Goal: Task Accomplishment & Management: Use online tool/utility

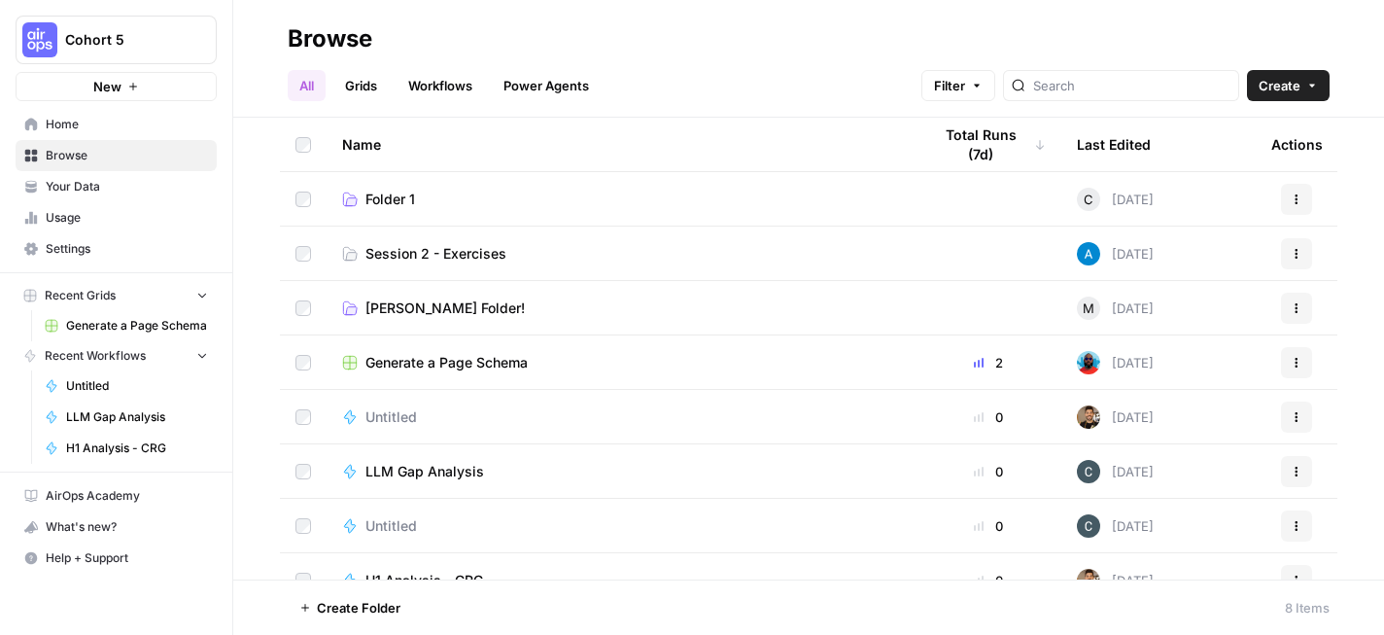
click at [810, 48] on h2 "Browse" at bounding box center [809, 38] width 1042 height 31
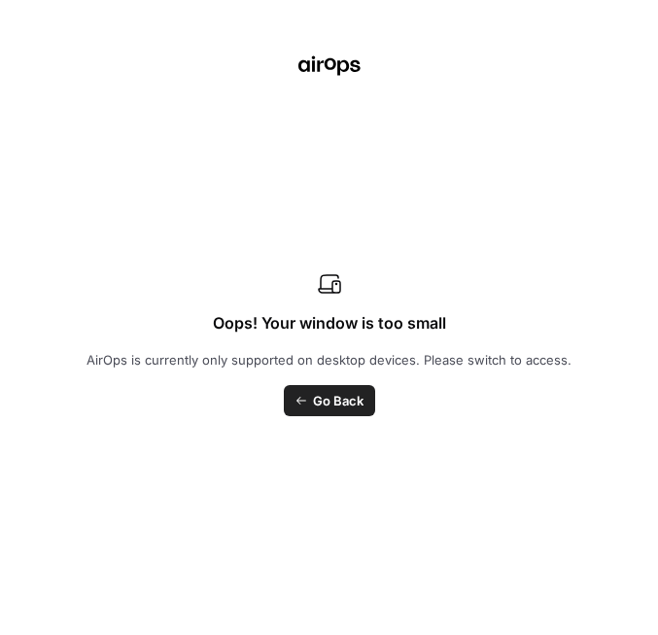
click at [335, 396] on span "Go Back" at bounding box center [338, 400] width 51 height 19
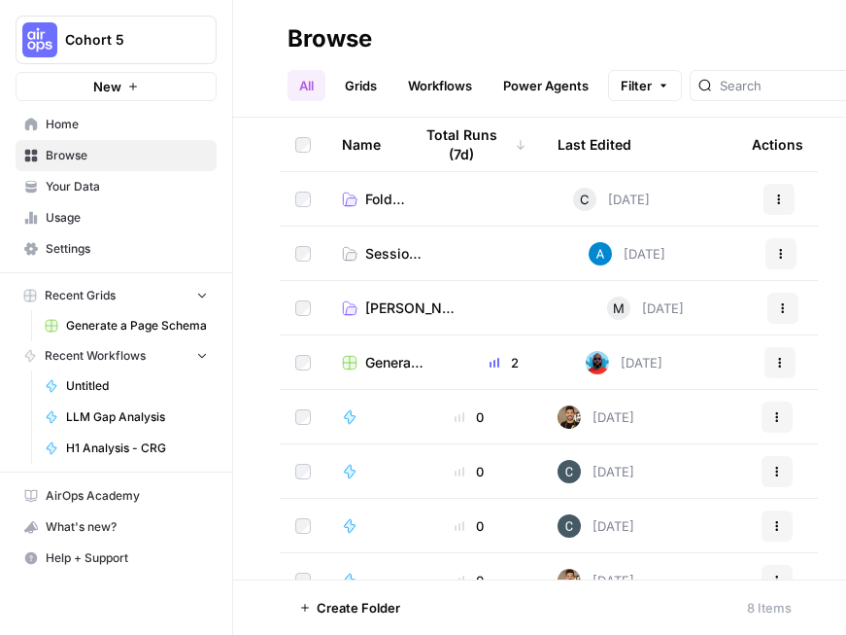
click at [75, 121] on span "Home" at bounding box center [127, 124] width 162 height 17
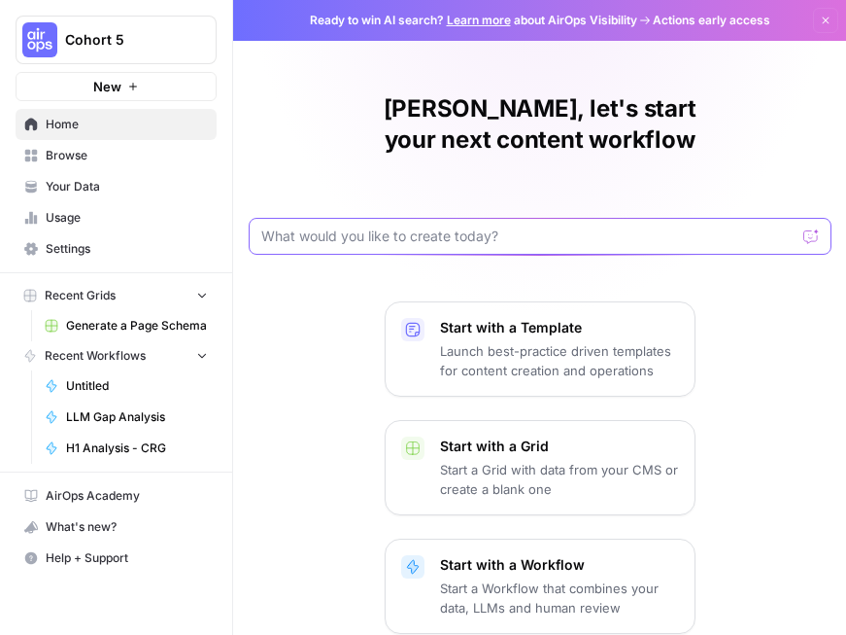
click at [545, 226] on input "text" at bounding box center [528, 235] width 534 height 19
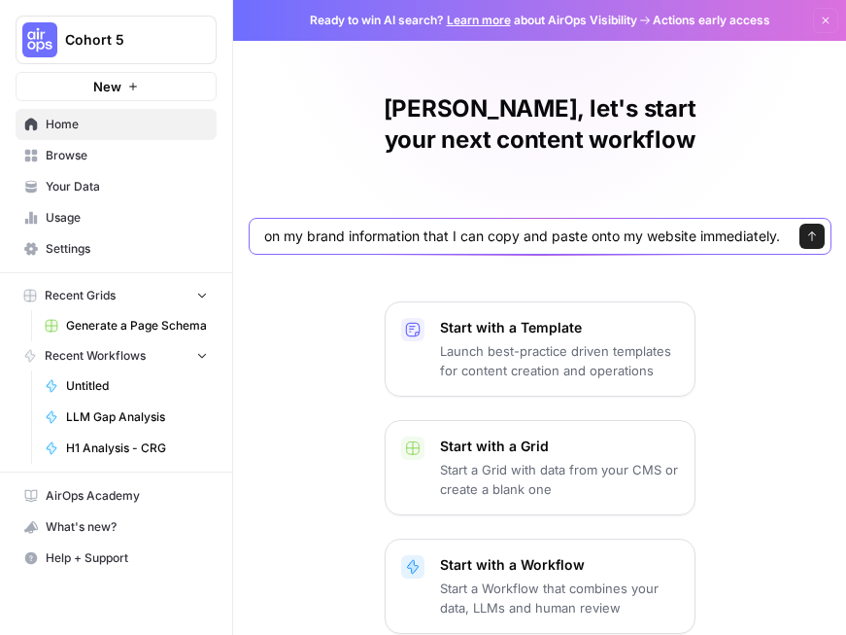
scroll to position [0, 340]
type input "Given a brand kit input, create 5 FAQs that are based on my brand information t…"
click at [818, 224] on button "Send" at bounding box center [812, 236] width 25 height 25
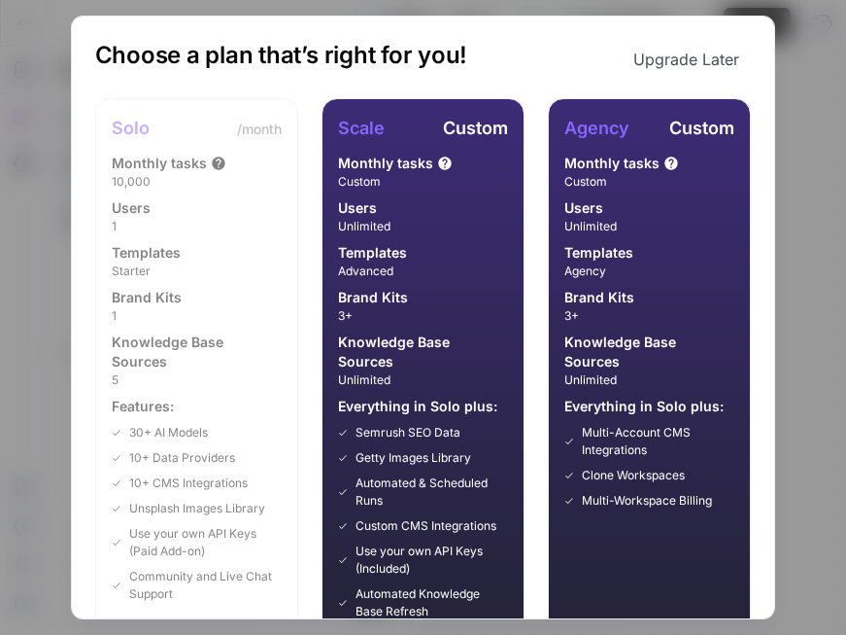
click at [678, 55] on button "Upgrade Later" at bounding box center [686, 59] width 129 height 39
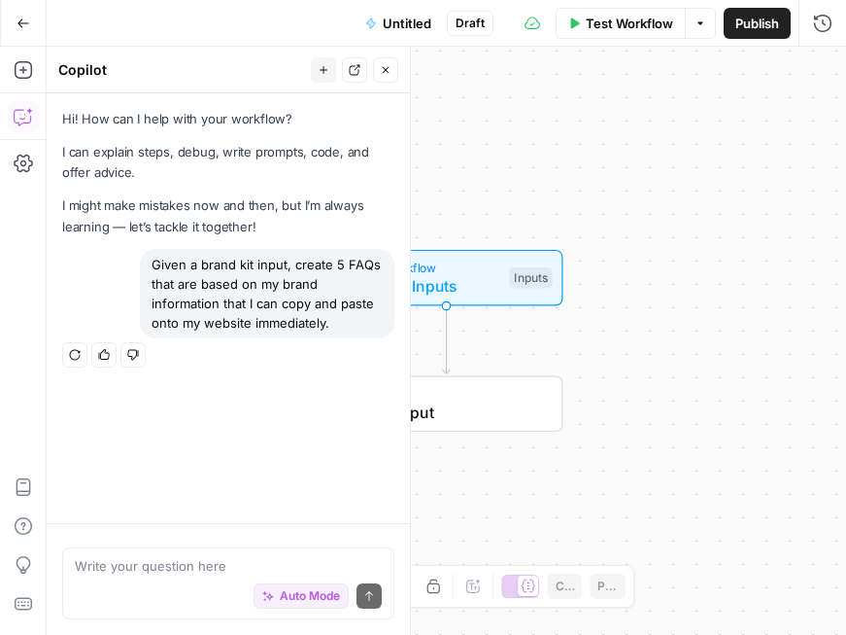
click at [90, 274] on div "Given a brand kit input, create 5 FAQs that are based on my brand information t…" at bounding box center [228, 309] width 332 height 121
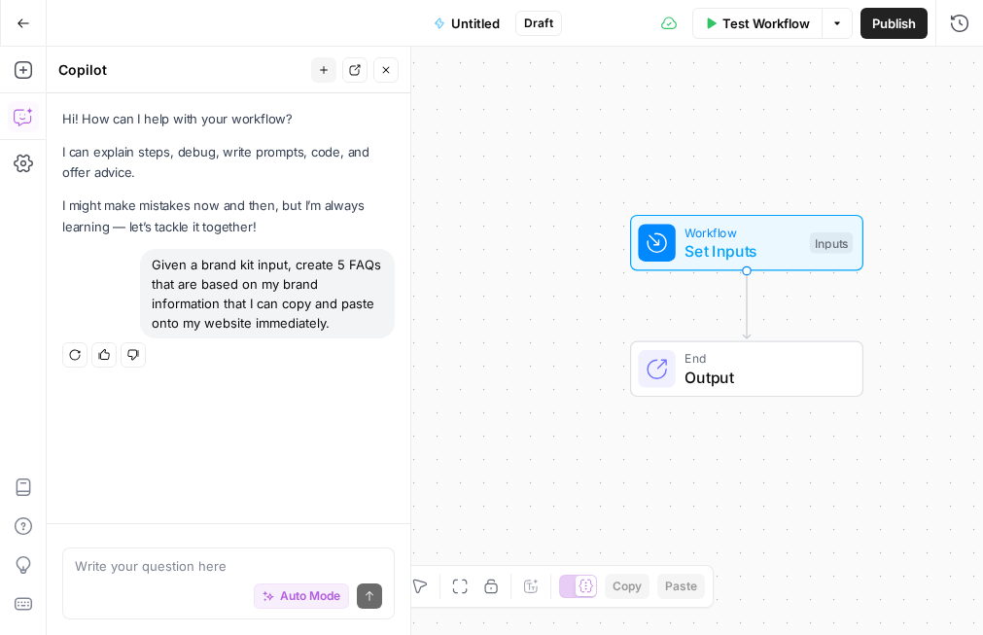
click at [267, 304] on div "Given a brand kit input, create 5 FAQs that are based on my brand information t…" at bounding box center [267, 293] width 255 height 89
copy div "Given a brand kit input, create 5 FAQs that are based on my brand information t…"
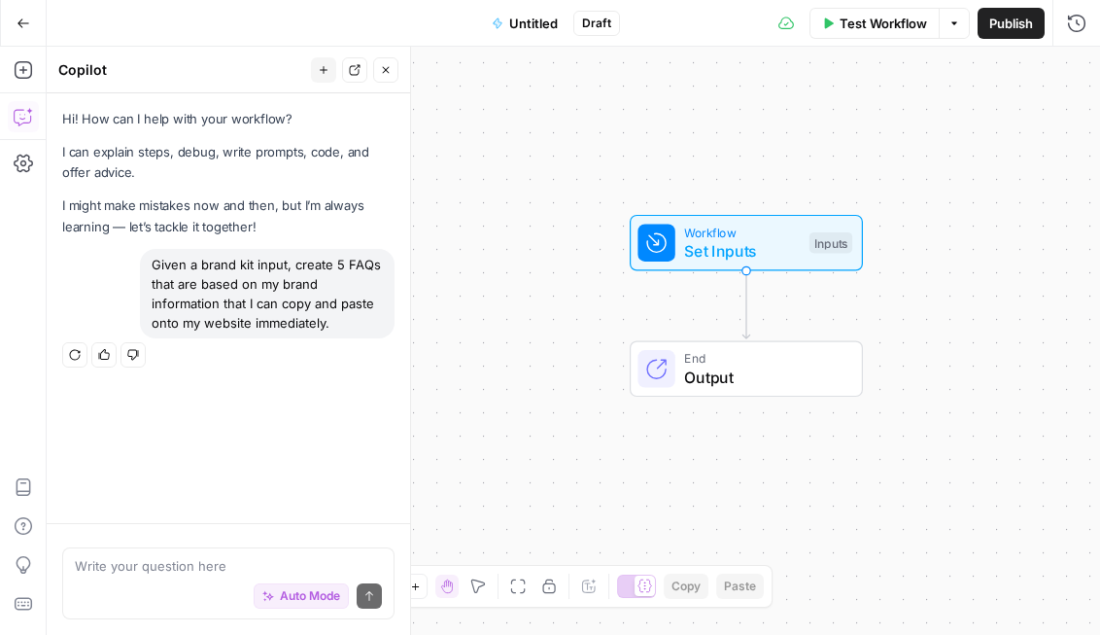
click at [21, 19] on icon "button" at bounding box center [24, 24] width 14 height 14
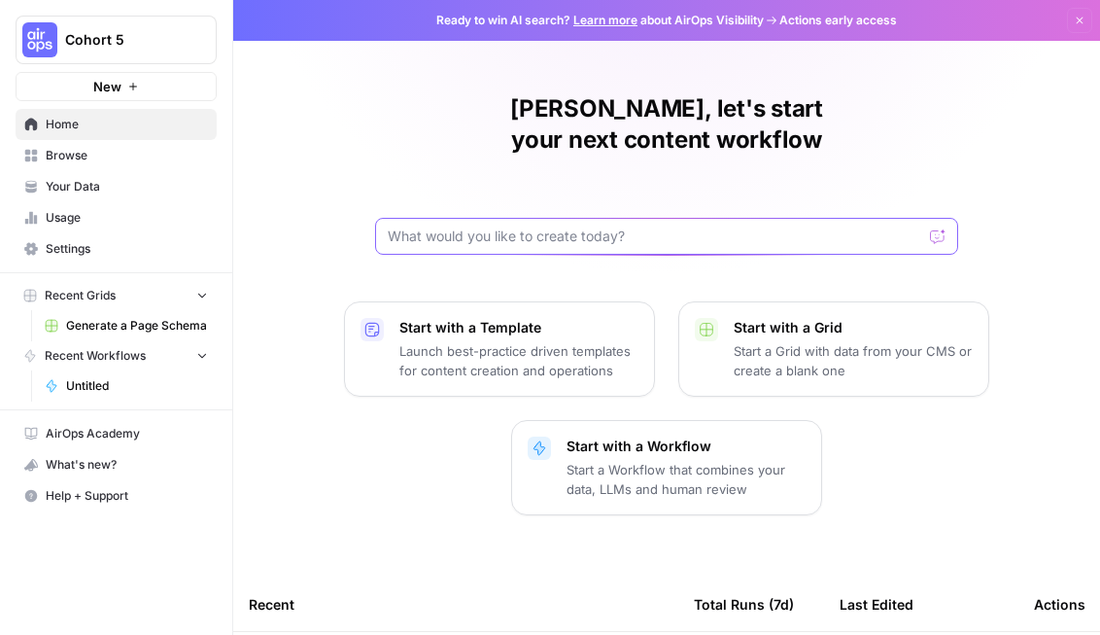
click at [476, 226] on input "text" at bounding box center [655, 235] width 534 height 19
paste input "Given a brand kit input, create 5 FAQs that are based on my brand information t…"
type input "Given a brand kit input, create 5 FAQs that are based on my brand information t…"
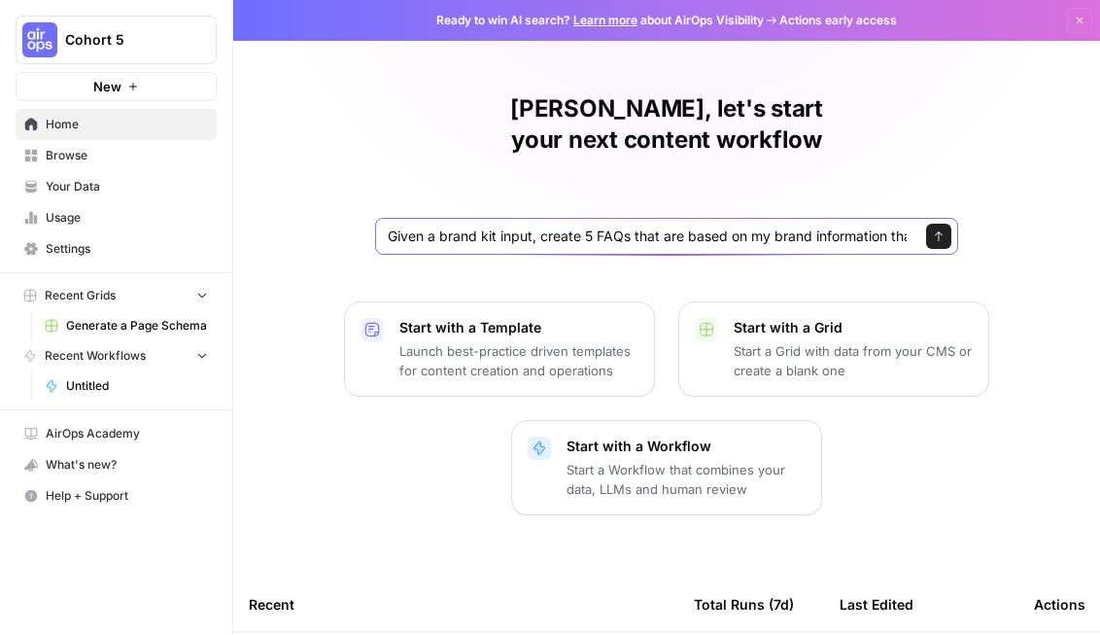
click at [944, 230] on icon "submit" at bounding box center [939, 236] width 12 height 12
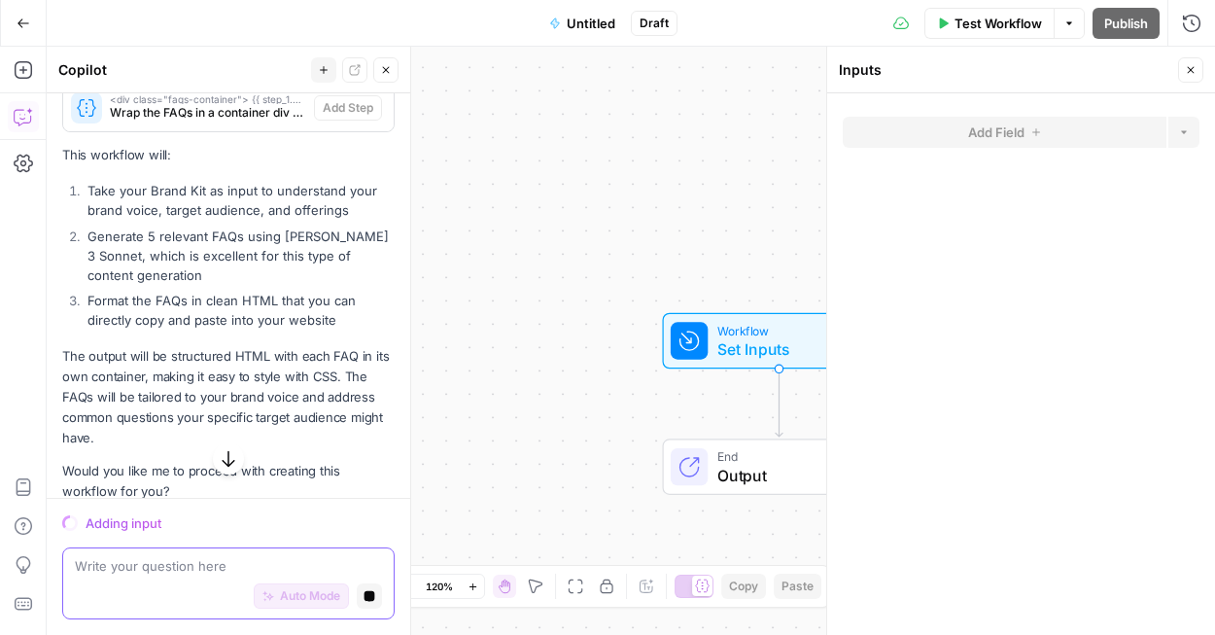
scroll to position [787, 0]
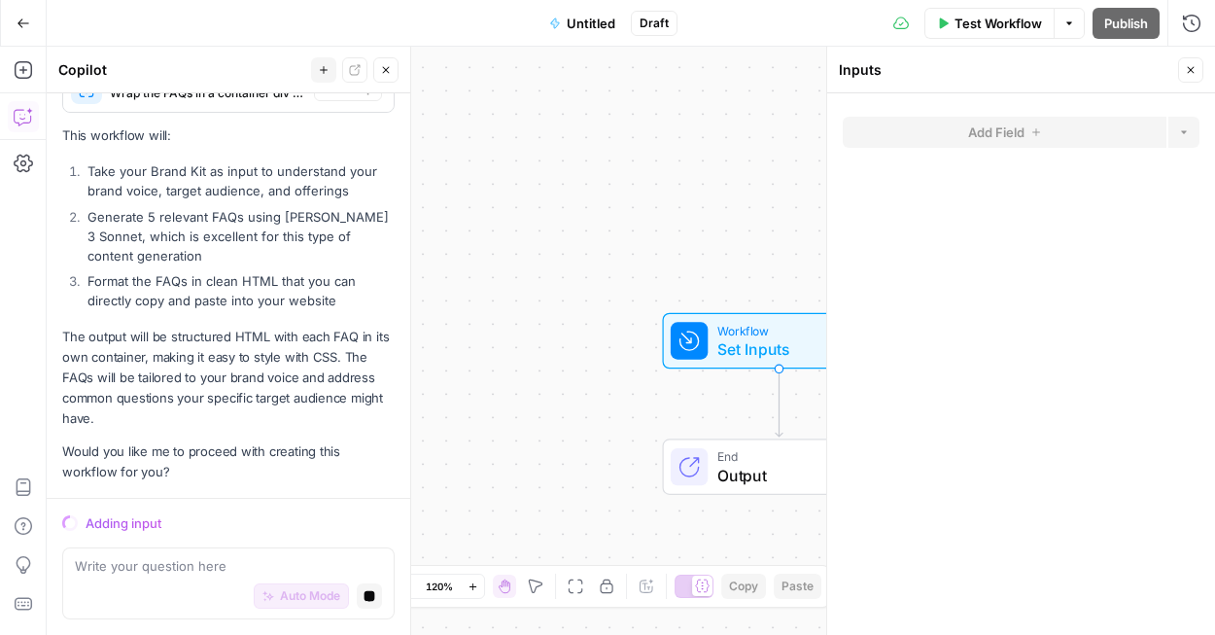
click at [24, 24] on icon "button" at bounding box center [24, 24] width 14 height 14
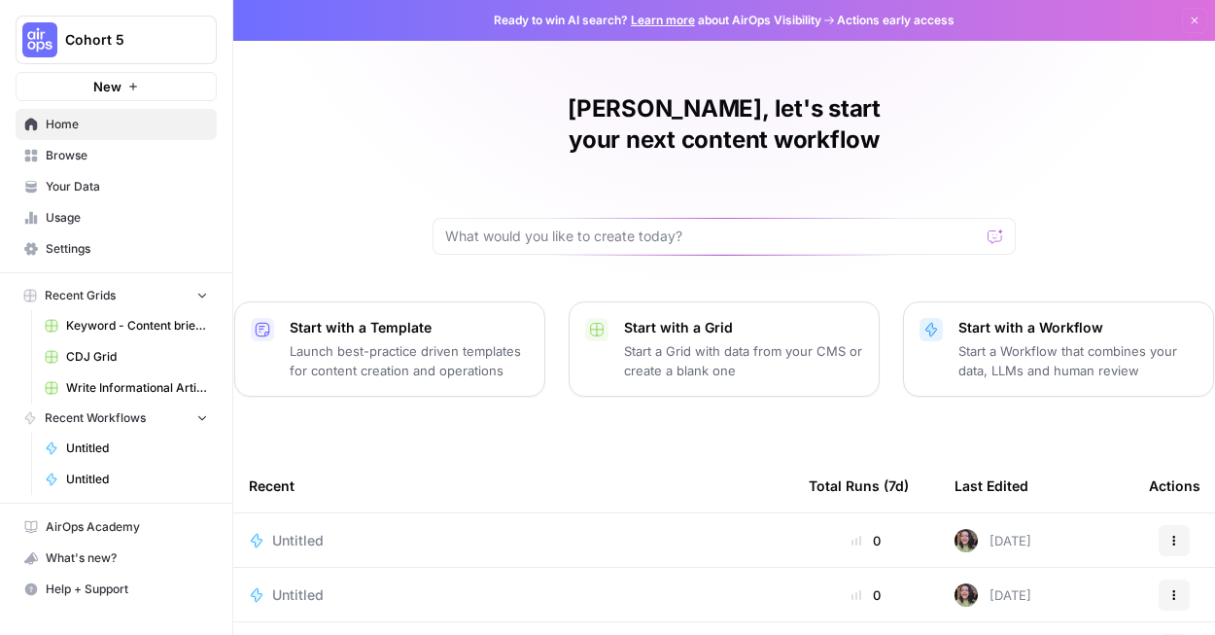
click at [108, 154] on span "Browse" at bounding box center [127, 155] width 162 height 17
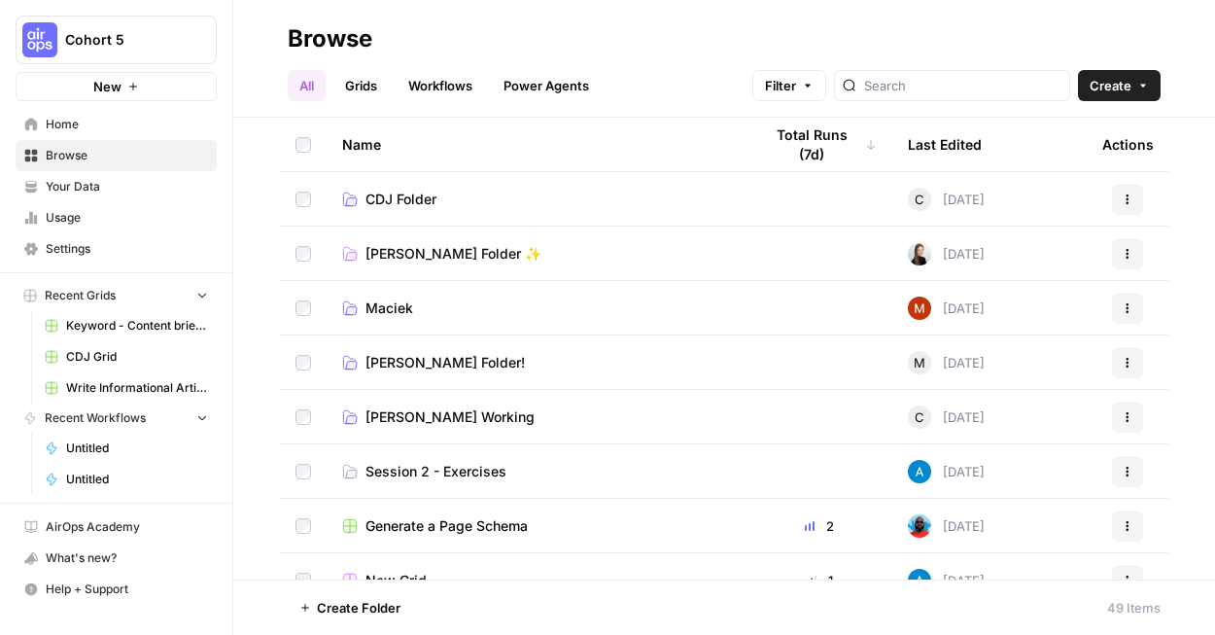
click at [464, 465] on span "Session 2 - Exercises" at bounding box center [435, 471] width 141 height 19
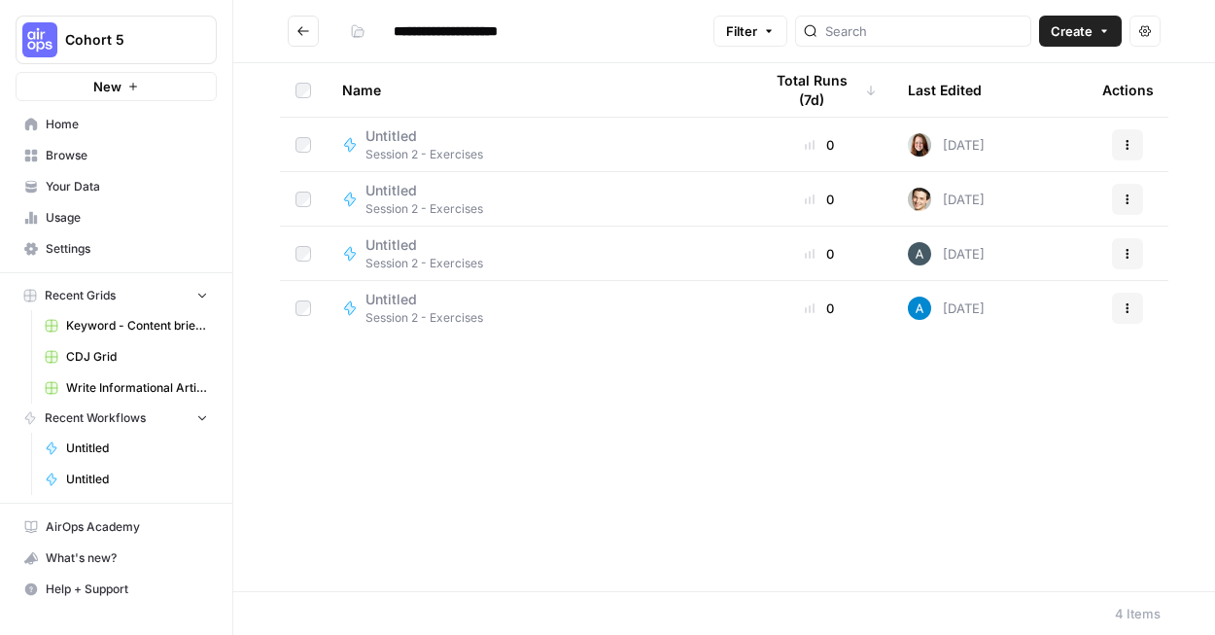
click at [1092, 29] on button "Create" at bounding box center [1080, 31] width 83 height 31
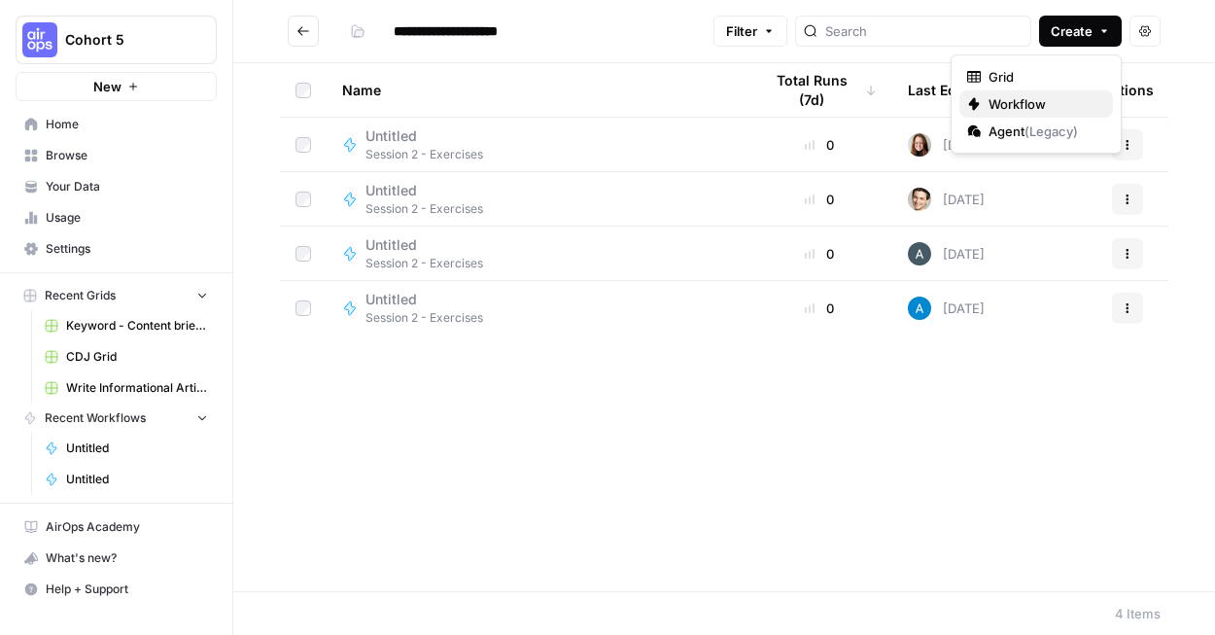
click at [1051, 102] on span "Workflow" at bounding box center [1042, 103] width 109 height 19
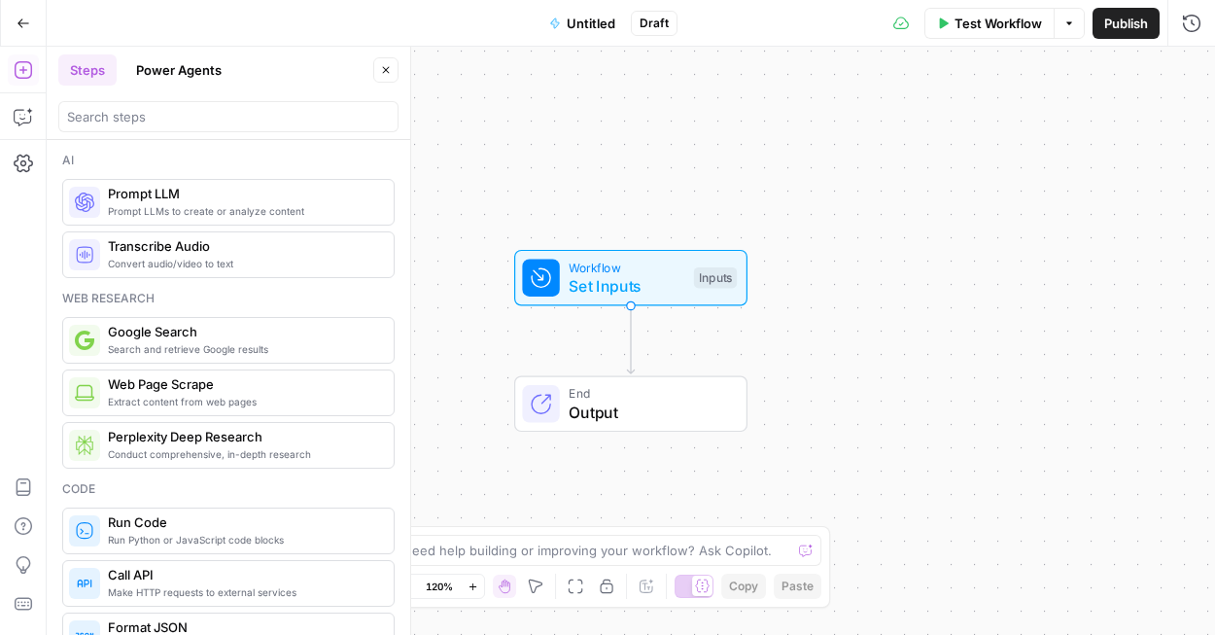
click at [597, 18] on span "Untitled" at bounding box center [591, 23] width 49 height 19
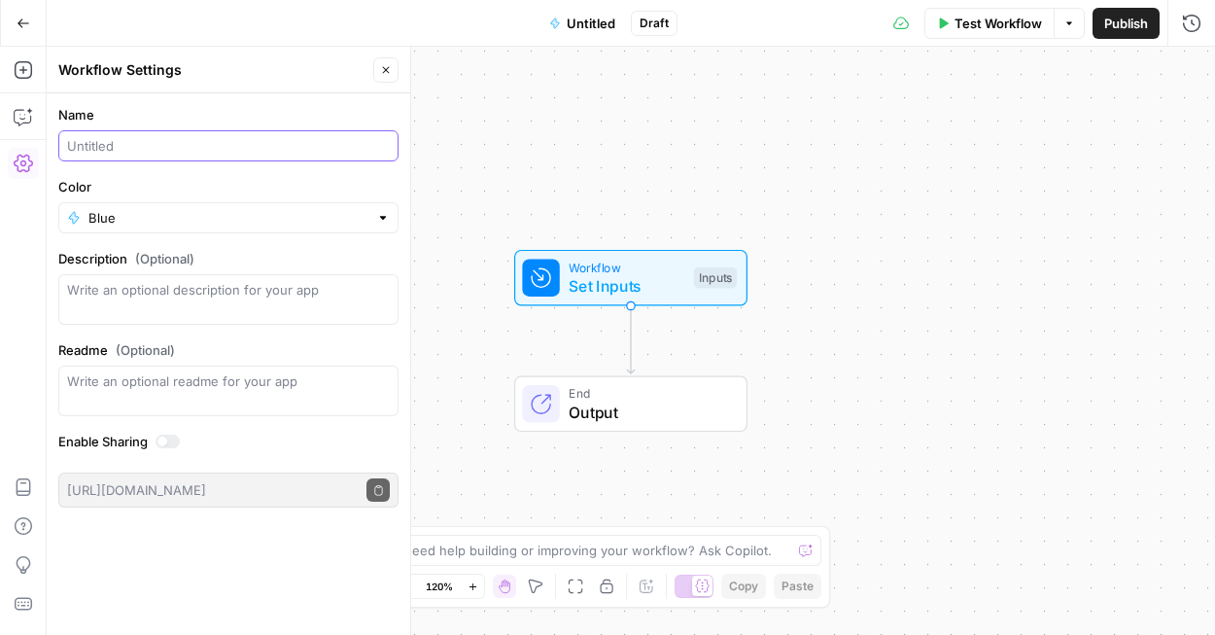
click at [241, 154] on input "Name" at bounding box center [228, 145] width 323 height 19
type input "Meta Description Generator ([PERSON_NAME])"
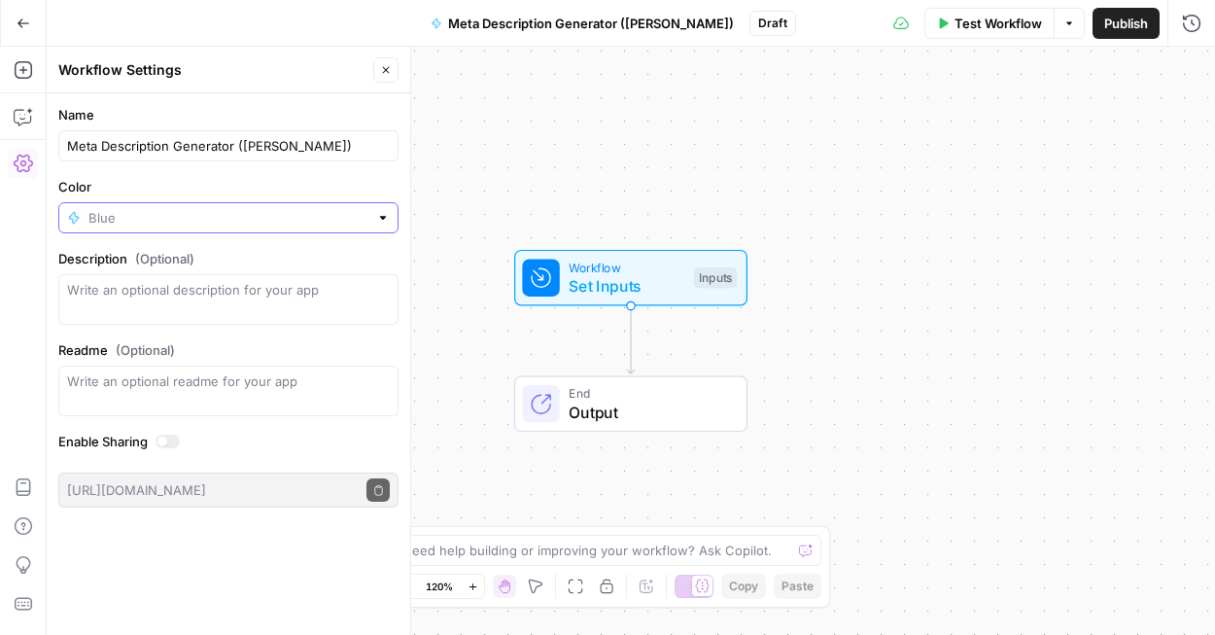
click at [307, 220] on input "Color" at bounding box center [228, 217] width 280 height 19
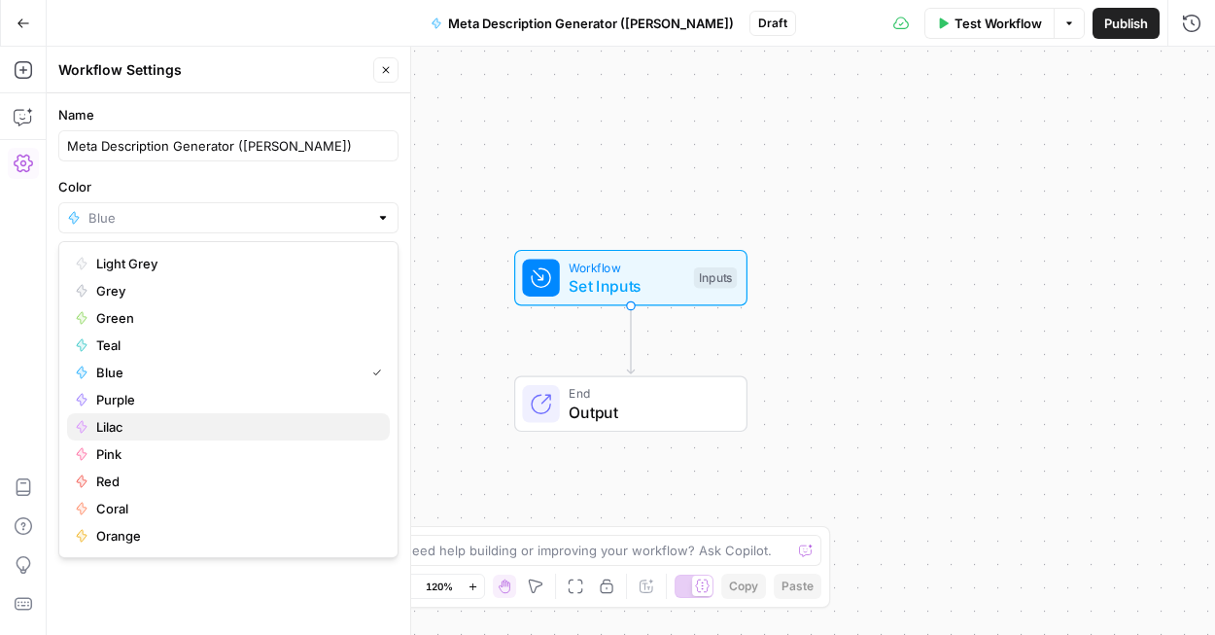
click at [205, 428] on span "Lilac" at bounding box center [235, 426] width 278 height 19
type input "Lilac"
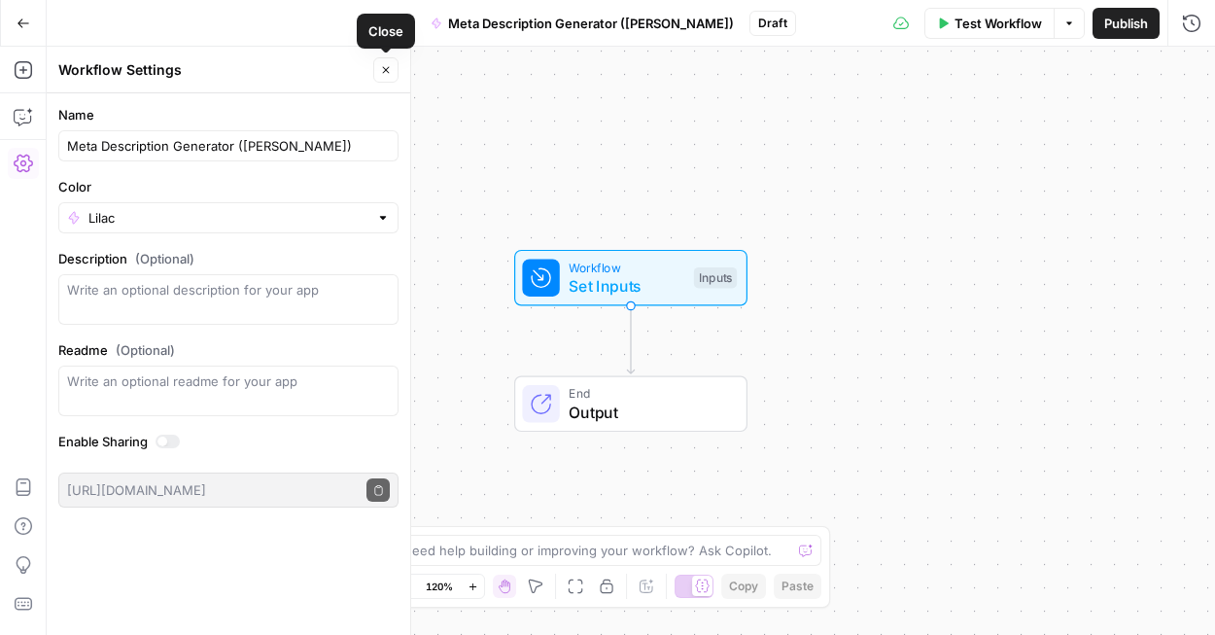
click at [382, 65] on icon "button" at bounding box center [386, 70] width 12 height 12
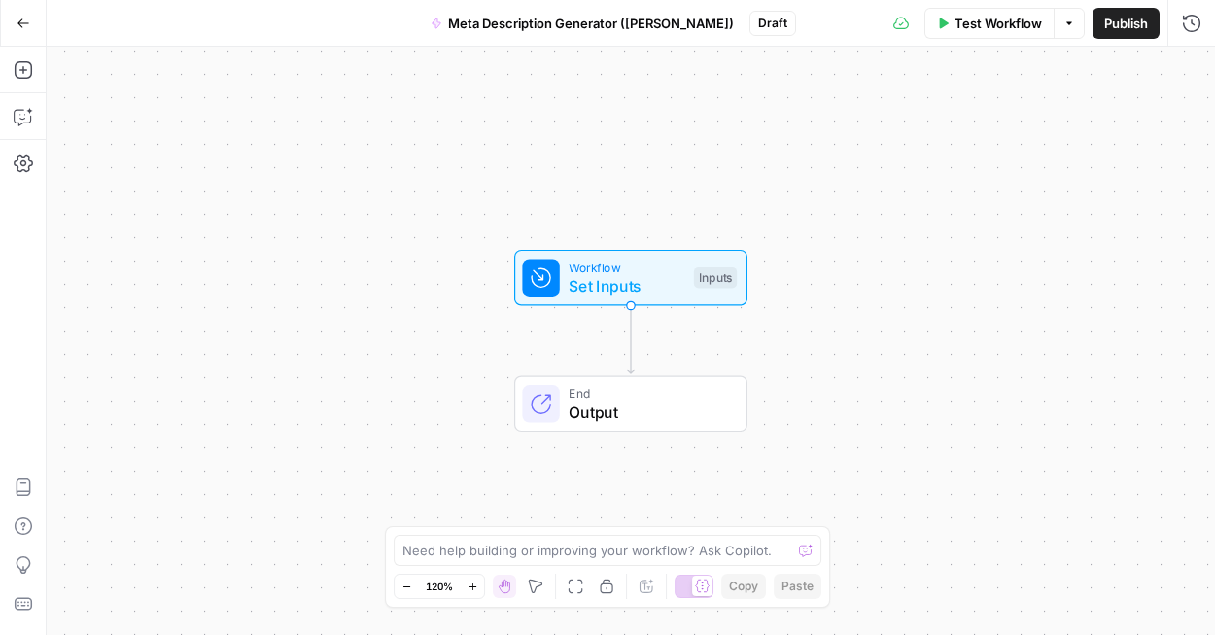
click at [614, 278] on span "Set Inputs" at bounding box center [627, 285] width 116 height 23
click at [1005, 126] on span "Add Field" at bounding box center [996, 131] width 56 height 19
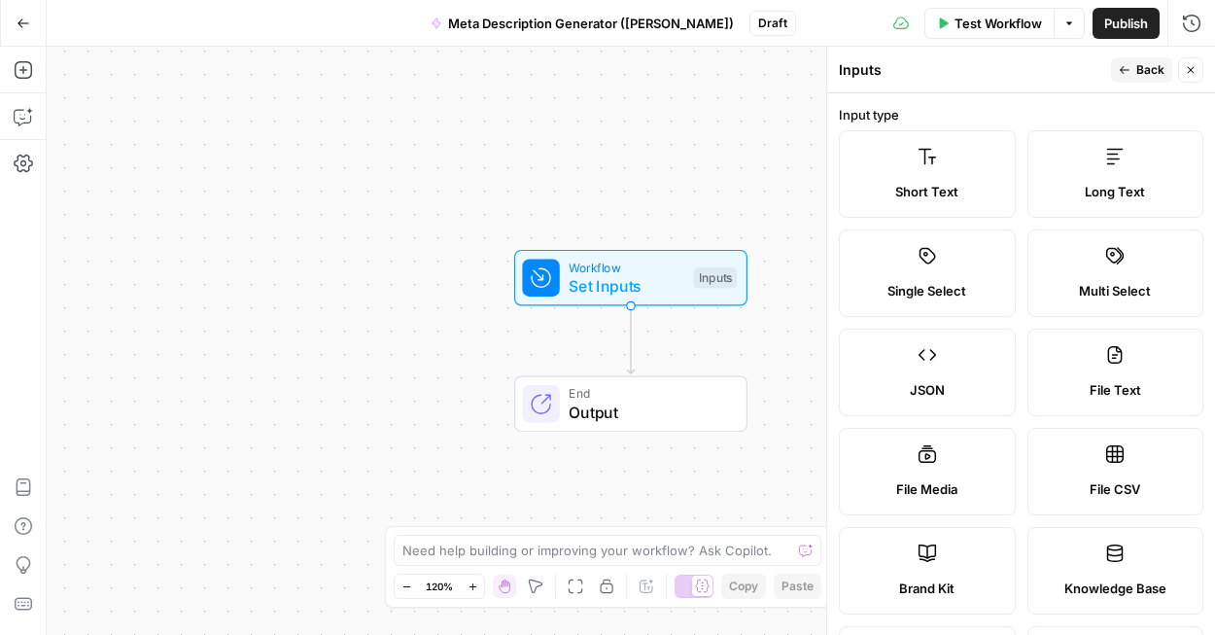
scroll to position [118, 0]
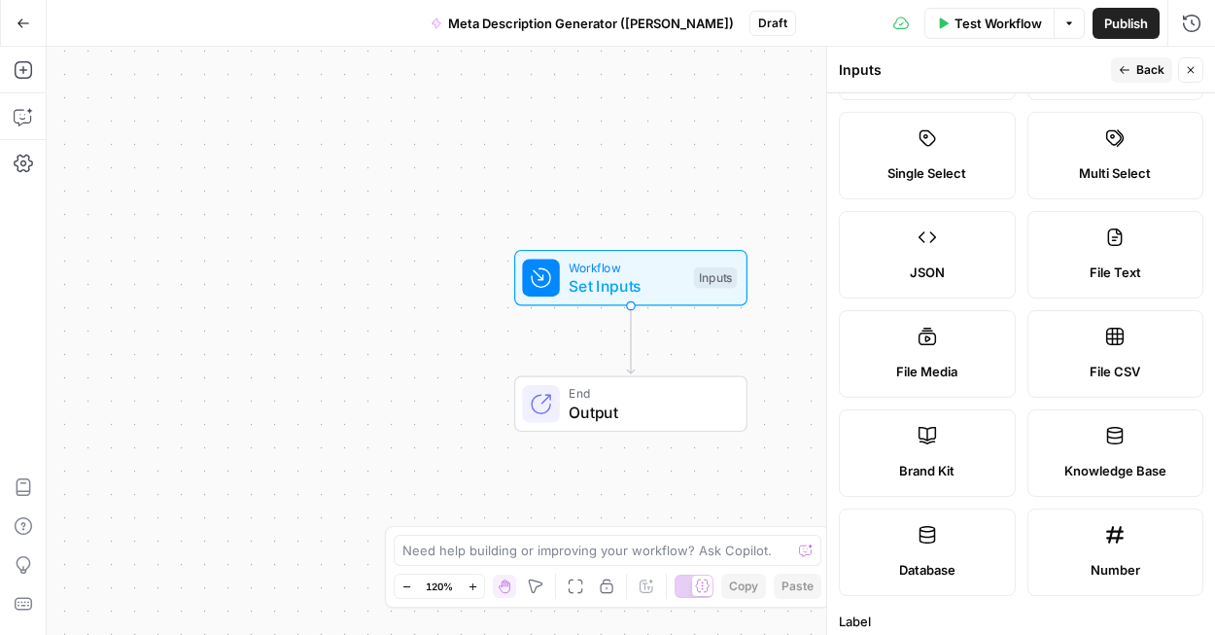
click at [948, 465] on span "Brand Kit" at bounding box center [926, 470] width 55 height 19
click at [1025, 303] on div "Short Text Long Text Single Select Multi Select JSON File Text File Media File …" at bounding box center [1021, 304] width 364 height 583
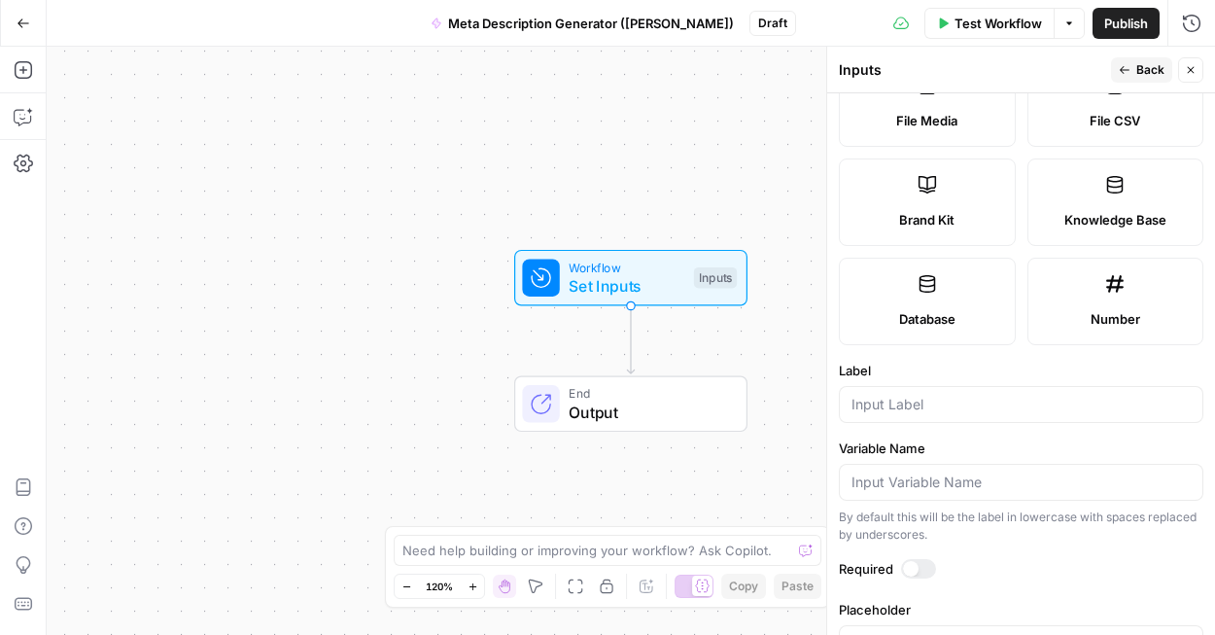
scroll to position [432, 0]
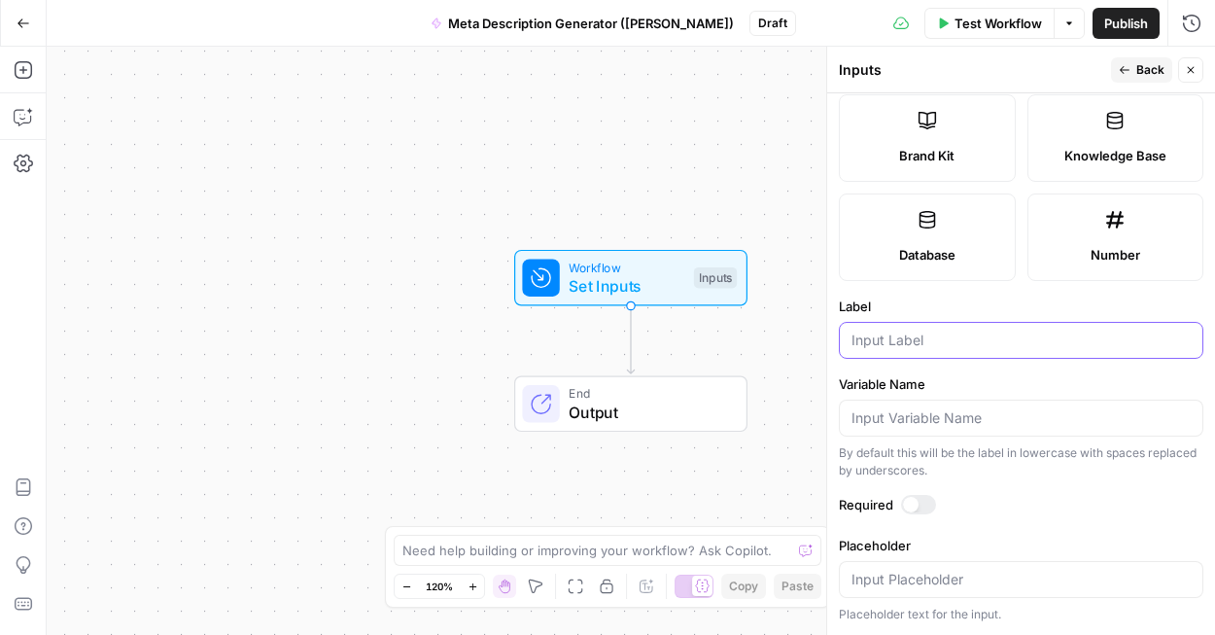
click at [985, 333] on input "Label" at bounding box center [1020, 339] width 339 height 19
type input "Brand Kit"
click at [975, 499] on label "Required" at bounding box center [1021, 504] width 364 height 19
click at [1129, 70] on icon "button" at bounding box center [1125, 70] width 12 height 12
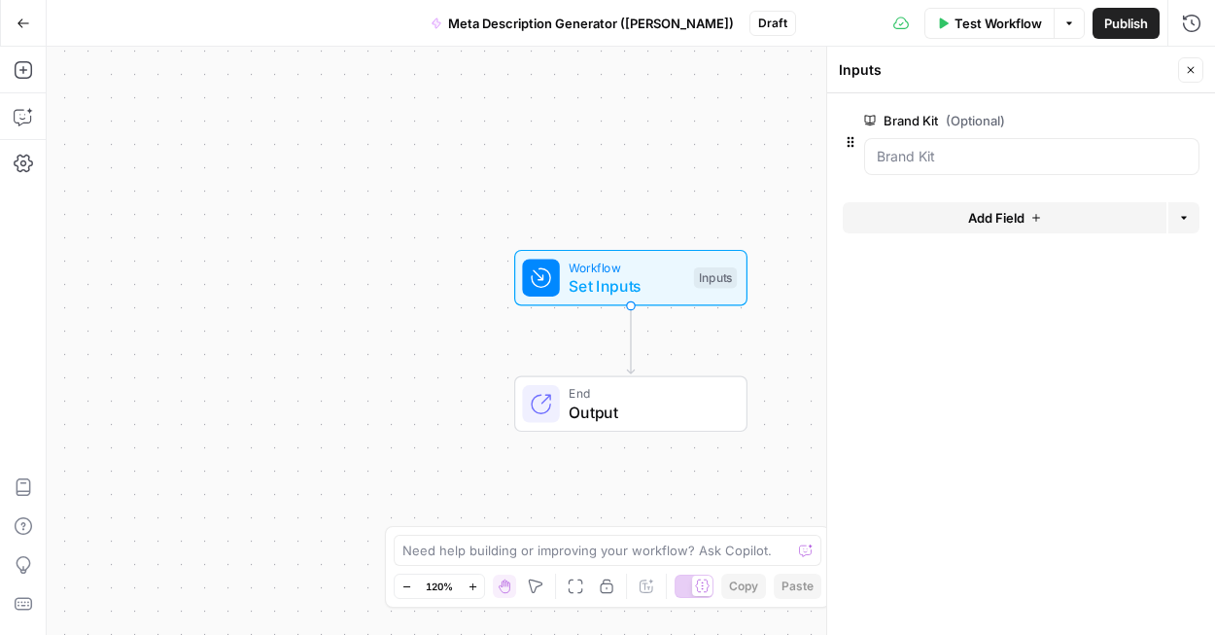
click at [984, 218] on span "Add Field" at bounding box center [996, 217] width 56 height 19
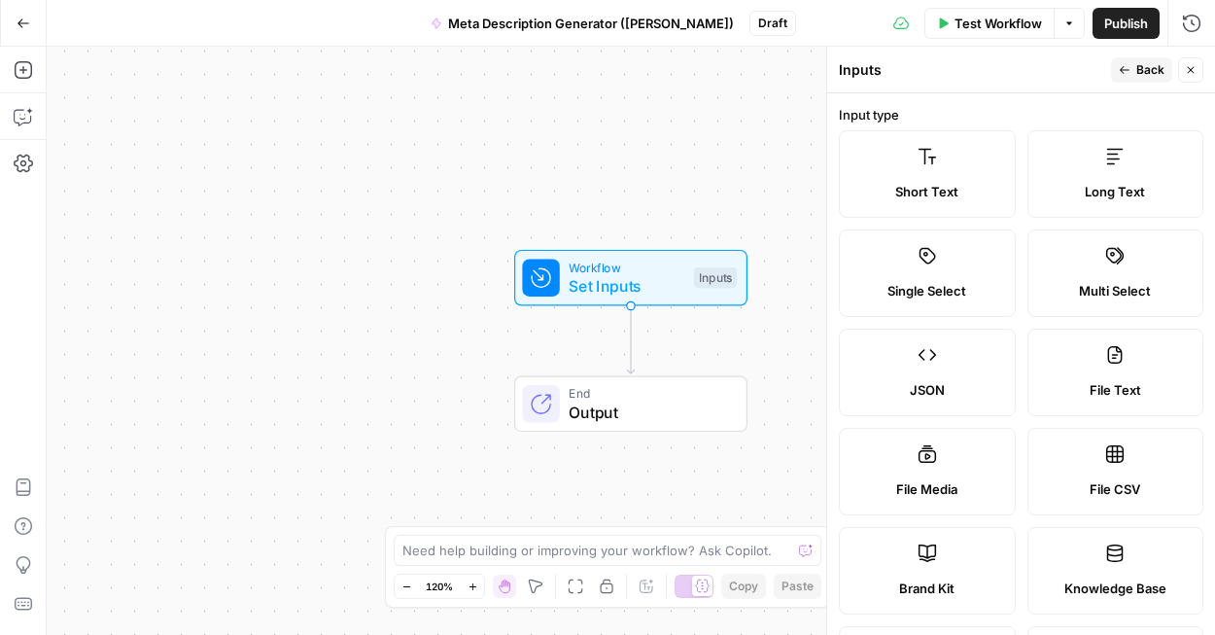
click at [924, 194] on span "Short Text" at bounding box center [926, 191] width 63 height 19
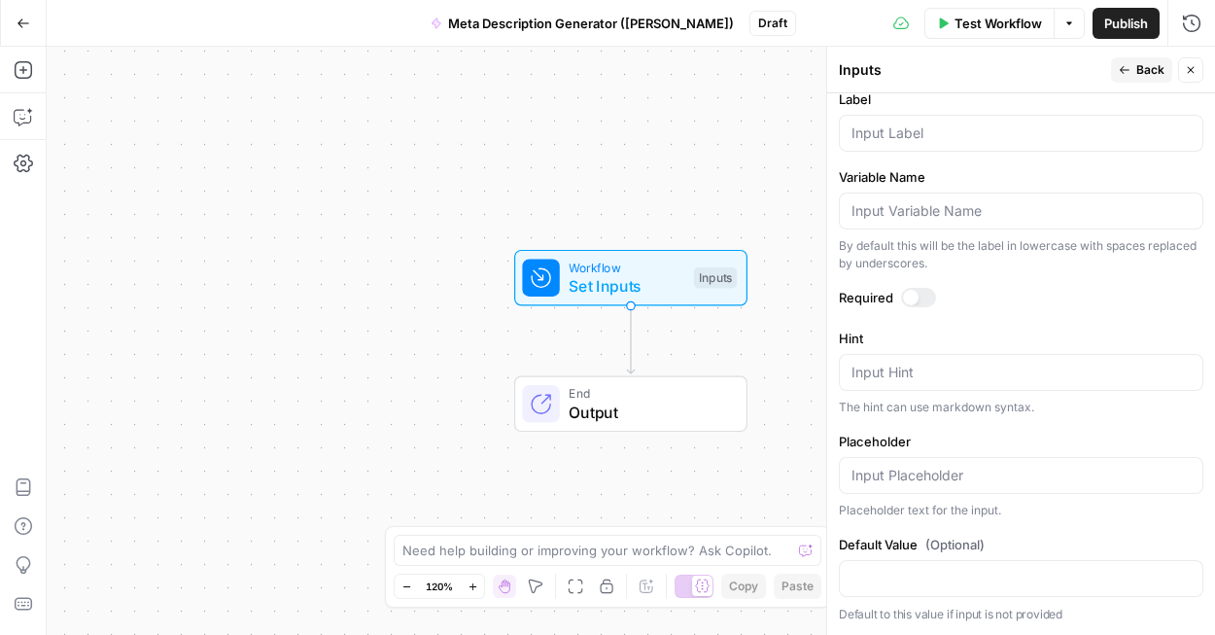
scroll to position [533, 0]
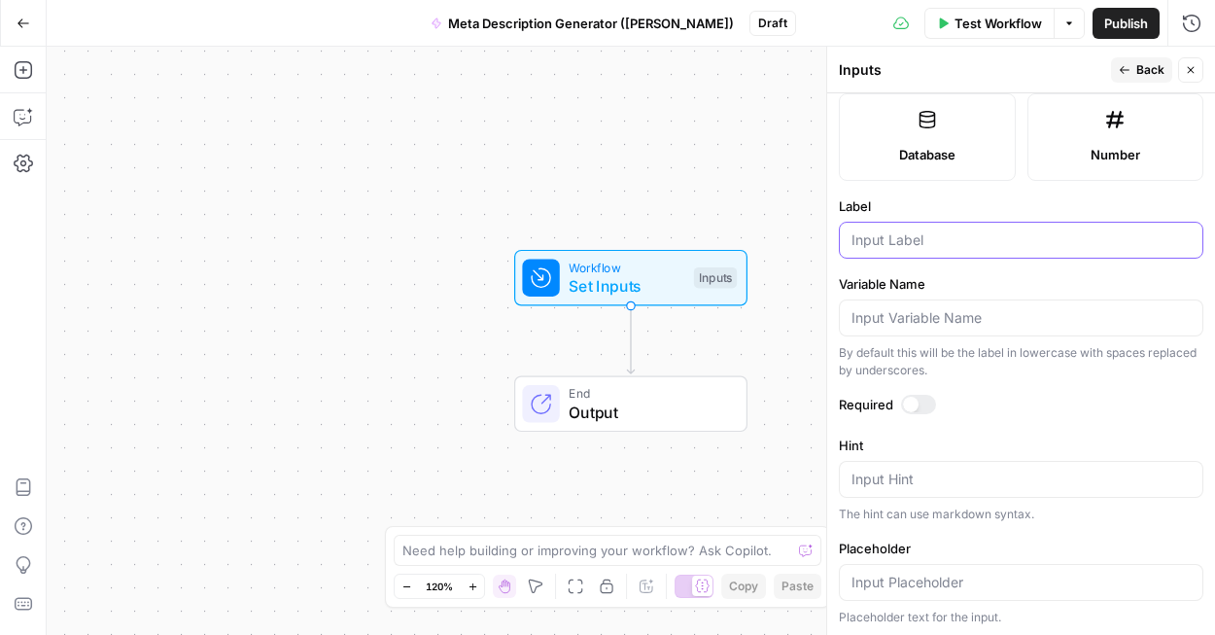
click at [923, 237] on input "Label" at bounding box center [1020, 239] width 339 height 19
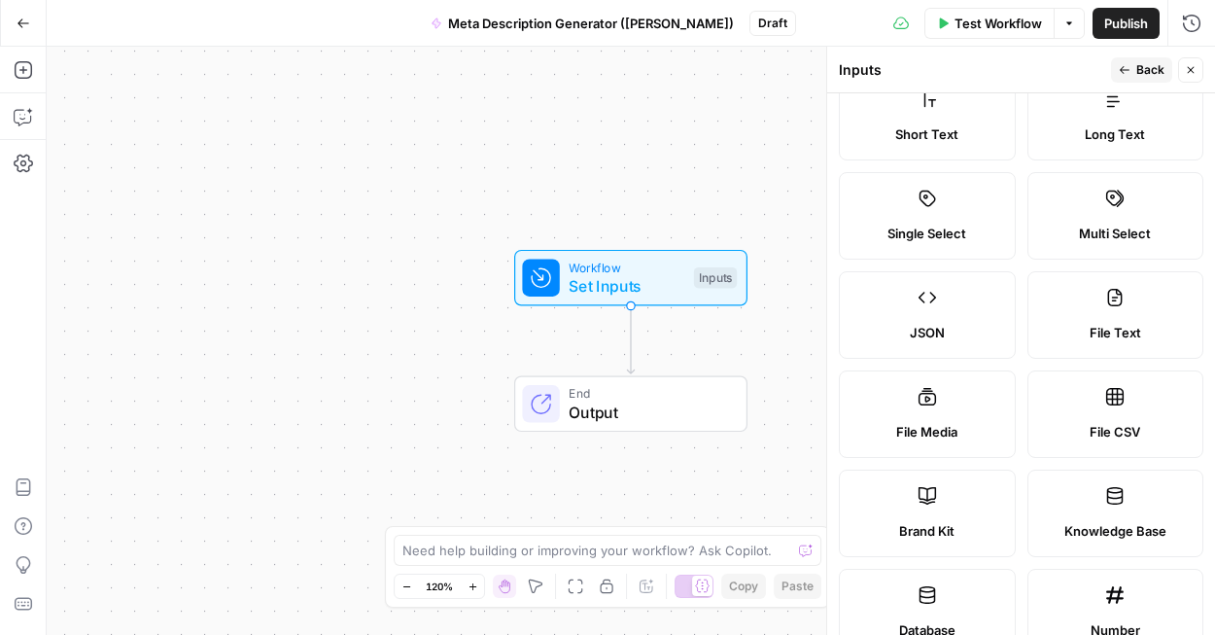
scroll to position [0, 0]
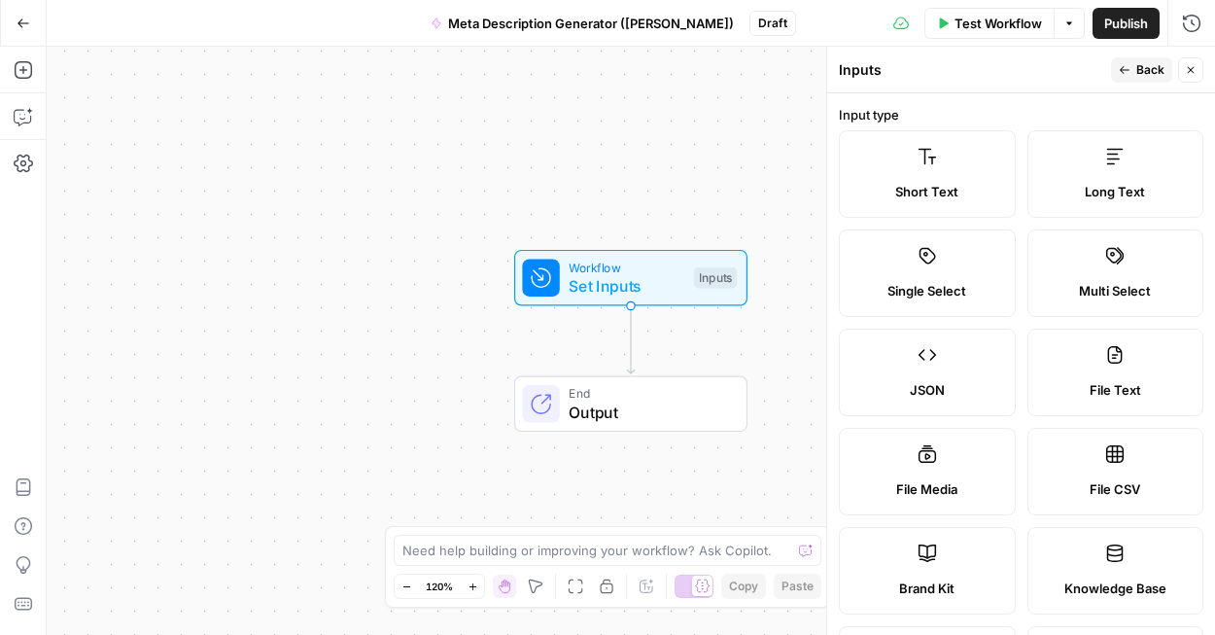
type input "URL"
click at [1120, 77] on button "Back" at bounding box center [1141, 69] width 61 height 25
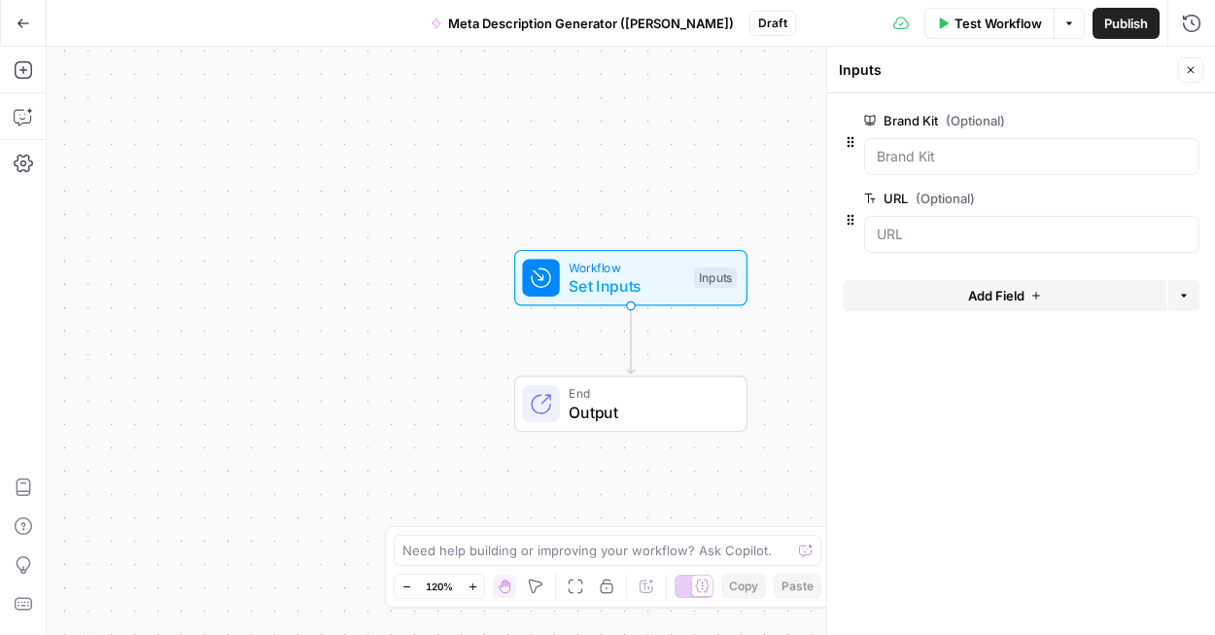
click at [972, 294] on span "Add Field" at bounding box center [996, 295] width 56 height 19
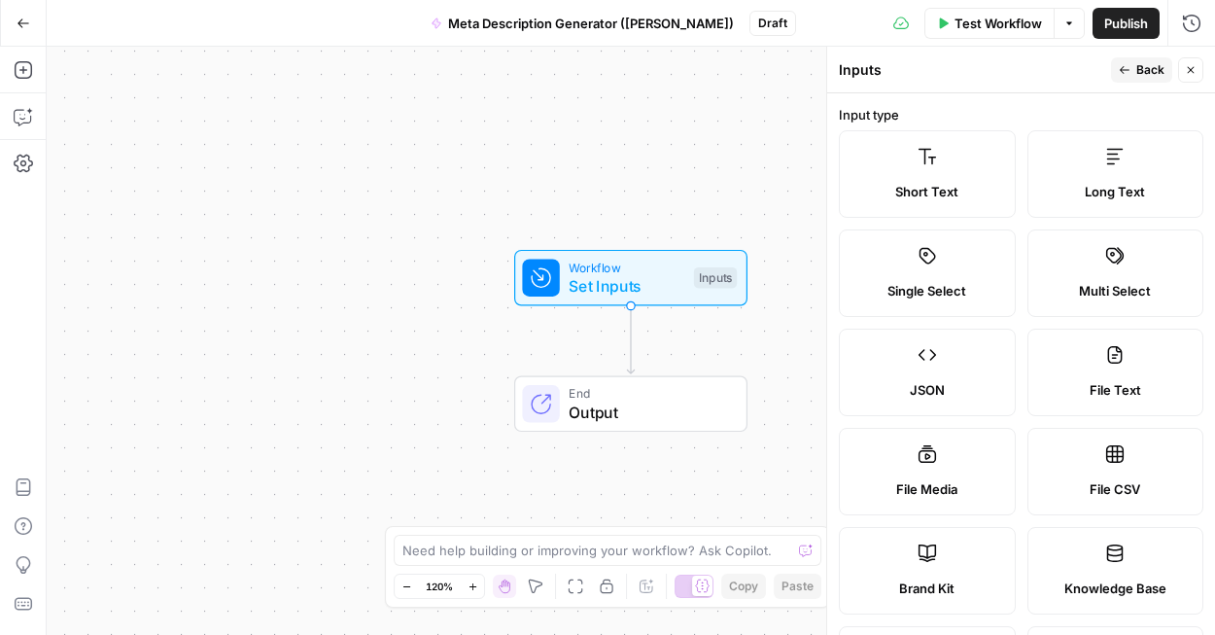
click at [944, 187] on span "Short Text" at bounding box center [926, 191] width 63 height 19
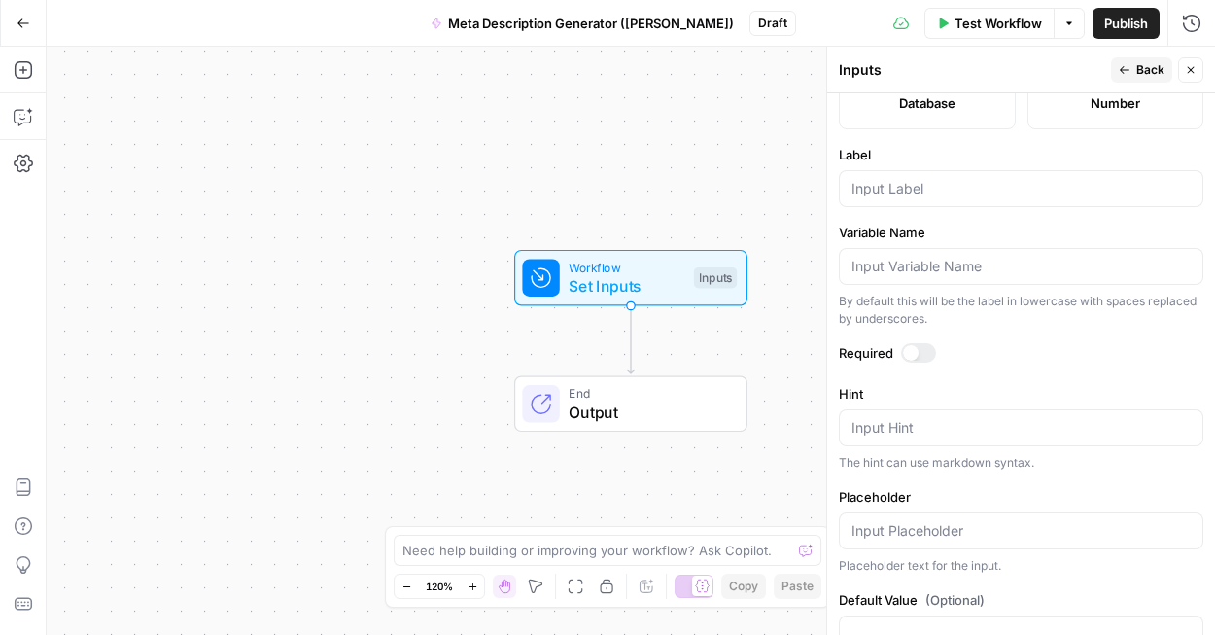
scroll to position [576, 0]
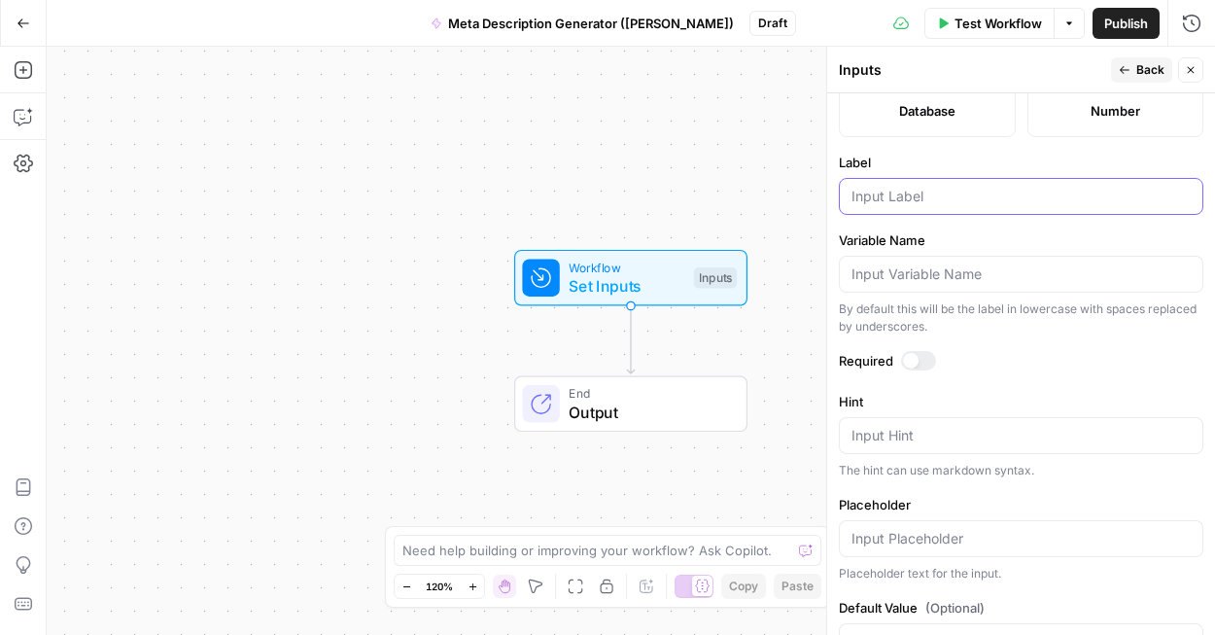
click at [951, 194] on input "Label" at bounding box center [1020, 196] width 339 height 19
type input "Keyword"
click at [1139, 75] on span "Back" at bounding box center [1150, 69] width 28 height 17
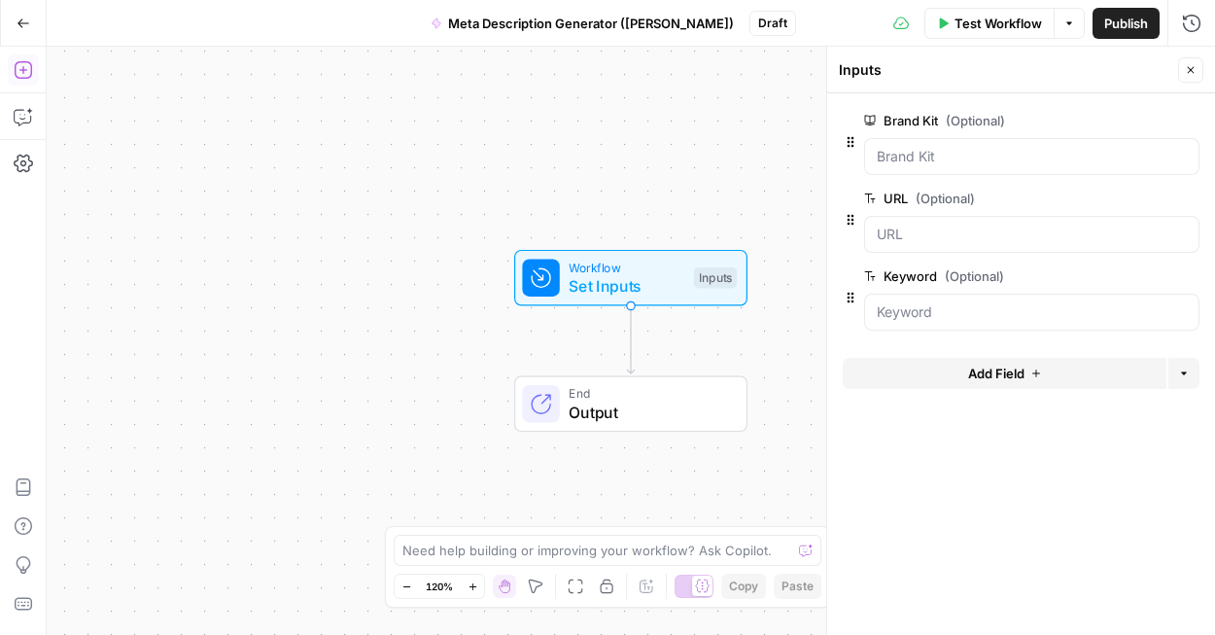
click at [30, 70] on icon "button" at bounding box center [22, 69] width 17 height 17
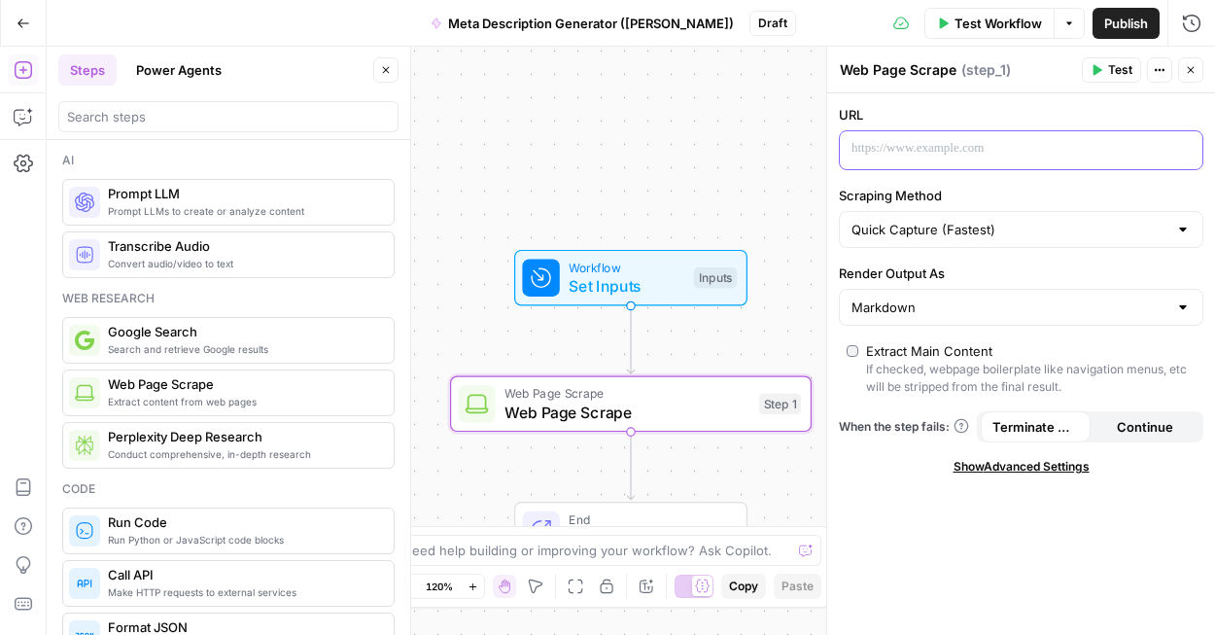
click at [950, 143] on p at bounding box center [1005, 148] width 308 height 19
click at [1178, 153] on button "Variables Menu" at bounding box center [1185, 149] width 16 height 16
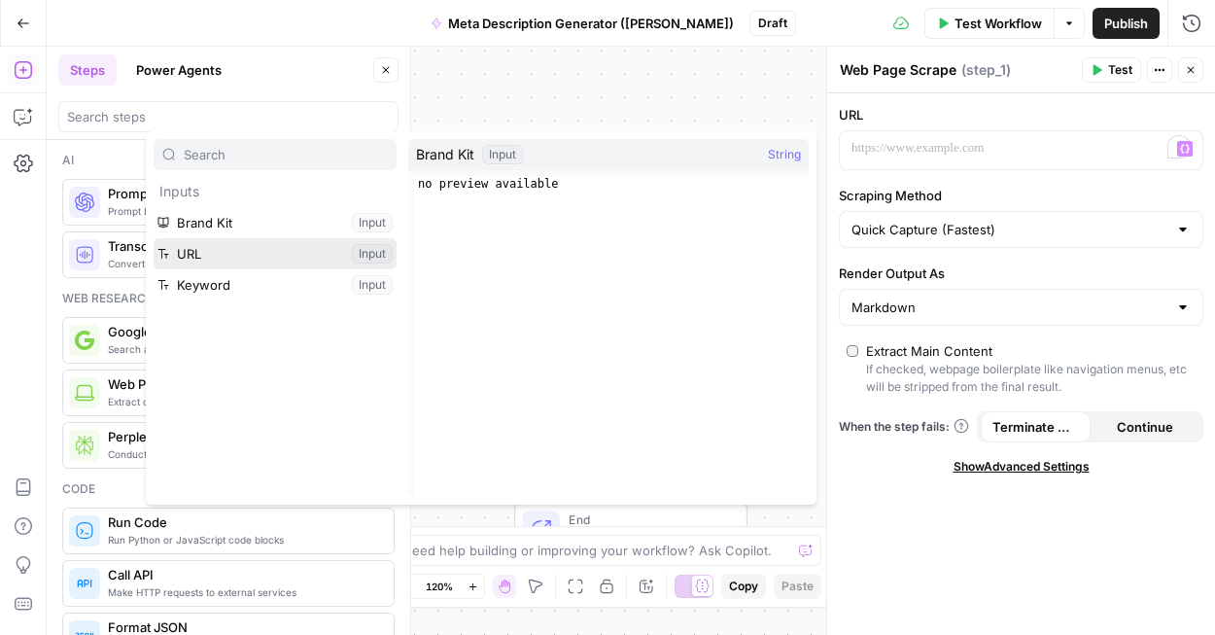
click at [300, 249] on button "Select variable URL" at bounding box center [275, 253] width 243 height 31
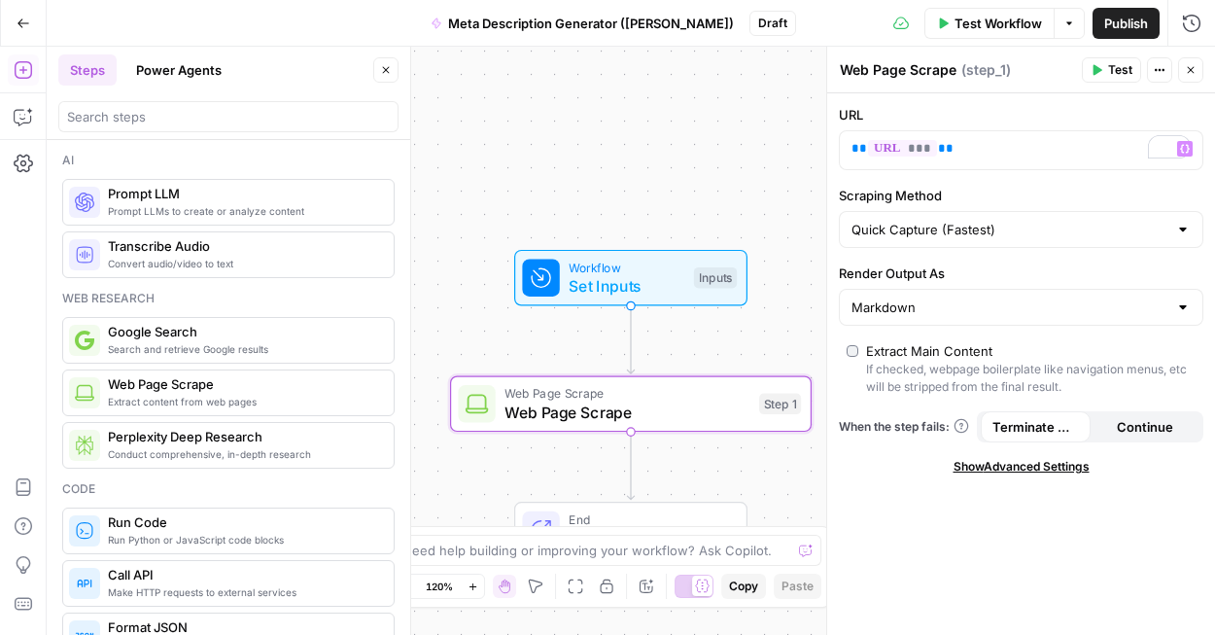
click at [905, 67] on textarea "Web Page Scrape" at bounding box center [898, 69] width 117 height 19
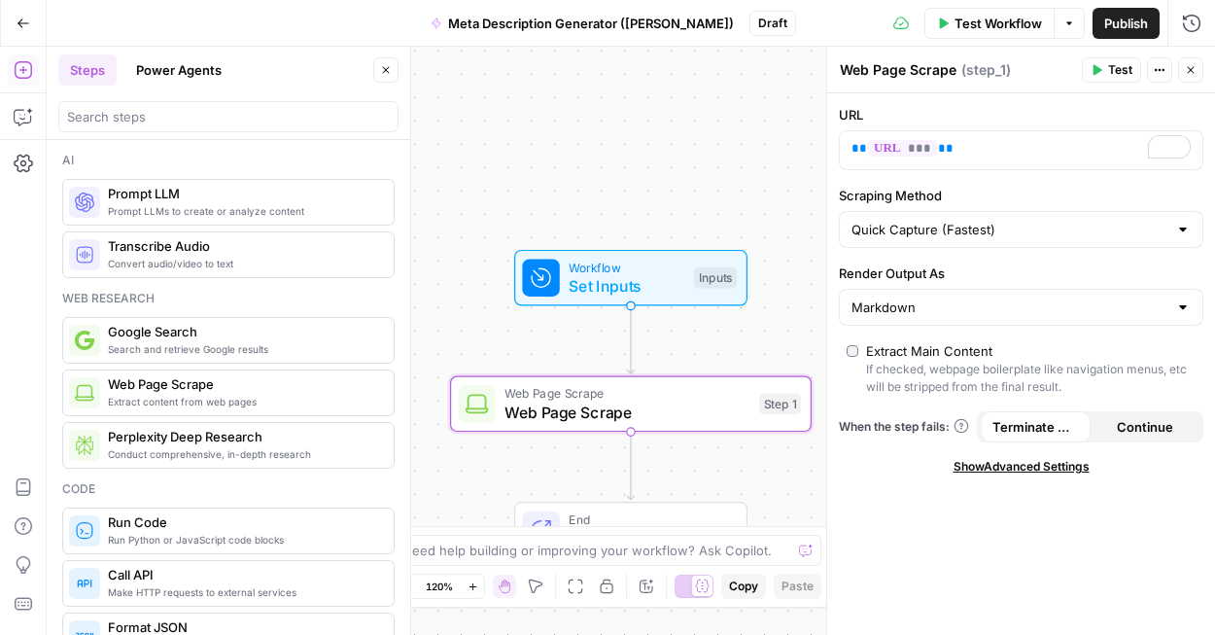
click at [905, 67] on textarea "Web Page Scrape" at bounding box center [898, 69] width 117 height 19
type textarea "Scrape Article URL"
click at [989, 22] on span "Test Workflow" at bounding box center [997, 23] width 87 height 19
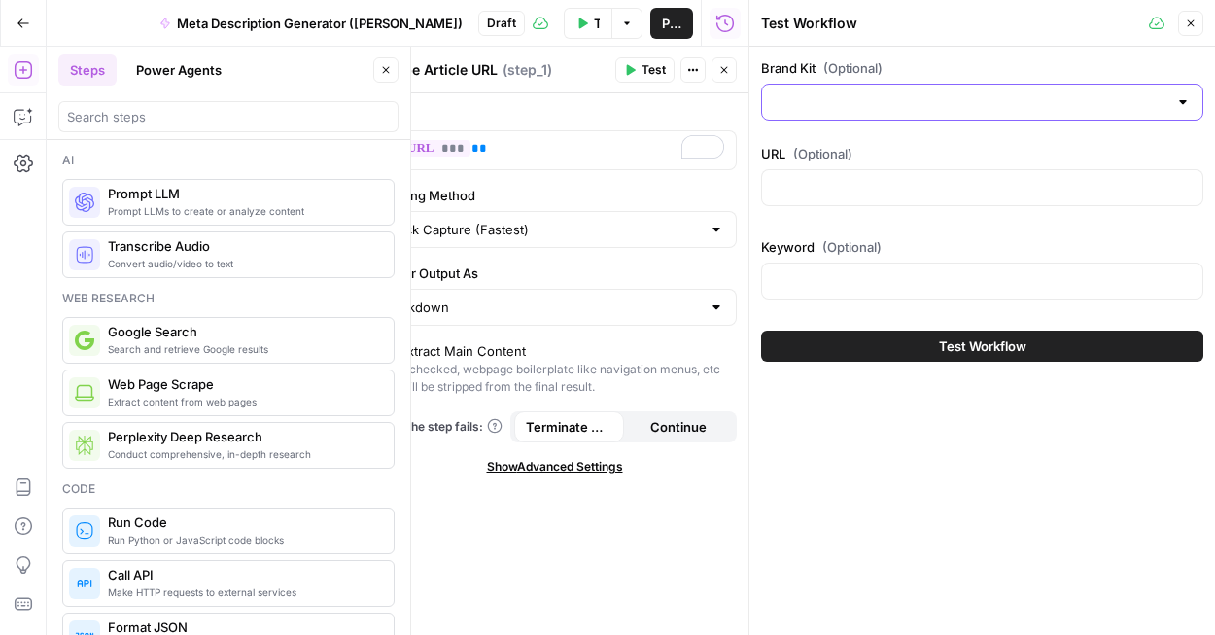
click at [882, 93] on input "Brand Kit (Optional)" at bounding box center [971, 101] width 394 height 19
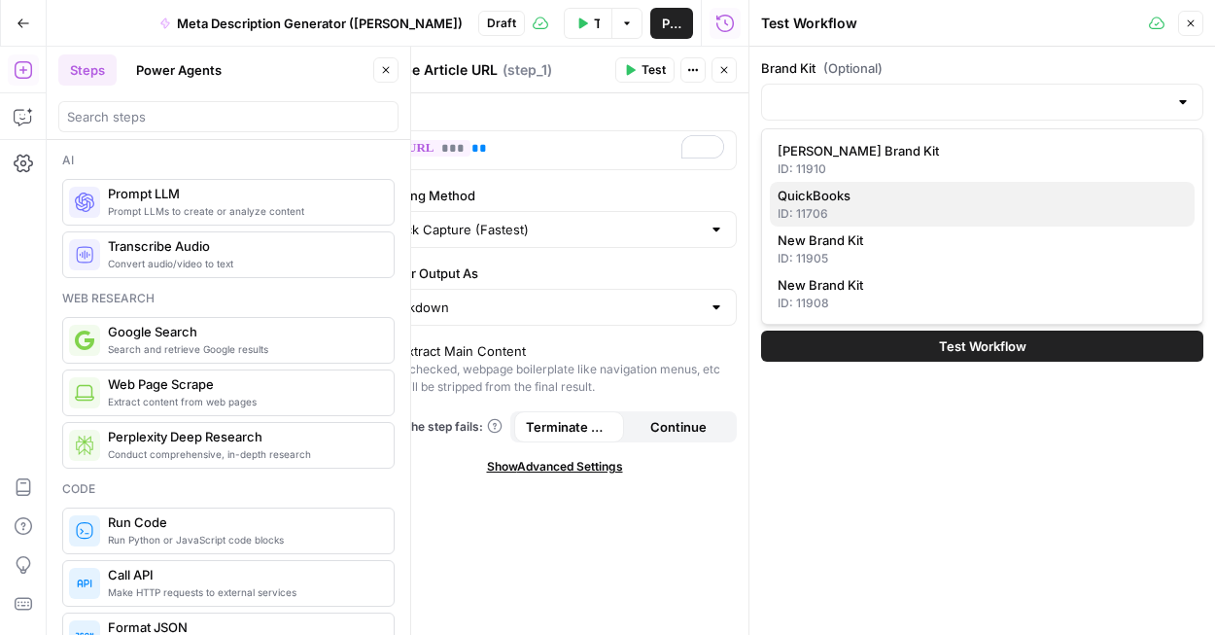
click at [862, 188] on span "QuickBooks" at bounding box center [977, 195] width 401 height 19
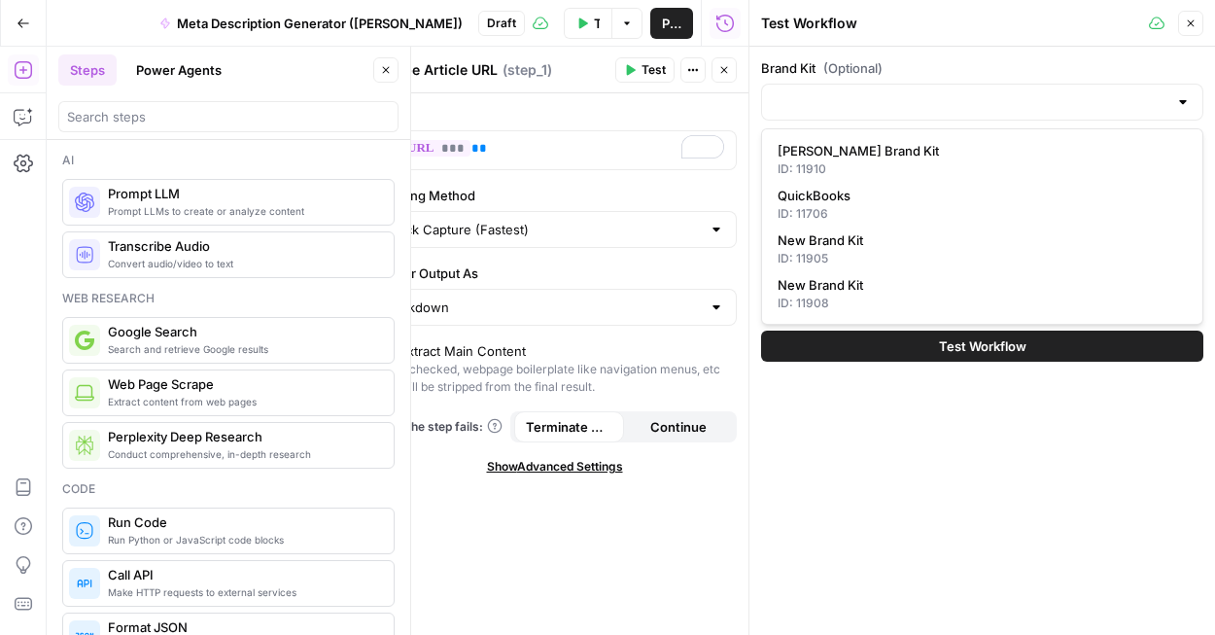
type input "QuickBooks"
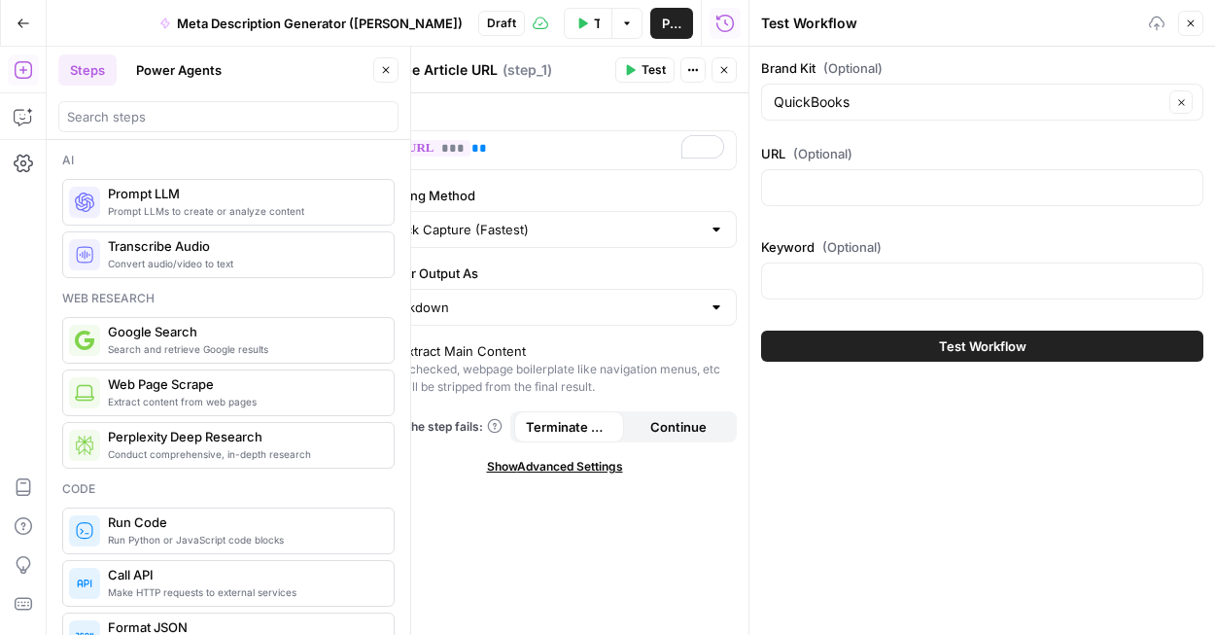
click at [875, 200] on div at bounding box center [982, 187] width 442 height 37
click at [862, 172] on div at bounding box center [982, 187] width 442 height 37
click at [917, 181] on input "URL (Optional)" at bounding box center [982, 187] width 417 height 19
paste input "https://www.airops.com/blog/win-ai-search-turn-visibility-into-action"
click at [911, 188] on input "URL (Optional)" at bounding box center [982, 187] width 417 height 19
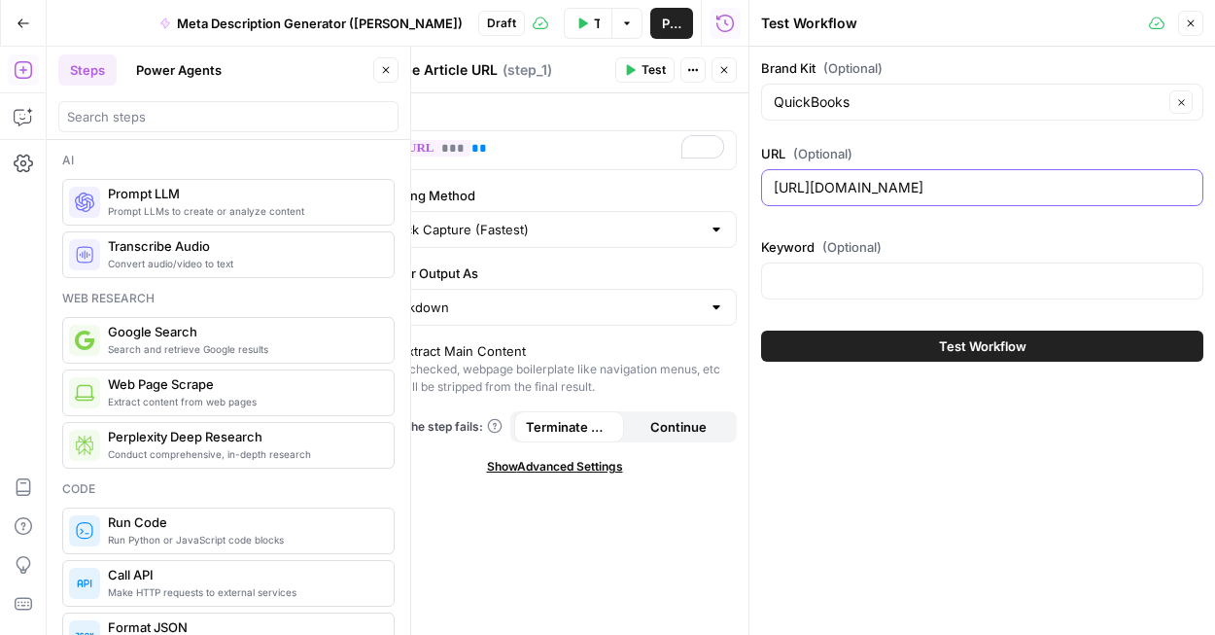
scroll to position [0, 29]
click at [932, 232] on div "Brand Kit (Optional) QuickBooks Clear URL (Optional) https://www.airops.com/blo…" at bounding box center [982, 182] width 442 height 249
click at [850, 188] on input "https://www.airops.com/blog/win-ai-search-turn-visibility-into-action" at bounding box center [982, 187] width 417 height 19
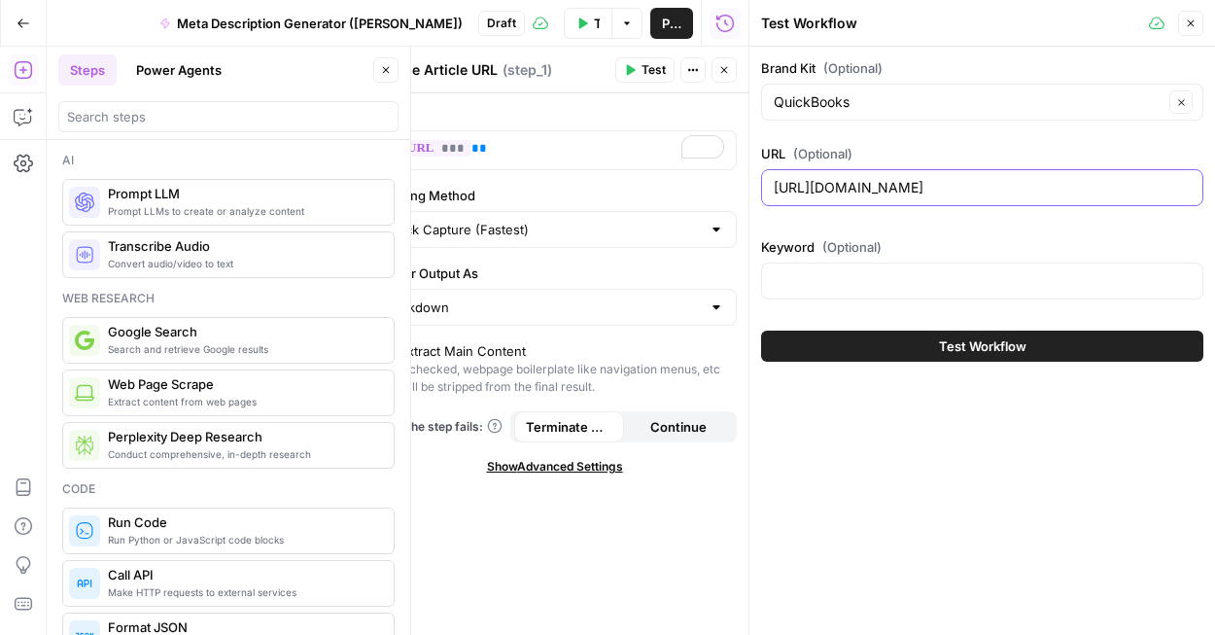
click at [850, 188] on input "https://www.airops.com/blog/win-ai-search-turn-visibility-into-action" at bounding box center [982, 187] width 417 height 19
paste input "use.expensify.com/resource-center/guides/what-are-itemized-receipts"
type input "https://use.expensify.com/resource-center/guides/what-are-itemized-receipts"
click at [914, 113] on div "QuickBooks Clear" at bounding box center [982, 102] width 442 height 37
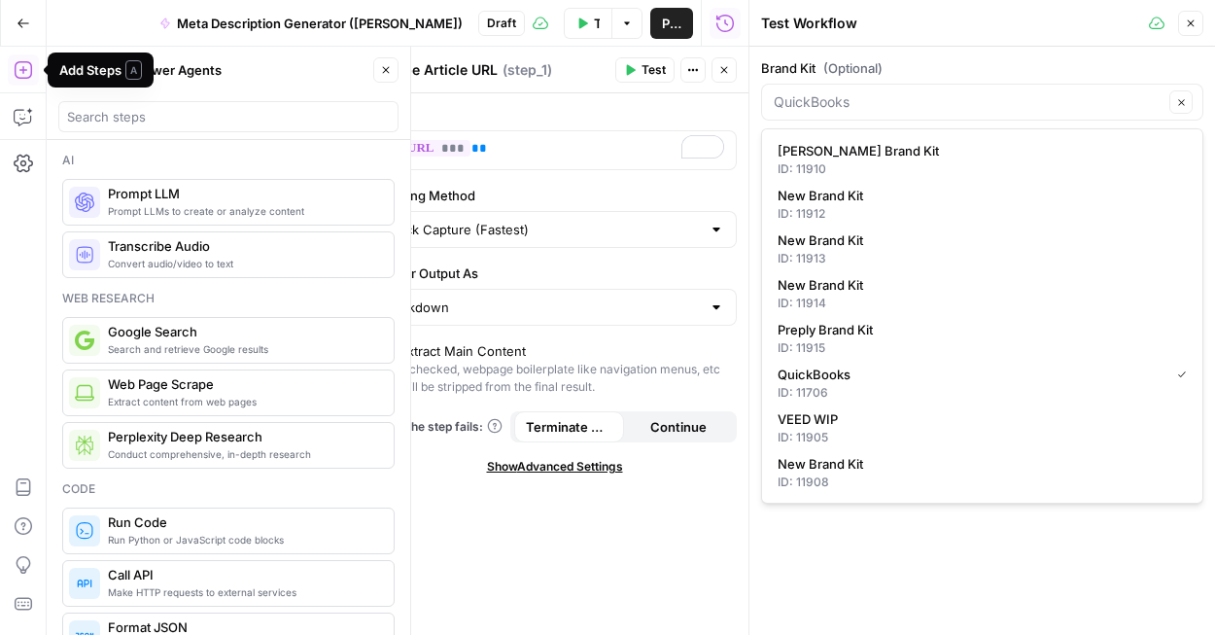
type input "QuickBooks"
click at [29, 69] on icon "button" at bounding box center [23, 69] width 19 height 19
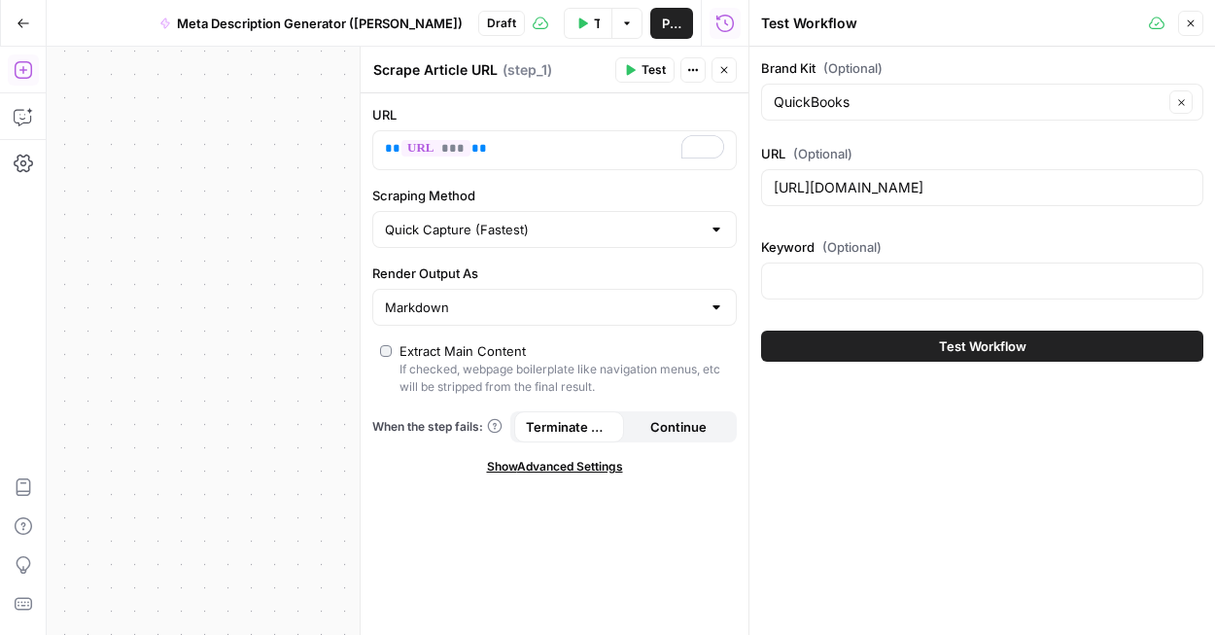
click at [27, 74] on icon "button" at bounding box center [23, 69] width 19 height 19
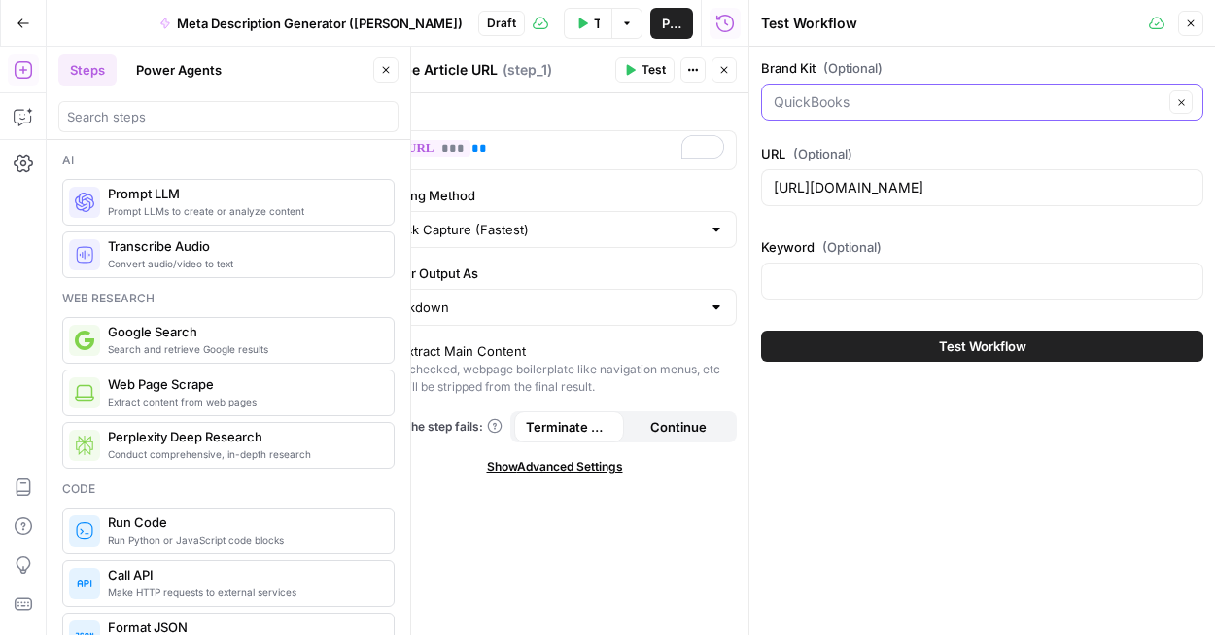
click at [919, 101] on input "Brand Kit (Optional)" at bounding box center [969, 101] width 390 height 19
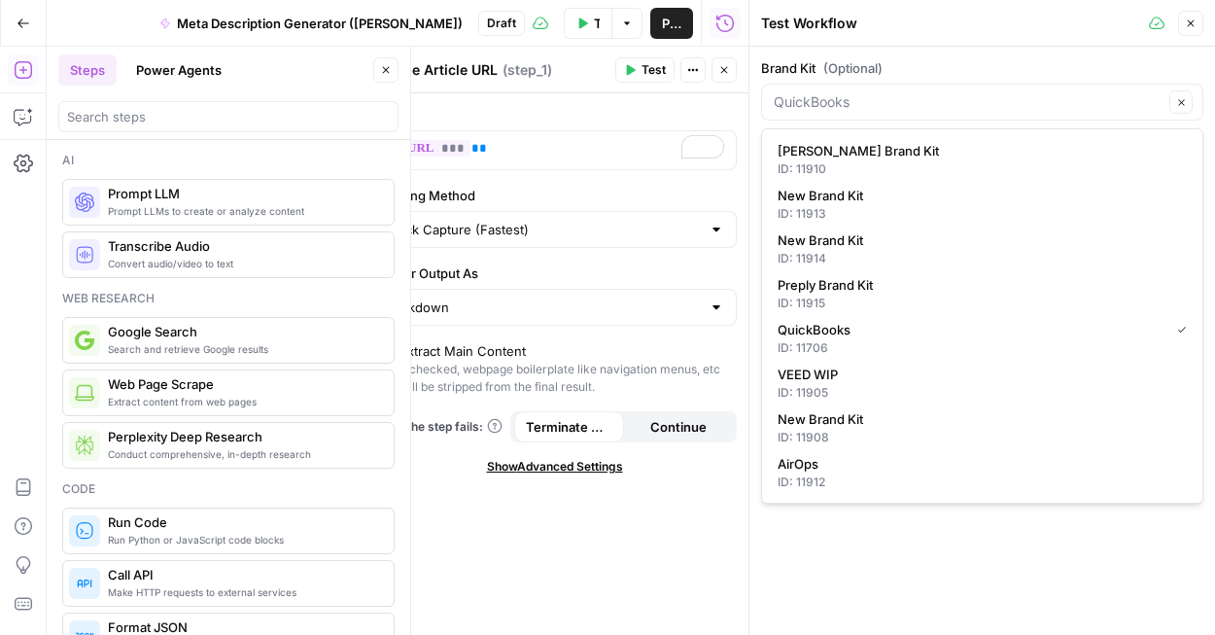
type input "QuickBooks"
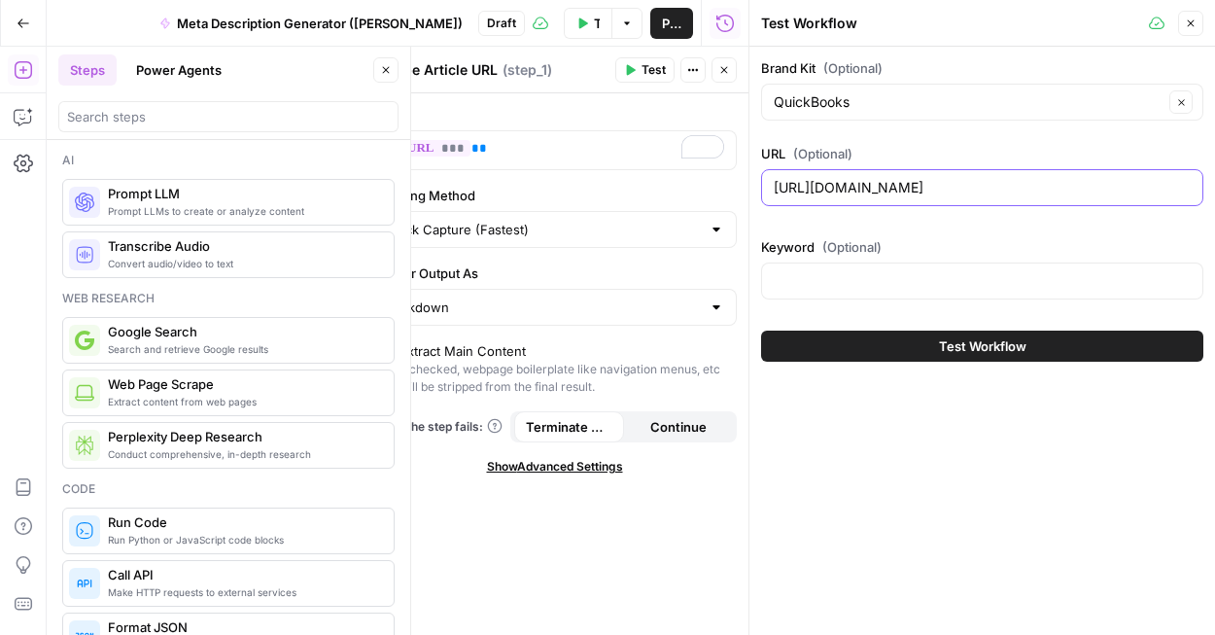
click at [983, 191] on input "https://use.expensify.com/resource-center/guides/what-are-itemized-receipts" at bounding box center [982, 187] width 417 height 19
type input "https://www.airops.com/blog/win-ai-search-turn-visibility-into-action"
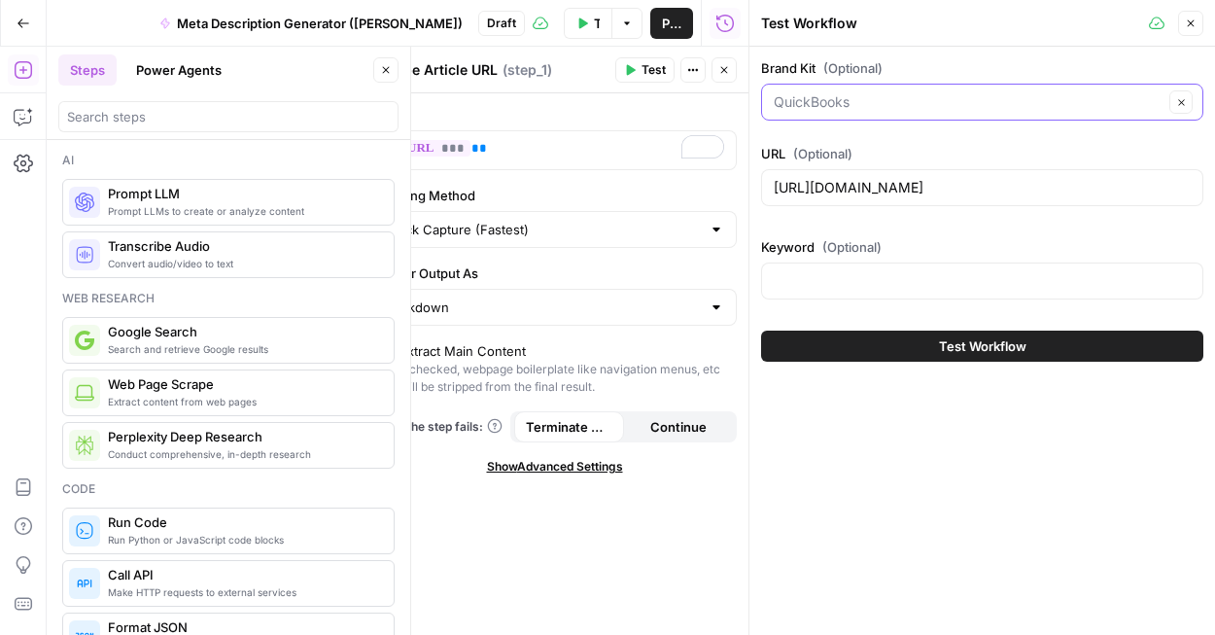
click at [914, 102] on input "Brand Kit (Optional)" at bounding box center [969, 101] width 390 height 19
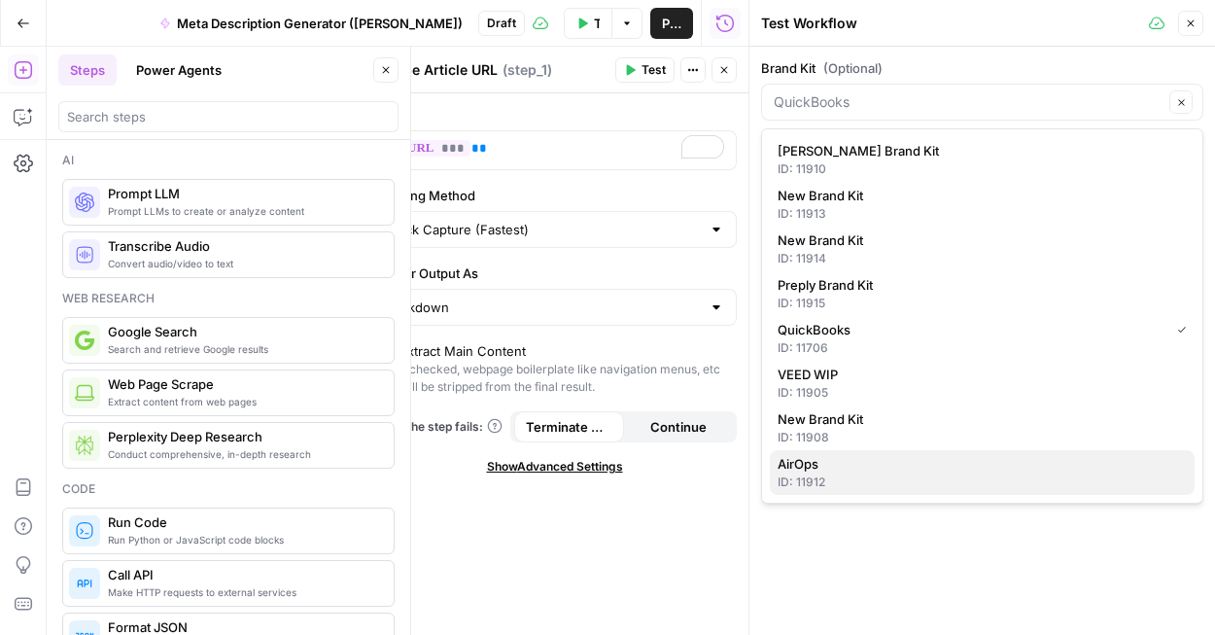
click at [844, 466] on span "AirOps" at bounding box center [977, 463] width 401 height 19
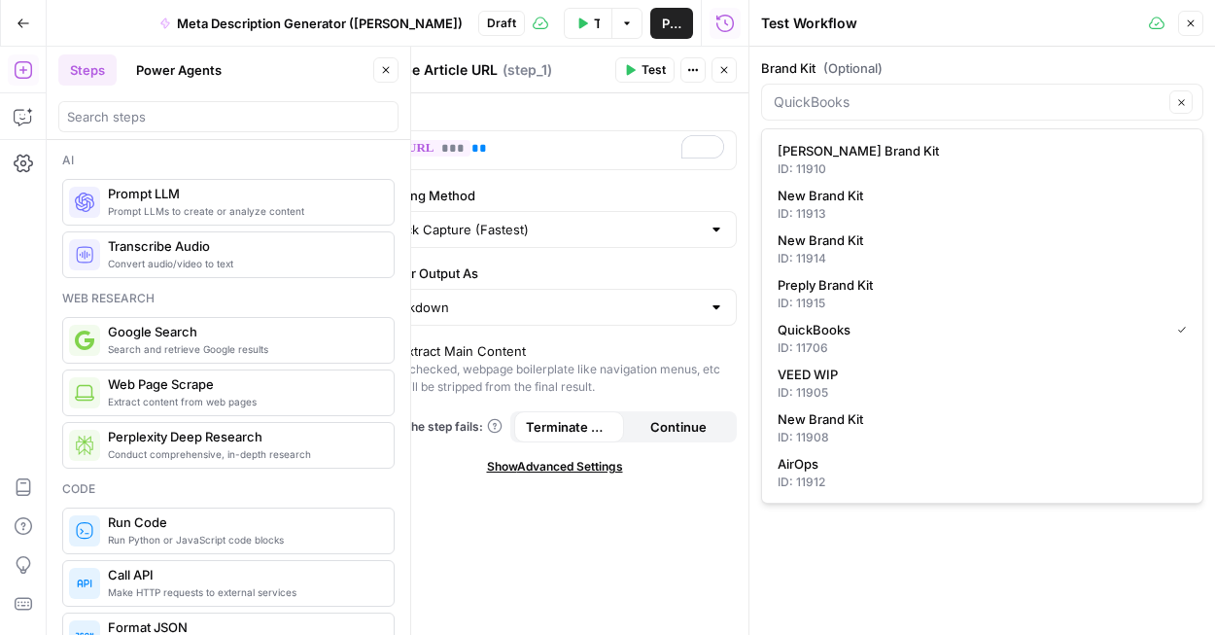
type input "AirOps"
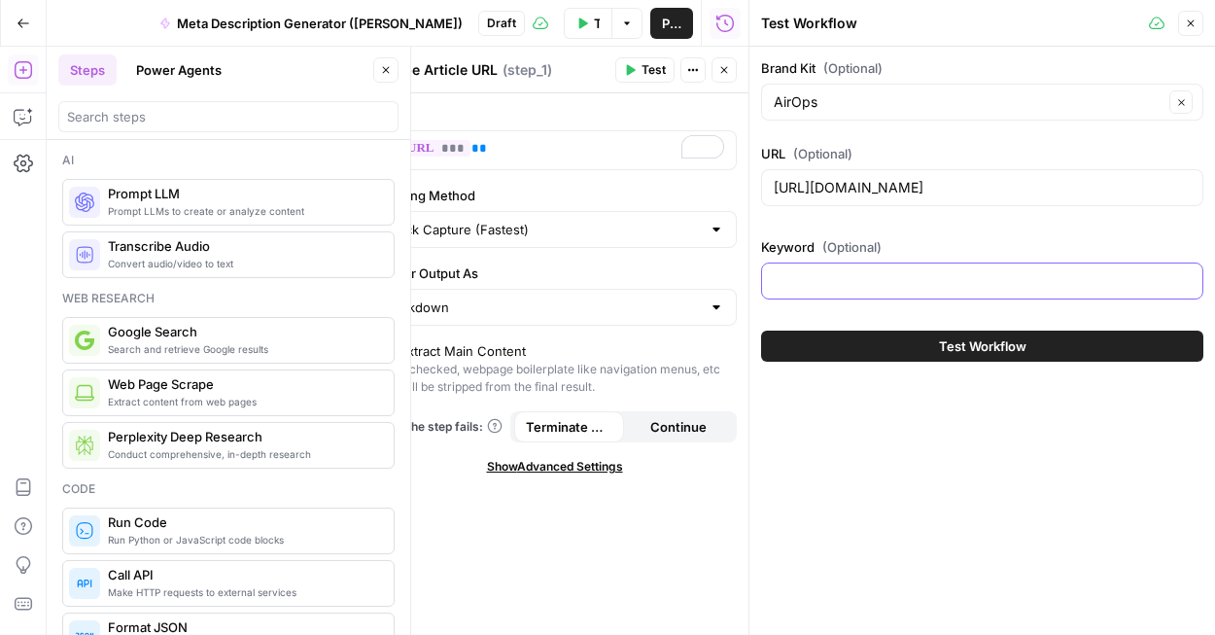
click at [906, 288] on input "Keyword (Optional)" at bounding box center [982, 280] width 417 height 19
type input "ai search"
click at [953, 340] on span "Test Workflow" at bounding box center [982, 345] width 87 height 19
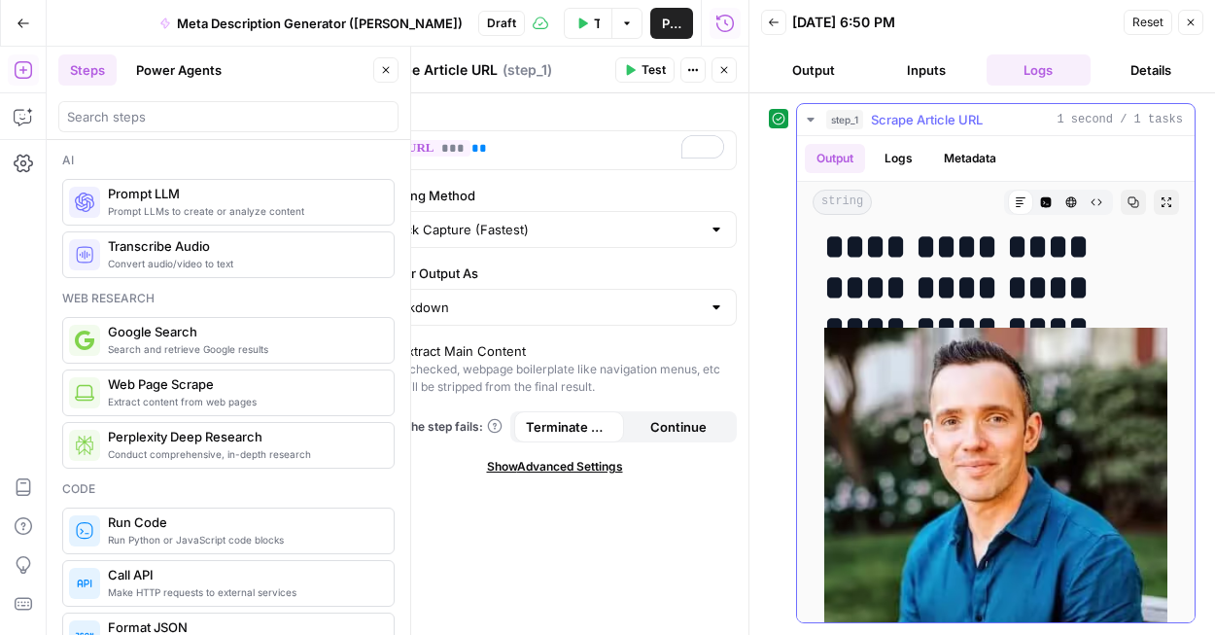
scroll to position [882, 0]
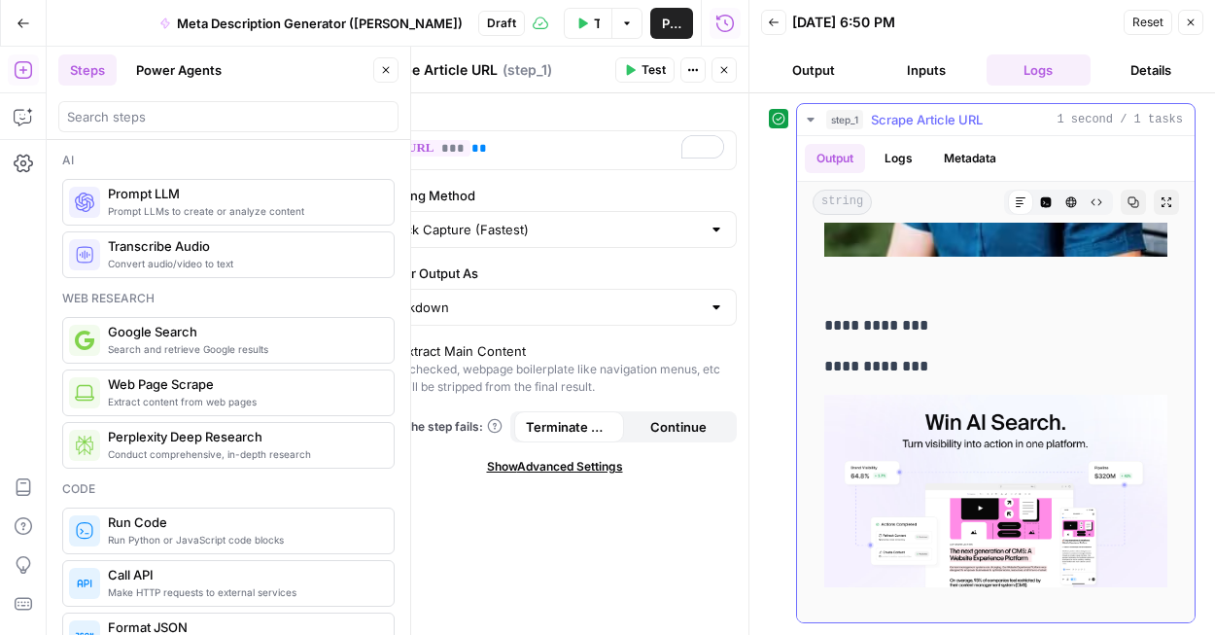
click at [914, 158] on button "Logs" at bounding box center [899, 158] width 52 height 29
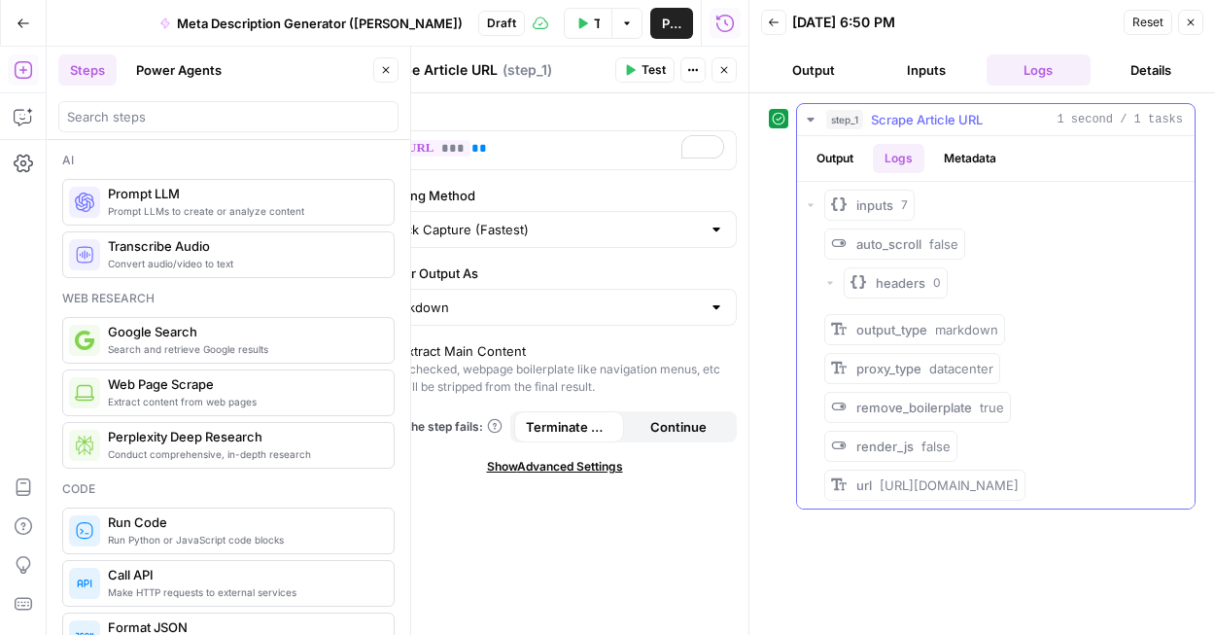
scroll to position [0, 0]
click at [810, 62] on button "Output" at bounding box center [813, 69] width 105 height 31
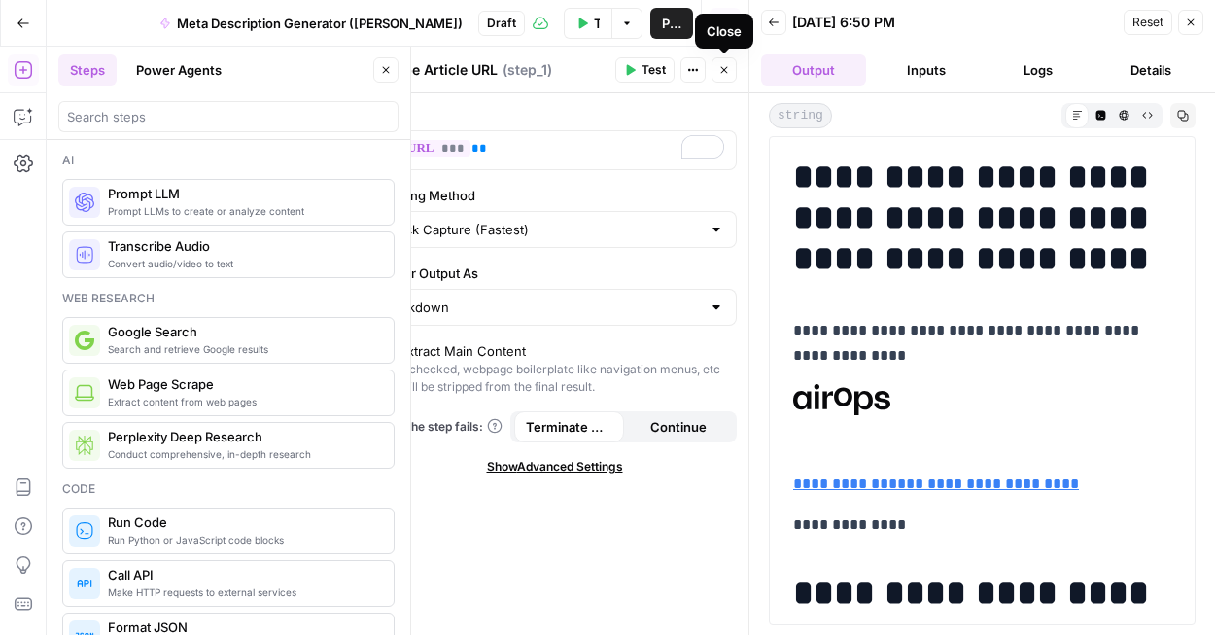
click at [722, 69] on icon "button" at bounding box center [724, 70] width 12 height 12
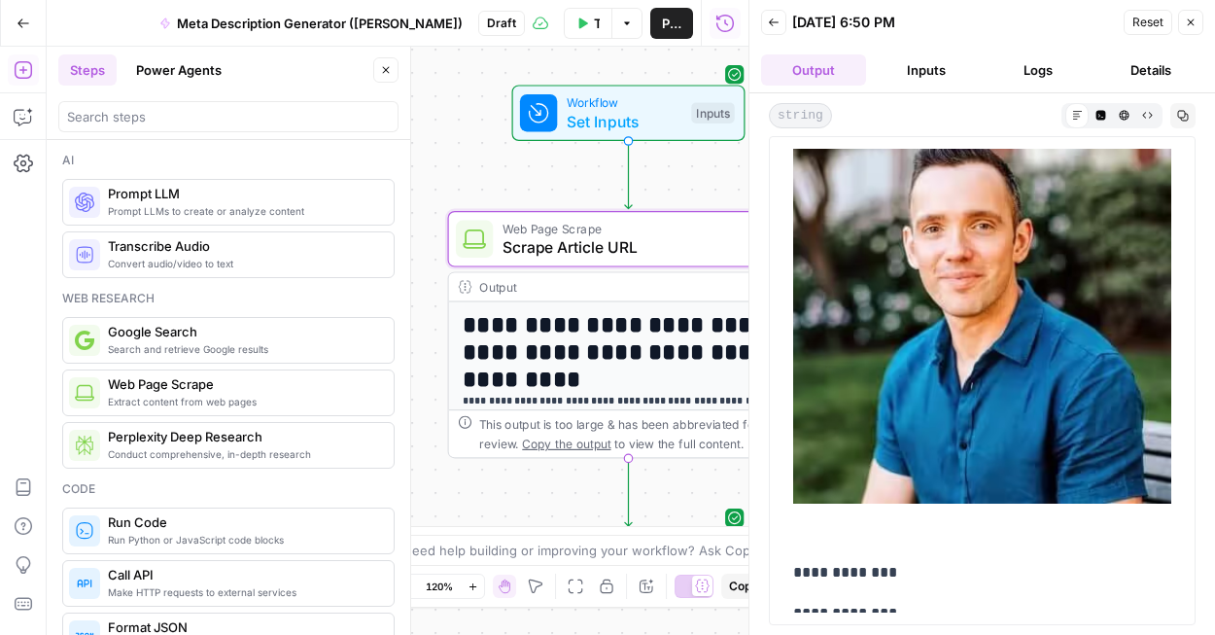
scroll to position [80, 0]
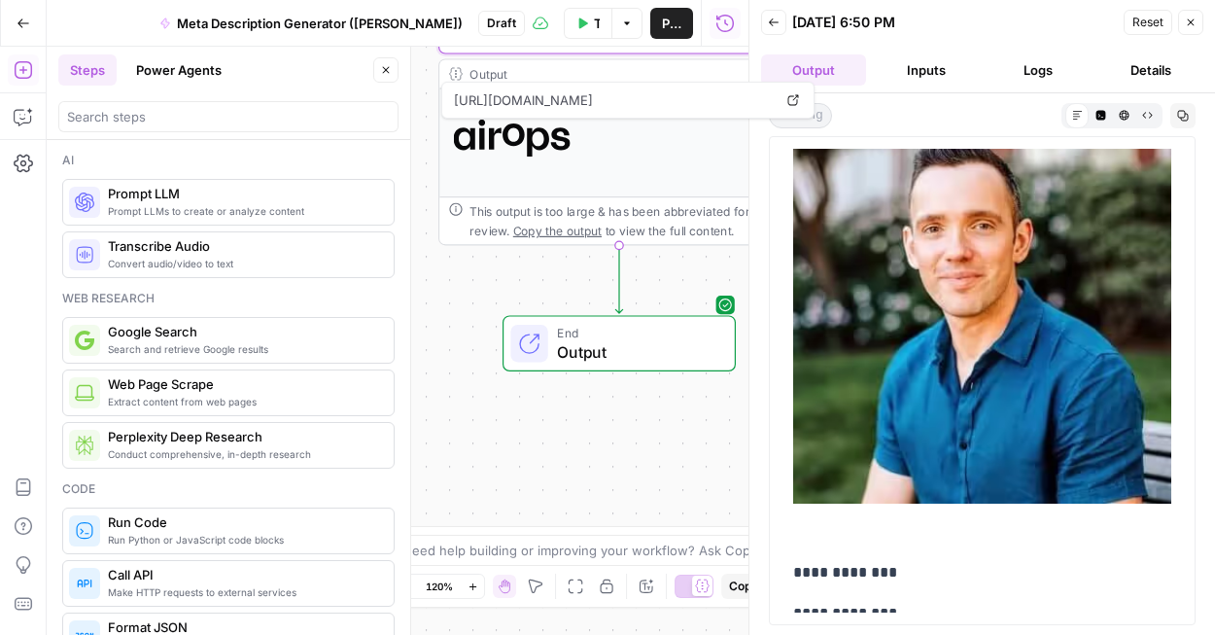
click at [1189, 20] on icon "button" at bounding box center [1191, 23] width 12 height 12
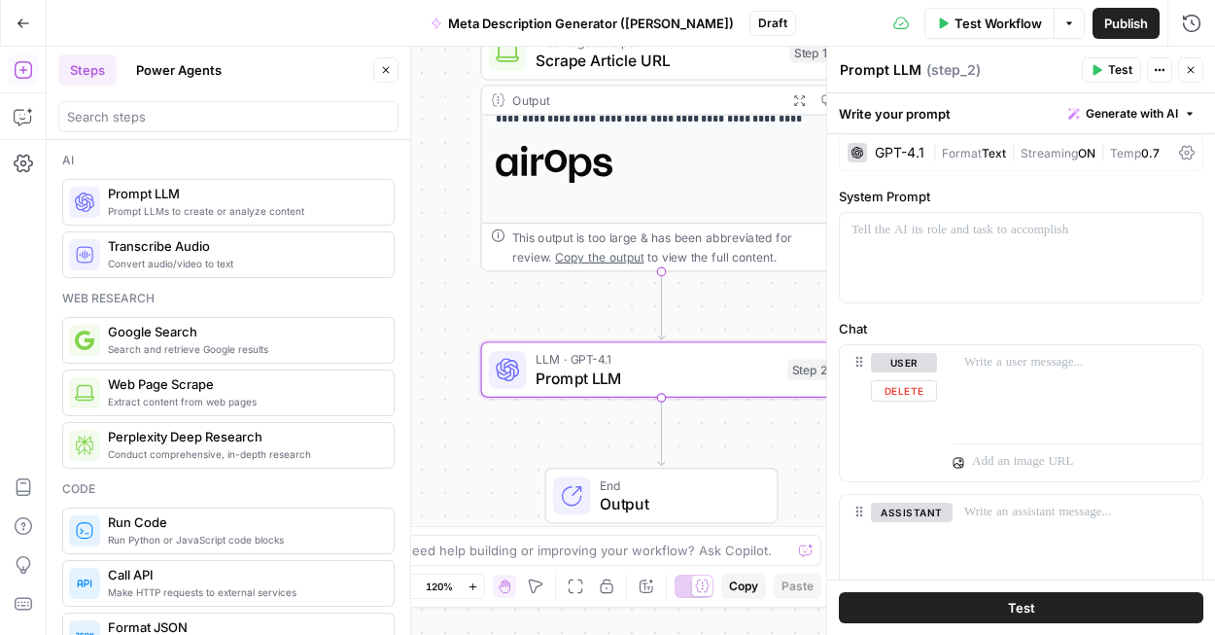
scroll to position [0, 0]
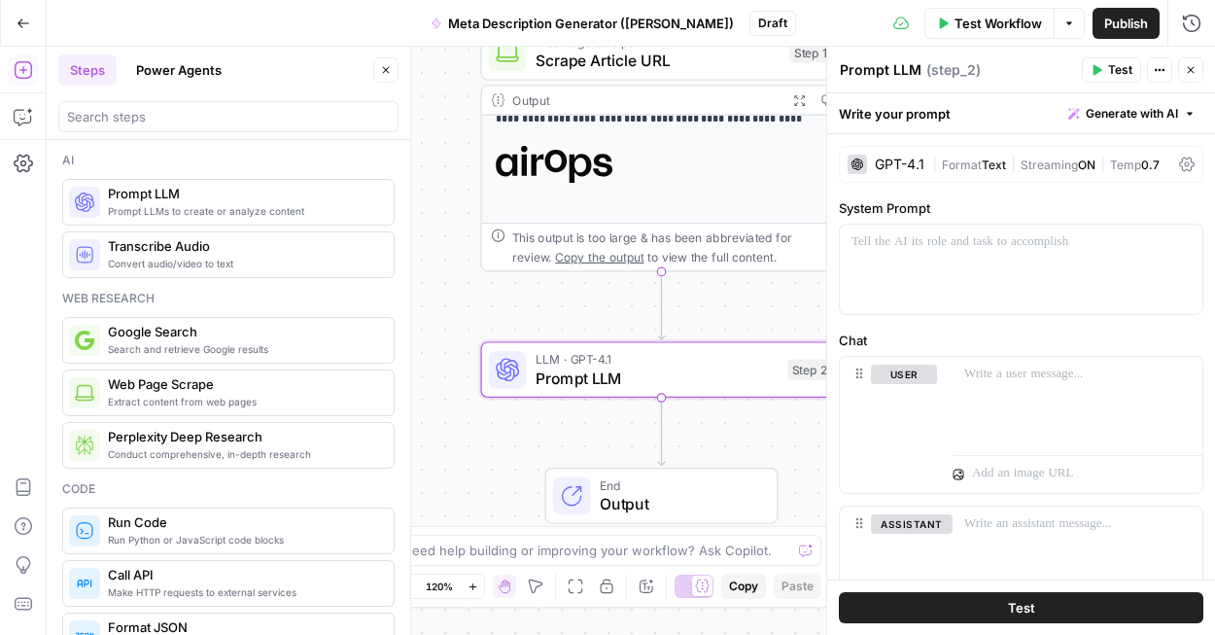
click at [881, 165] on div "GPT-4.1" at bounding box center [900, 164] width 50 height 14
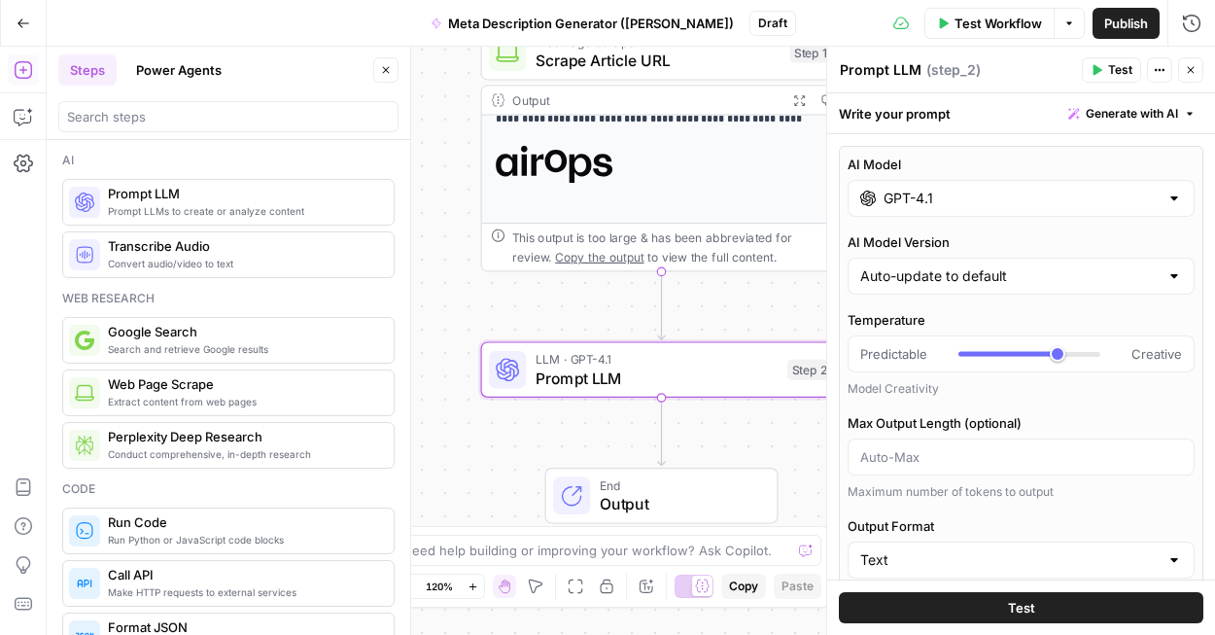
click at [969, 205] on input "GPT-4.1" at bounding box center [1020, 198] width 275 height 19
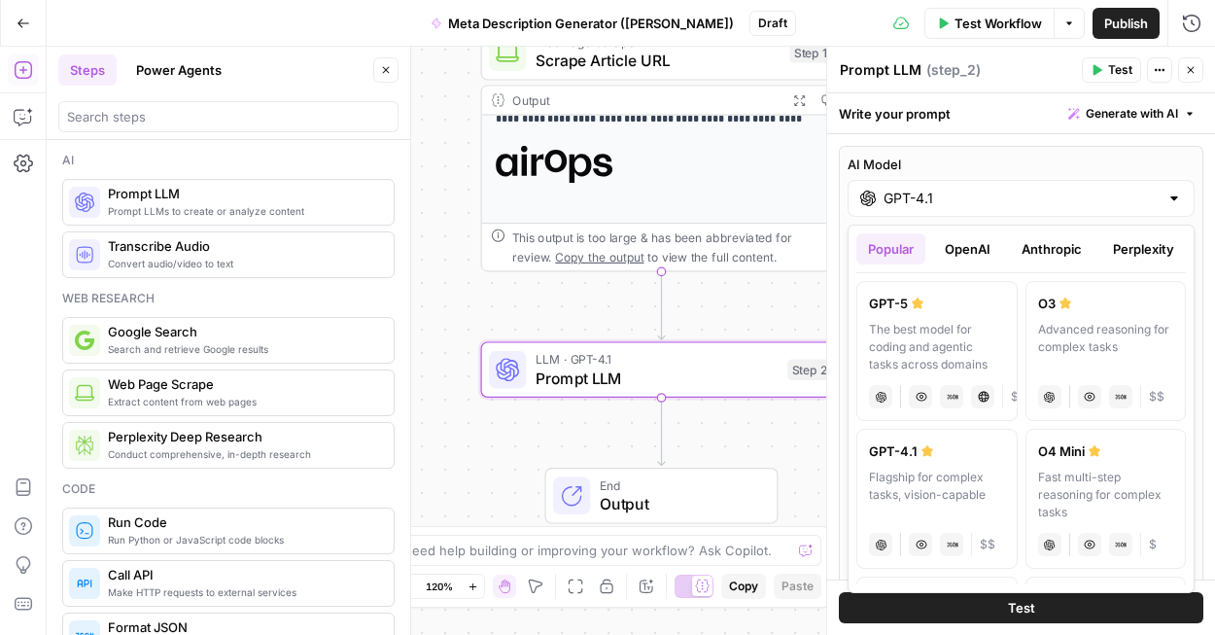
click at [950, 332] on div "The best model for coding and agentic tasks across domains" at bounding box center [937, 347] width 136 height 52
type input "GPT-5"
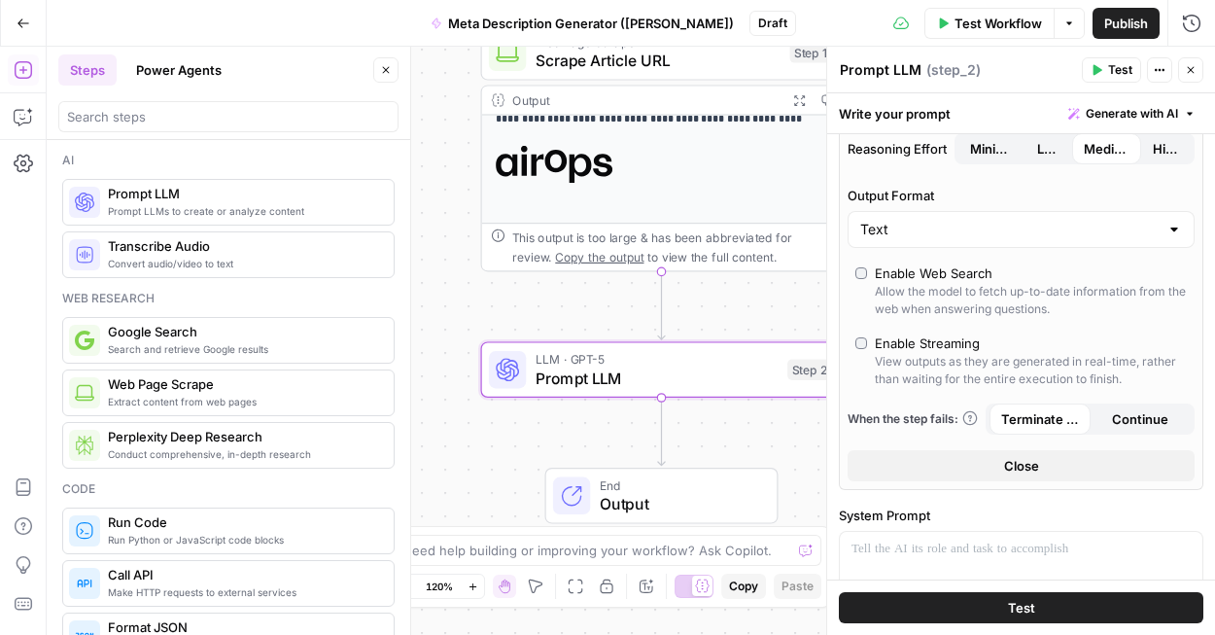
scroll to position [316, 0]
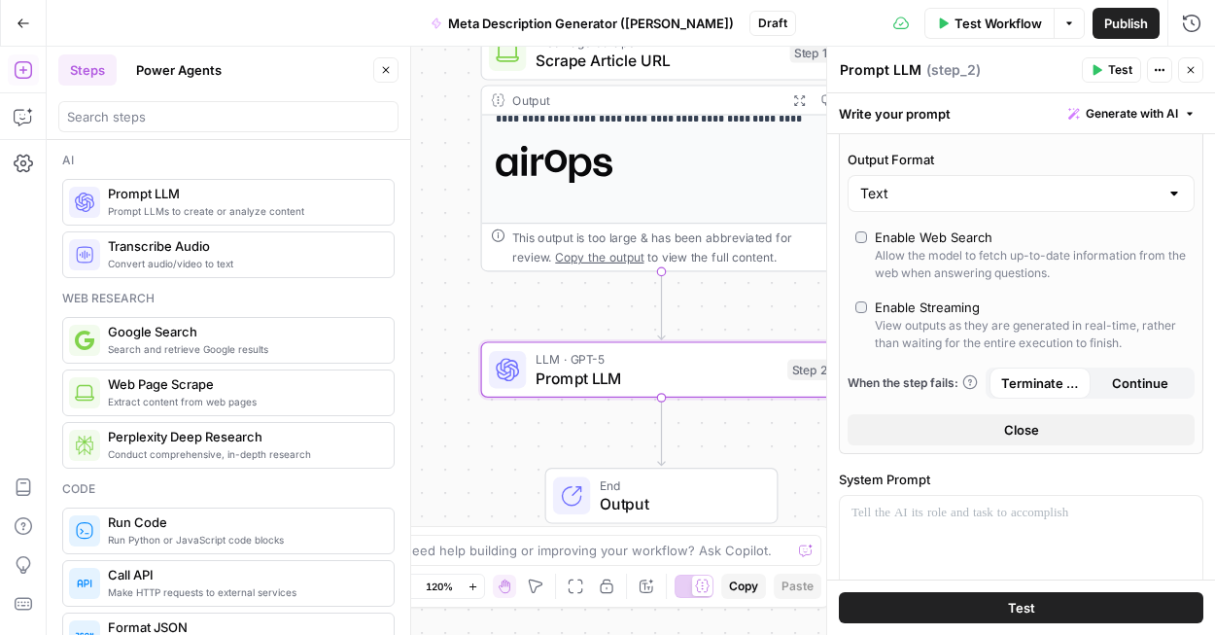
click at [1020, 423] on span "Close" at bounding box center [1021, 429] width 35 height 19
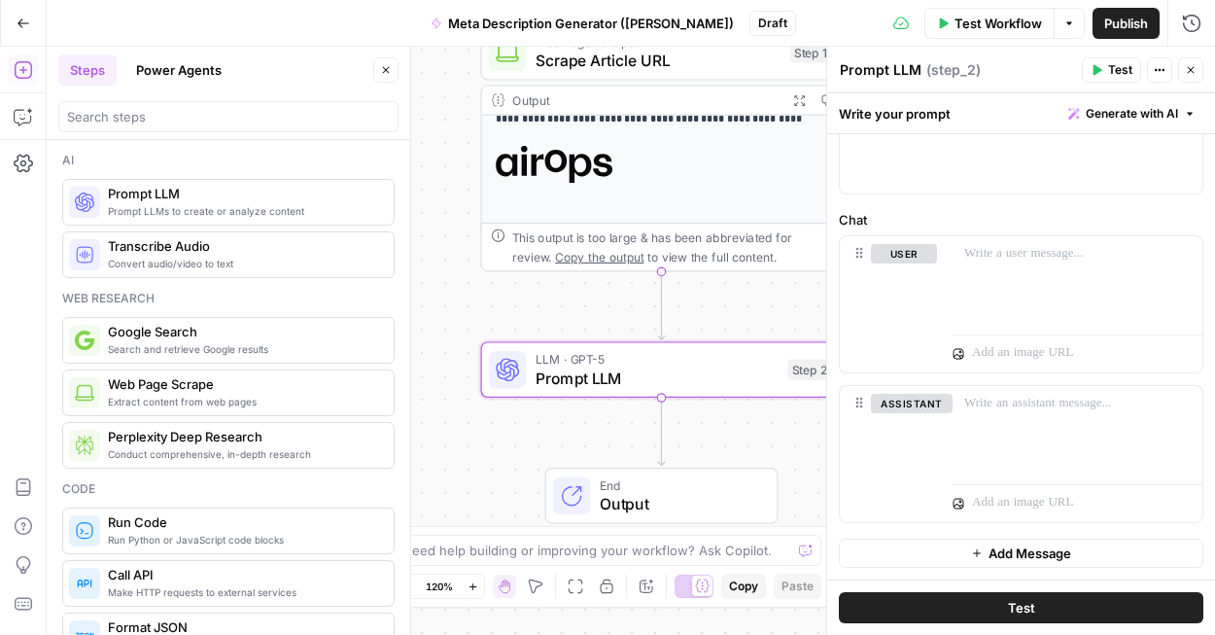
scroll to position [0, 0]
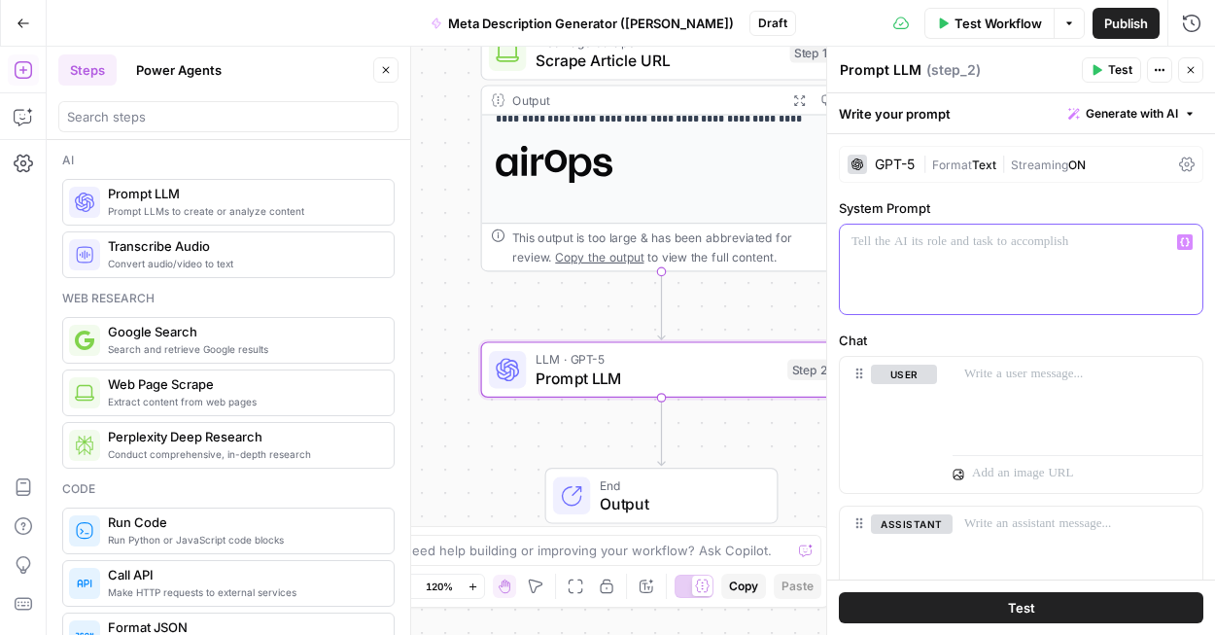
click at [1010, 253] on div at bounding box center [1021, 268] width 362 height 89
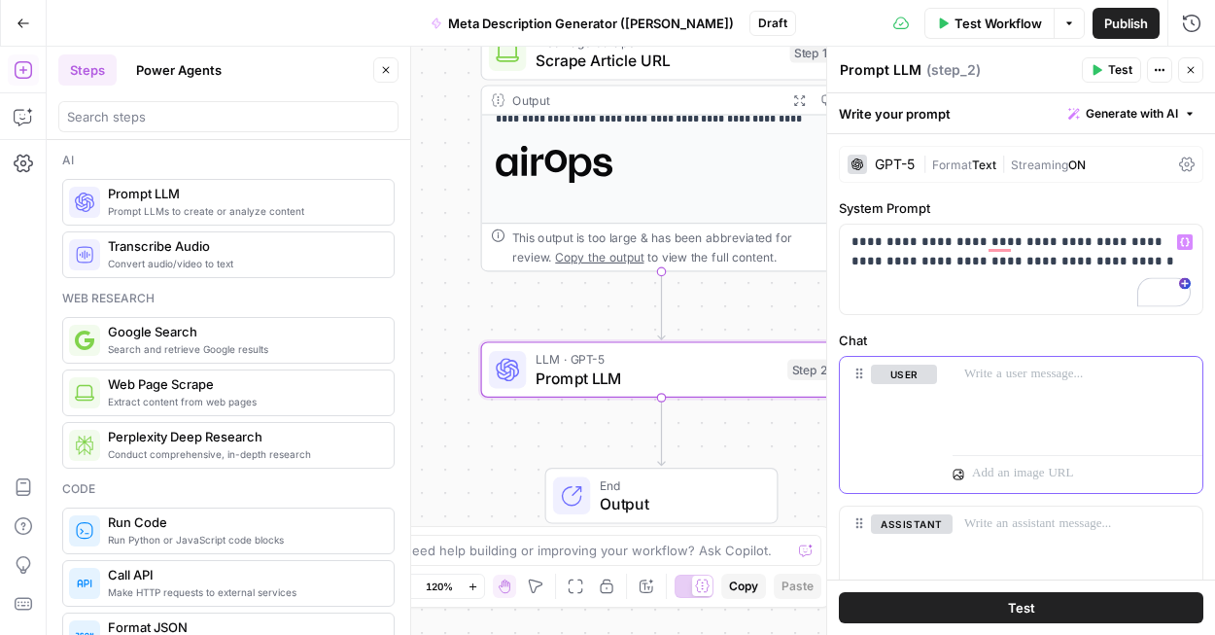
click at [972, 380] on p at bounding box center [1077, 373] width 226 height 19
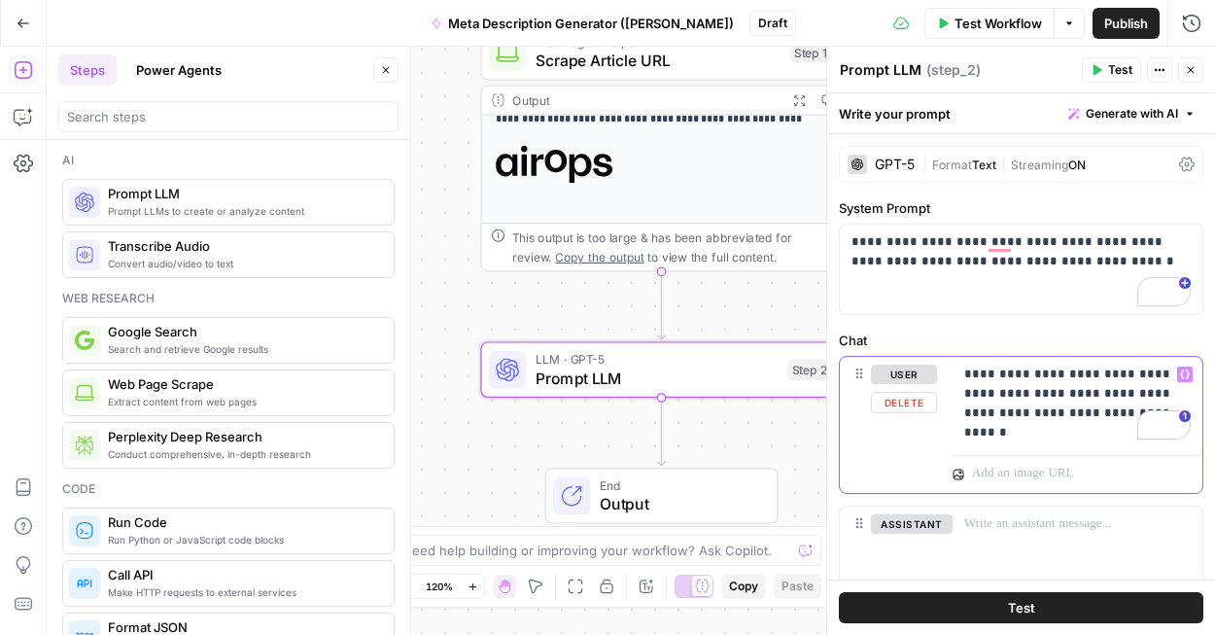
click at [1155, 404] on p "**********" at bounding box center [1077, 393] width 226 height 58
click at [1188, 380] on button "Variables Menu" at bounding box center [1185, 374] width 16 height 16
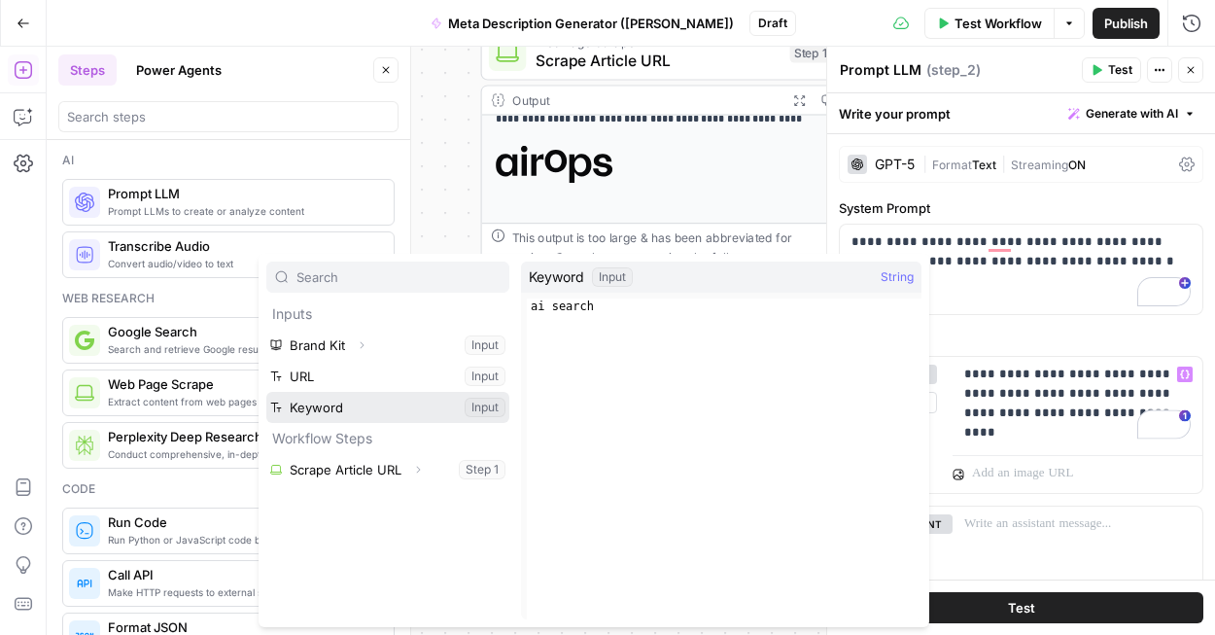
click at [386, 398] on button "Select variable Keyword" at bounding box center [387, 407] width 243 height 31
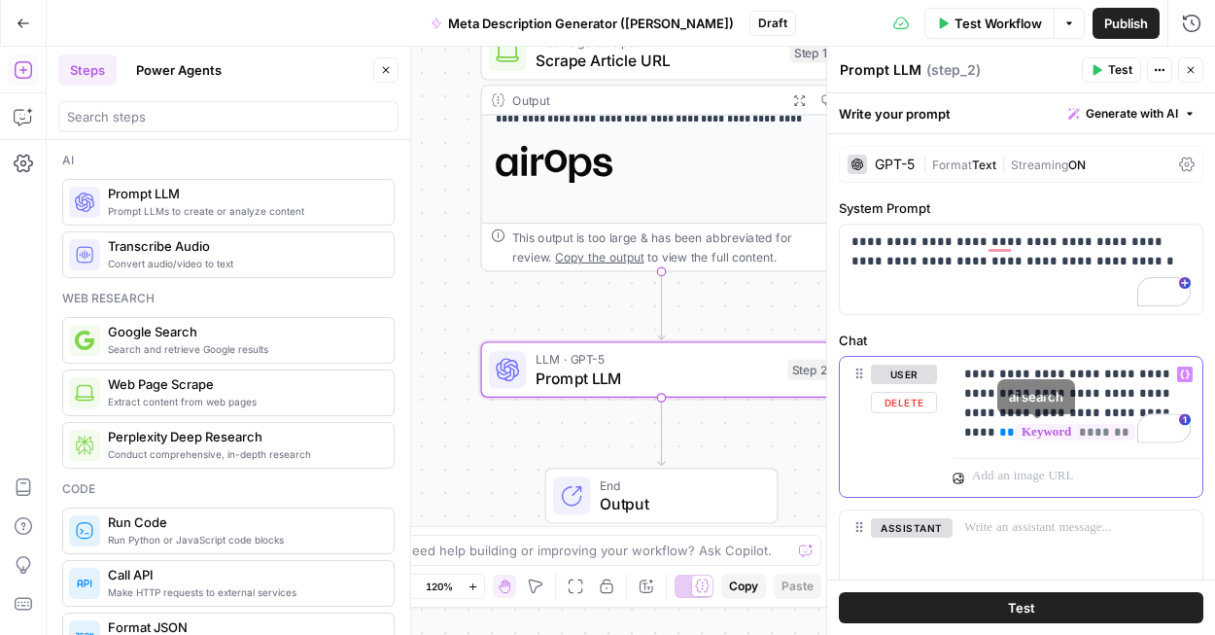
click at [999, 431] on span "**" at bounding box center [1007, 432] width 16 height 13
click at [1137, 431] on div at bounding box center [1163, 427] width 53 height 29
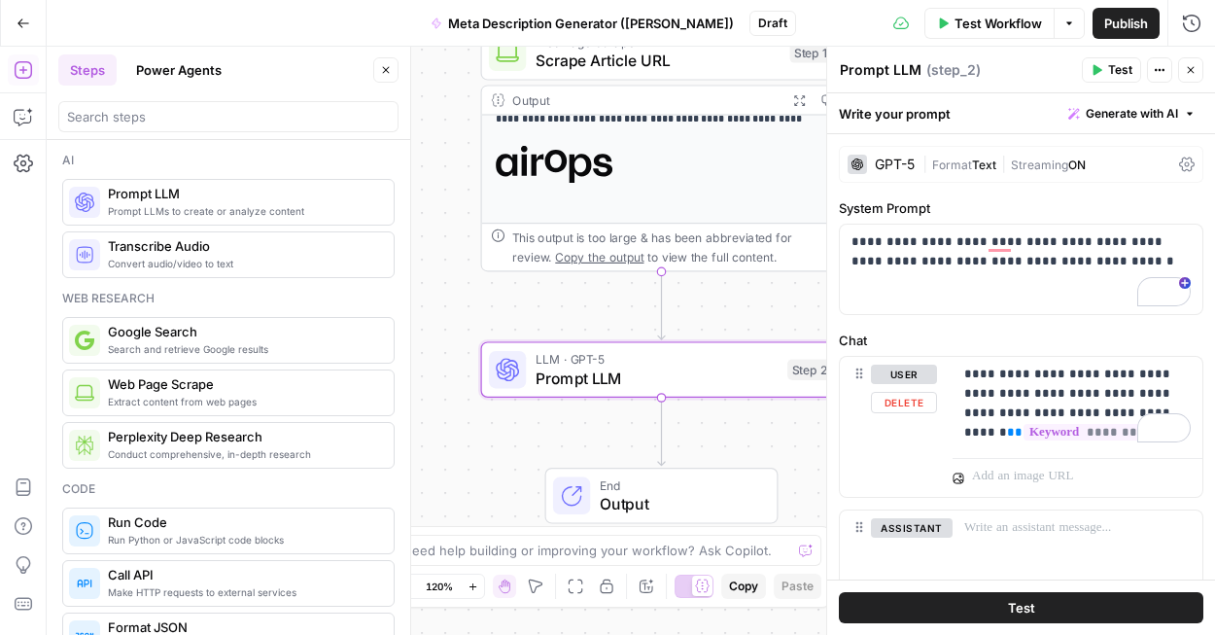
click at [1105, 450] on div at bounding box center [1077, 473] width 250 height 47
click at [1122, 448] on div "**********" at bounding box center [1077, 403] width 250 height 93
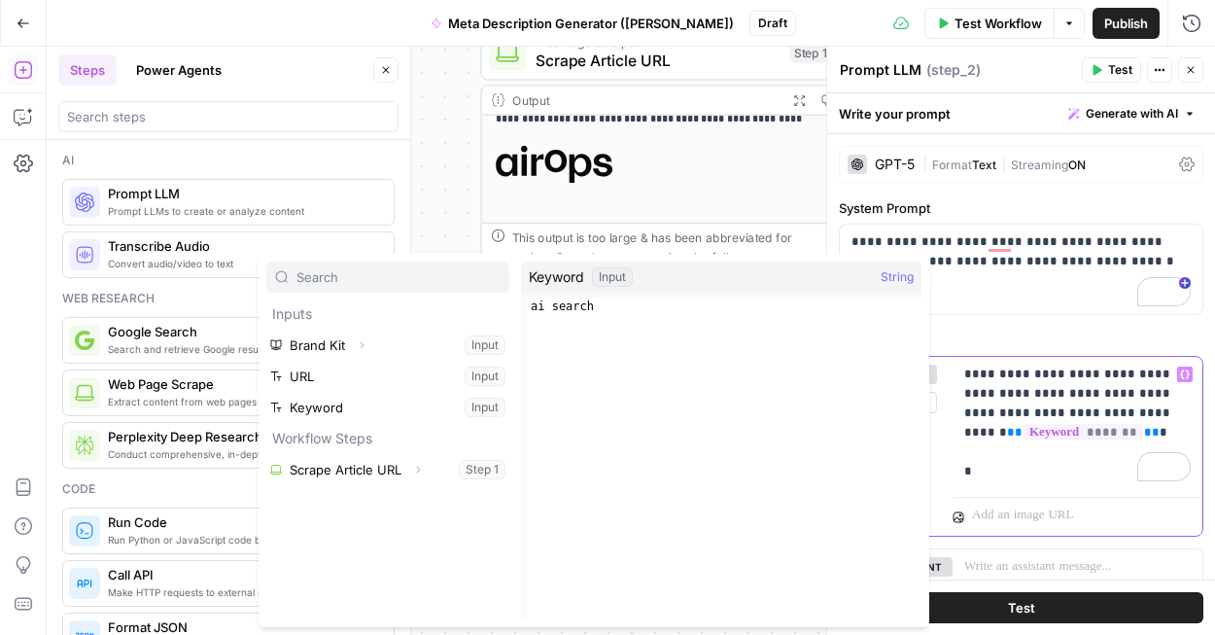
click at [988, 472] on p "**********" at bounding box center [1077, 422] width 226 height 117
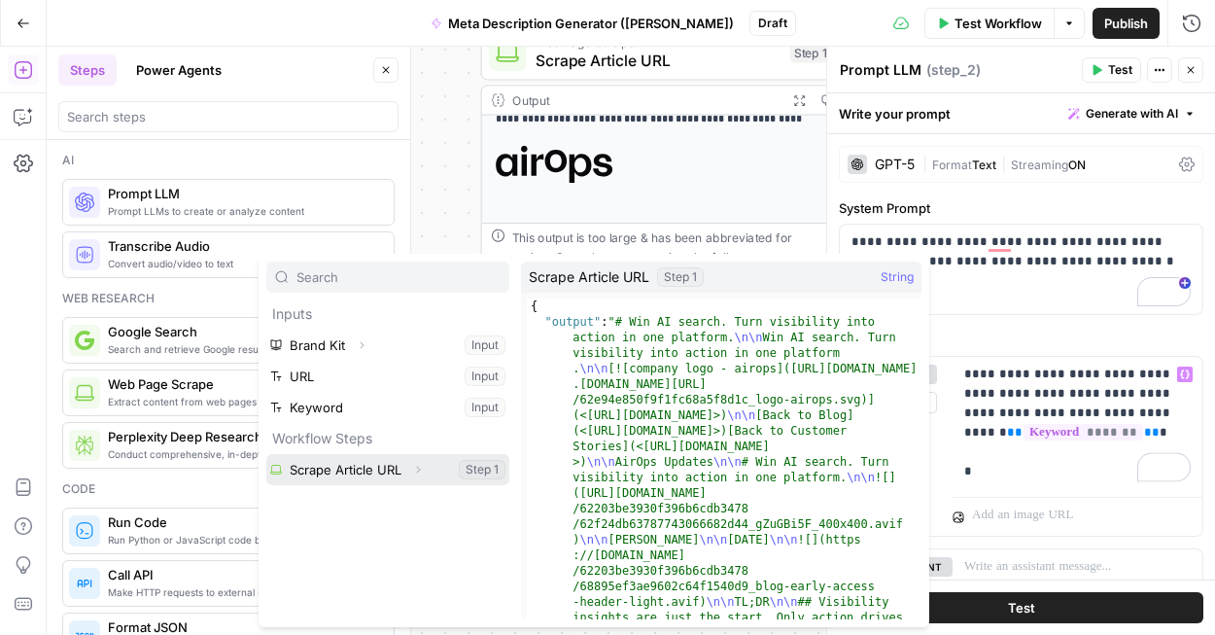
click at [381, 470] on button "Select variable Scrape Article URL" at bounding box center [387, 469] width 243 height 31
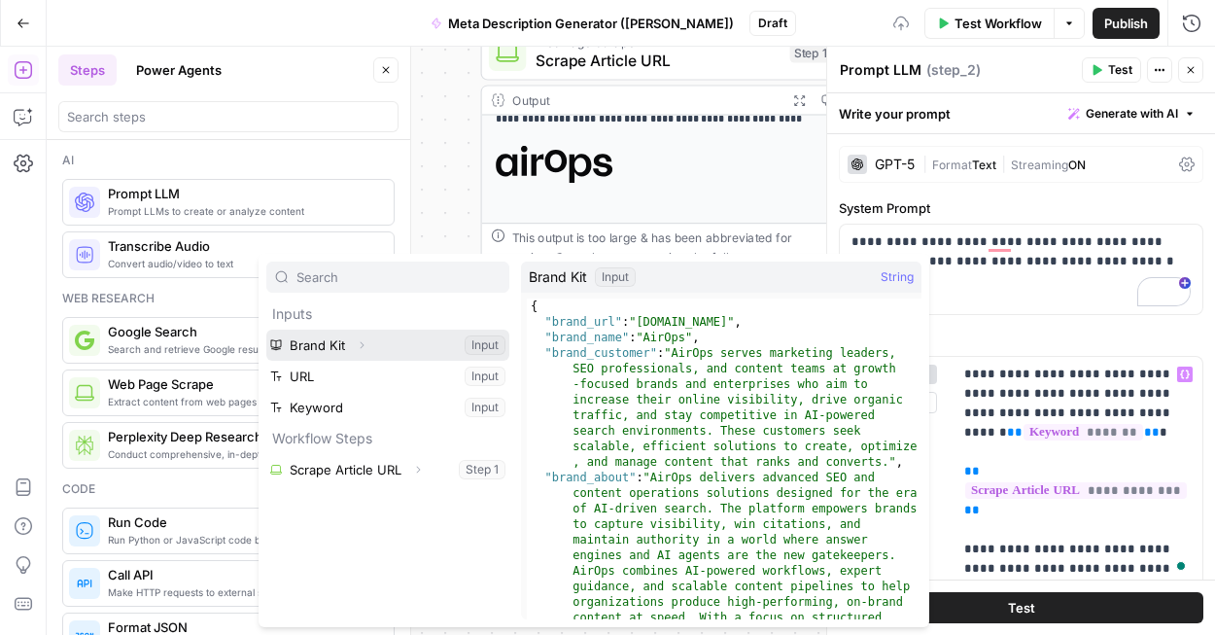
click at [407, 348] on button "Select variable Brand Kit" at bounding box center [387, 344] width 243 height 31
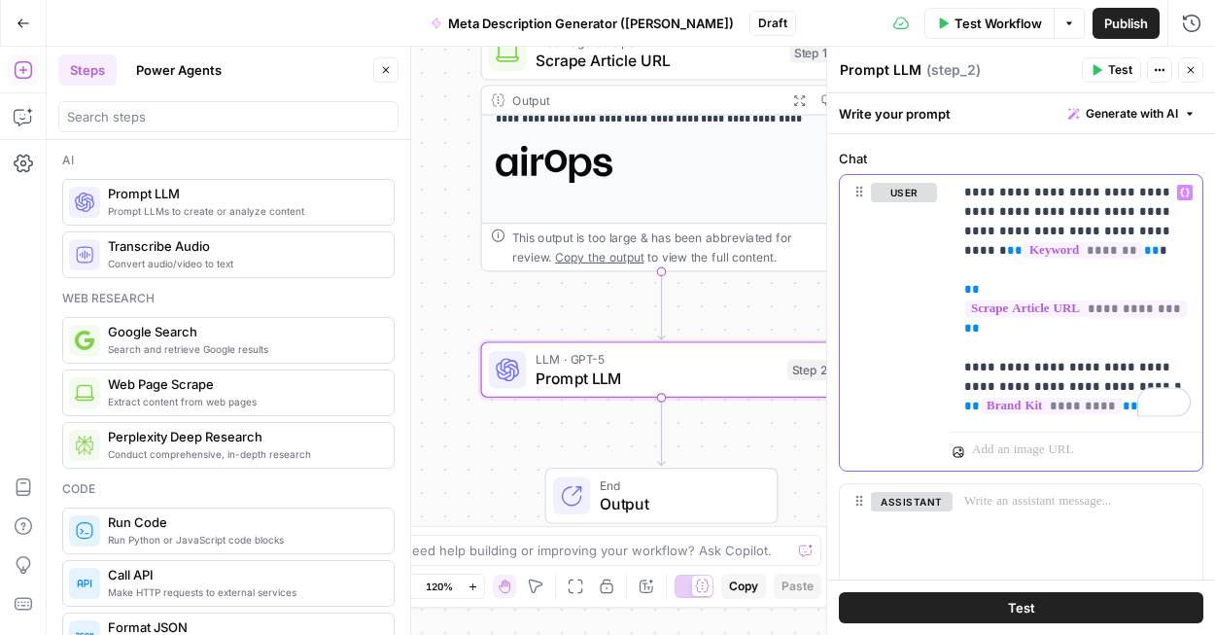
scroll to position [199, 0]
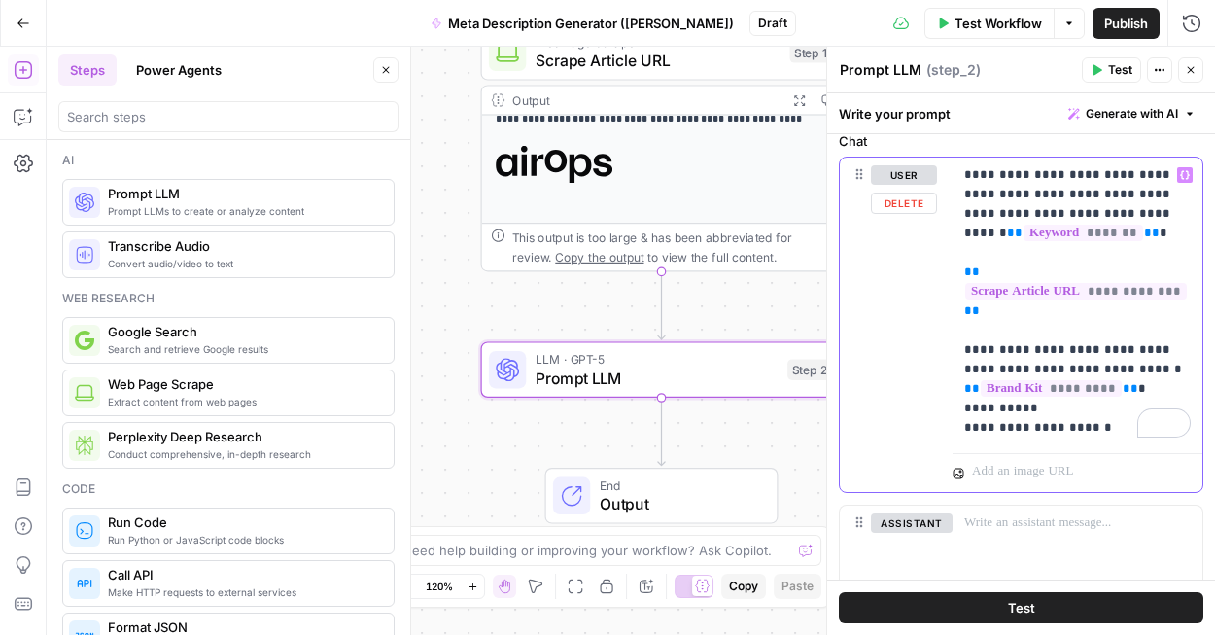
click at [1100, 410] on p "**********" at bounding box center [1077, 301] width 226 height 272
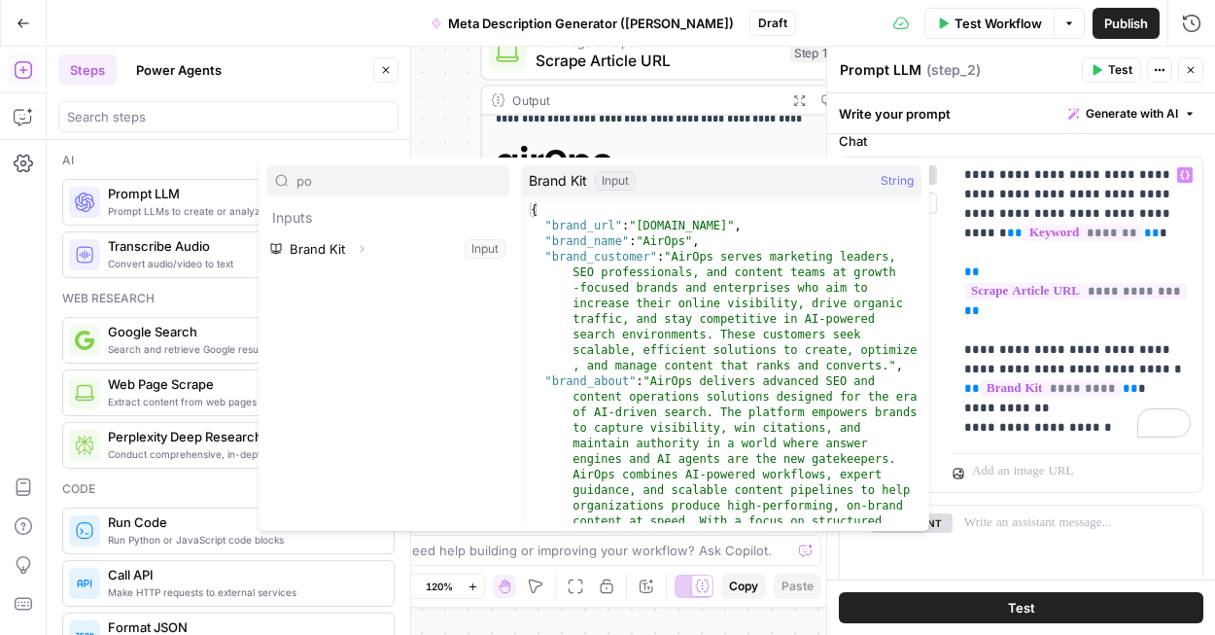
type input "p"
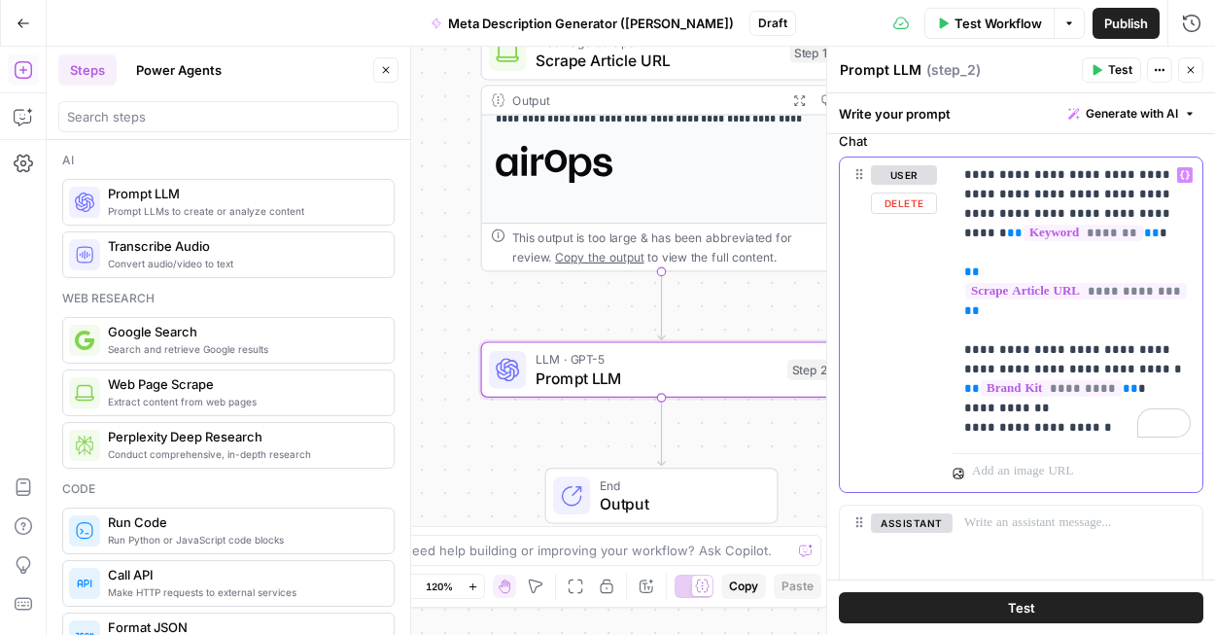
click at [1086, 406] on p "**********" at bounding box center [1077, 301] width 226 height 272
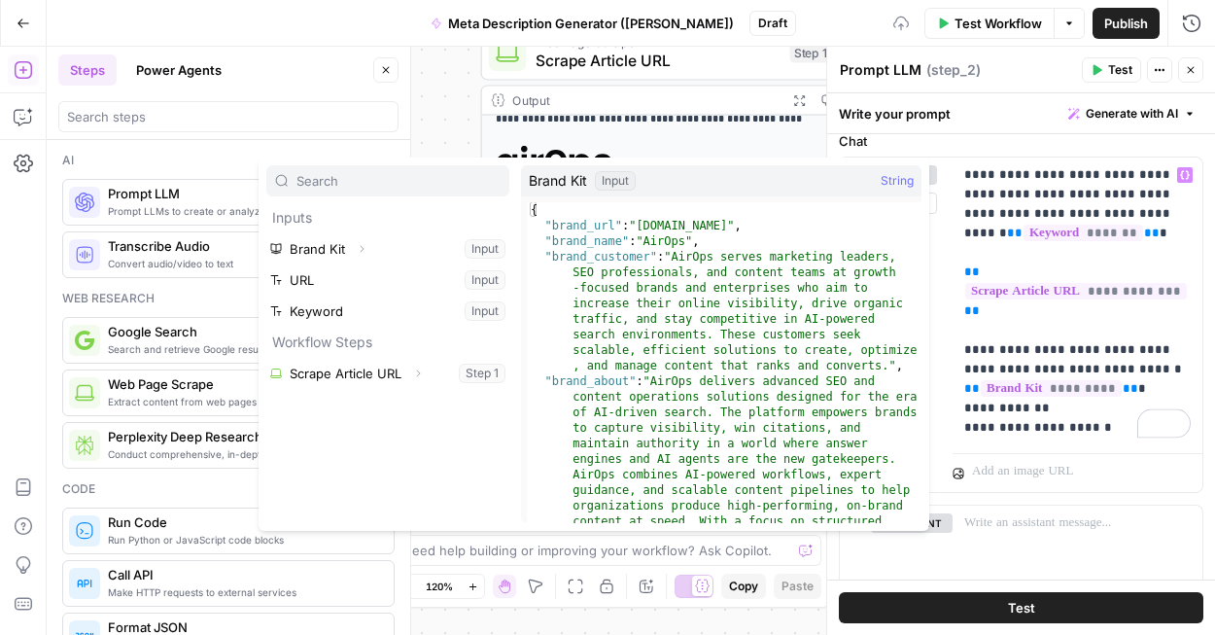
click at [384, 179] on input "text" at bounding box center [398, 180] width 204 height 19
type input "point of view"
click at [335, 179] on input "point of view" at bounding box center [398, 180] width 204 height 19
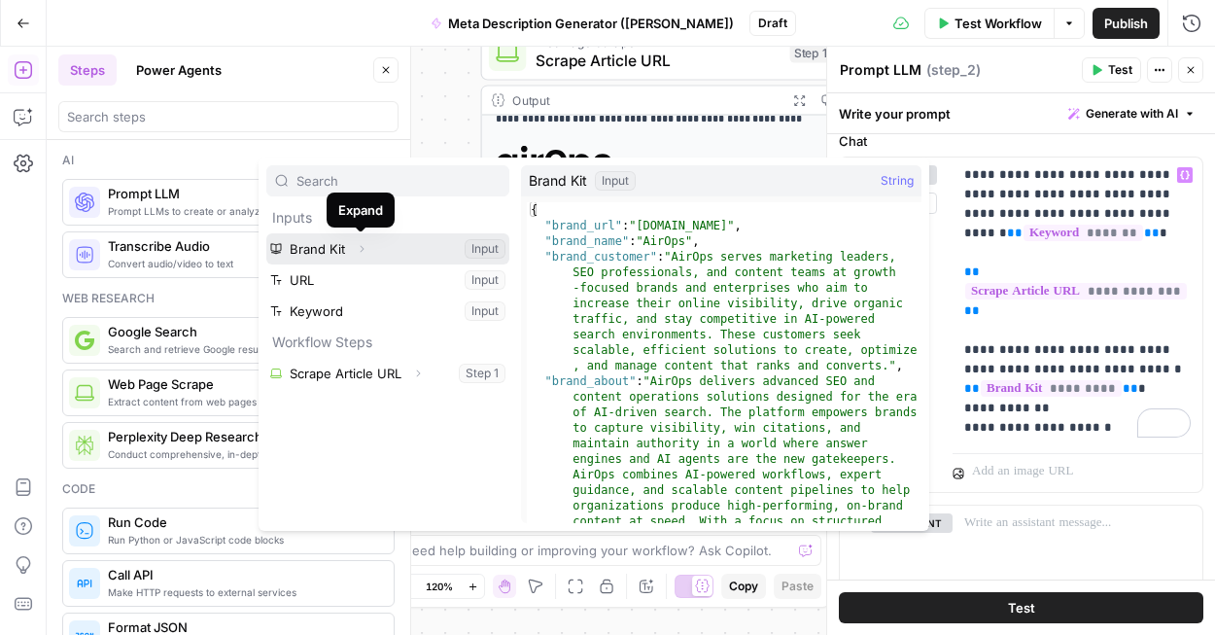
click at [363, 249] on icon "button" at bounding box center [362, 249] width 12 height 12
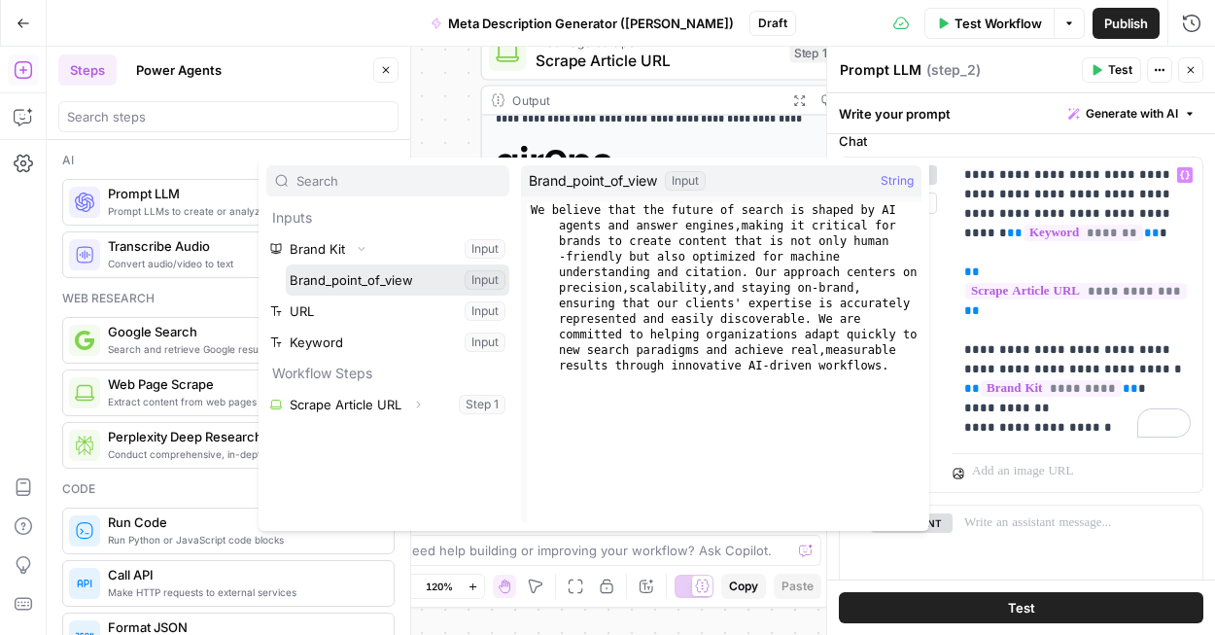
click at [367, 284] on button "Select variable Brand_point_of_view" at bounding box center [398, 279] width 224 height 31
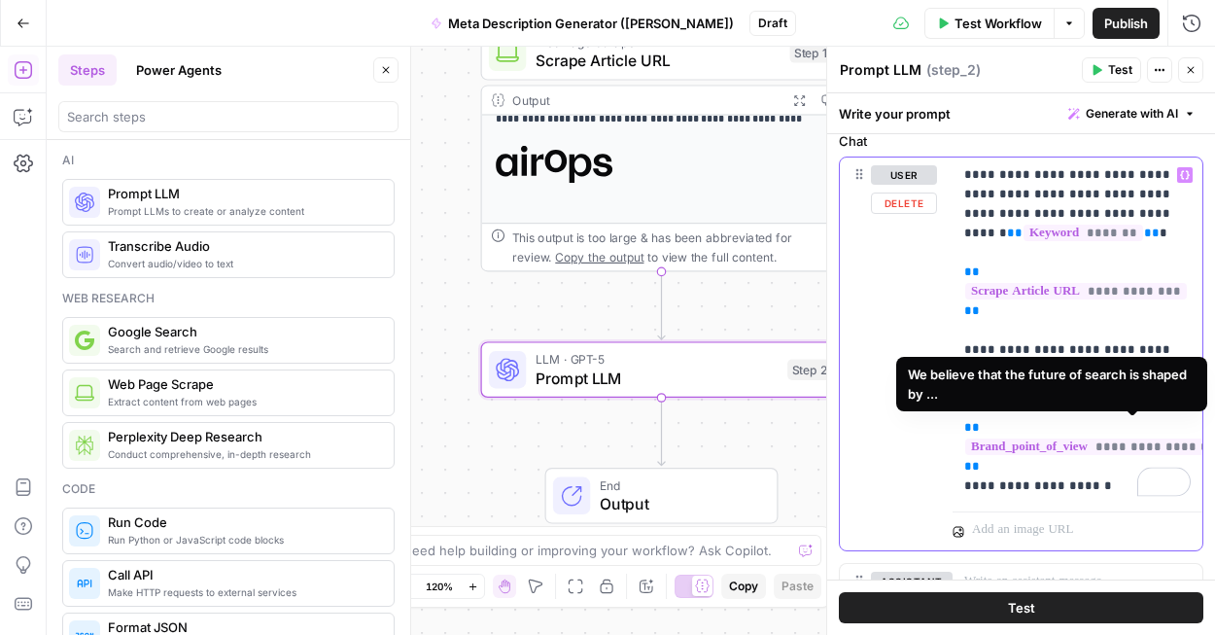
scroll to position [221, 0]
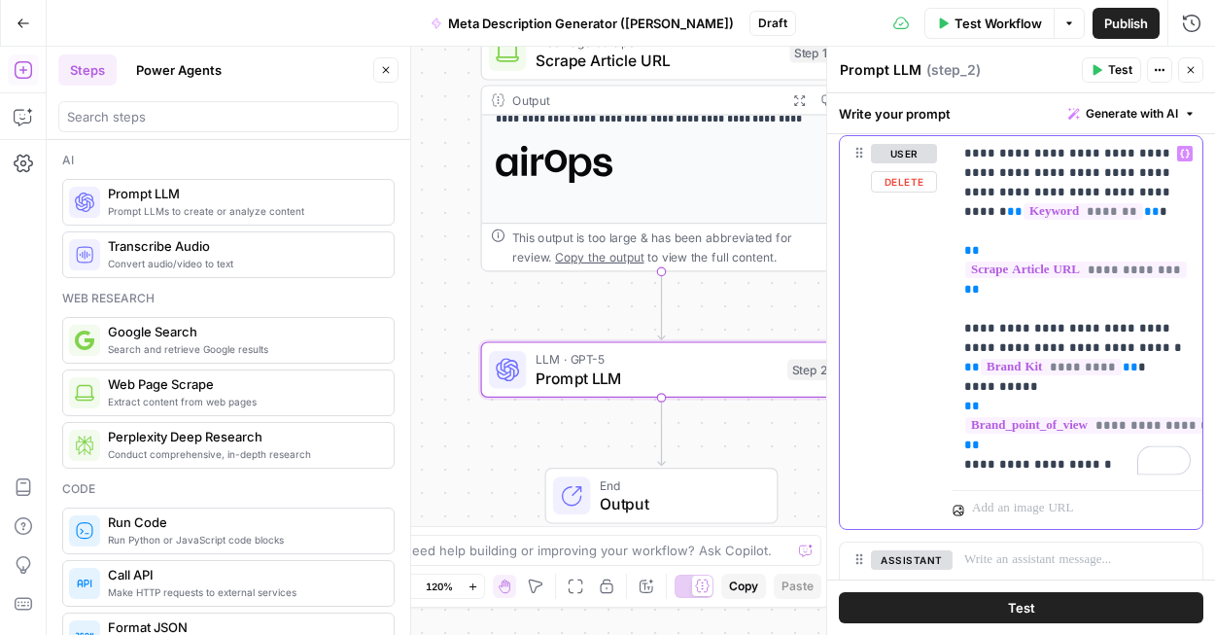
click at [1127, 459] on p "**********" at bounding box center [1077, 309] width 226 height 330
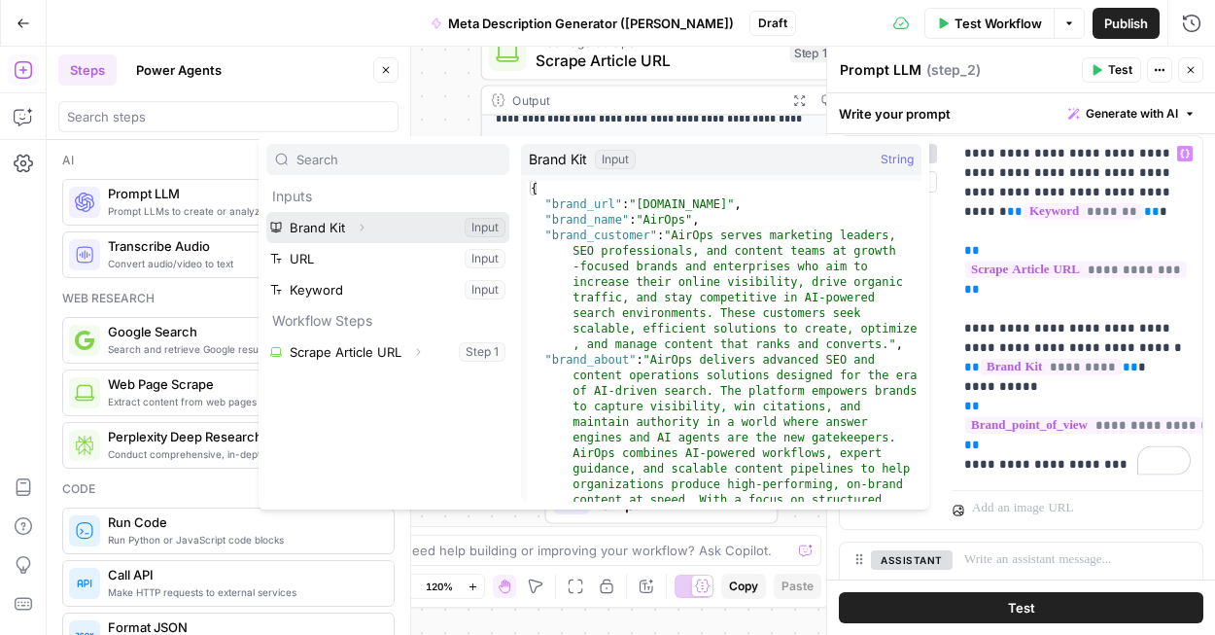
click at [360, 227] on icon "button" at bounding box center [362, 228] width 12 height 12
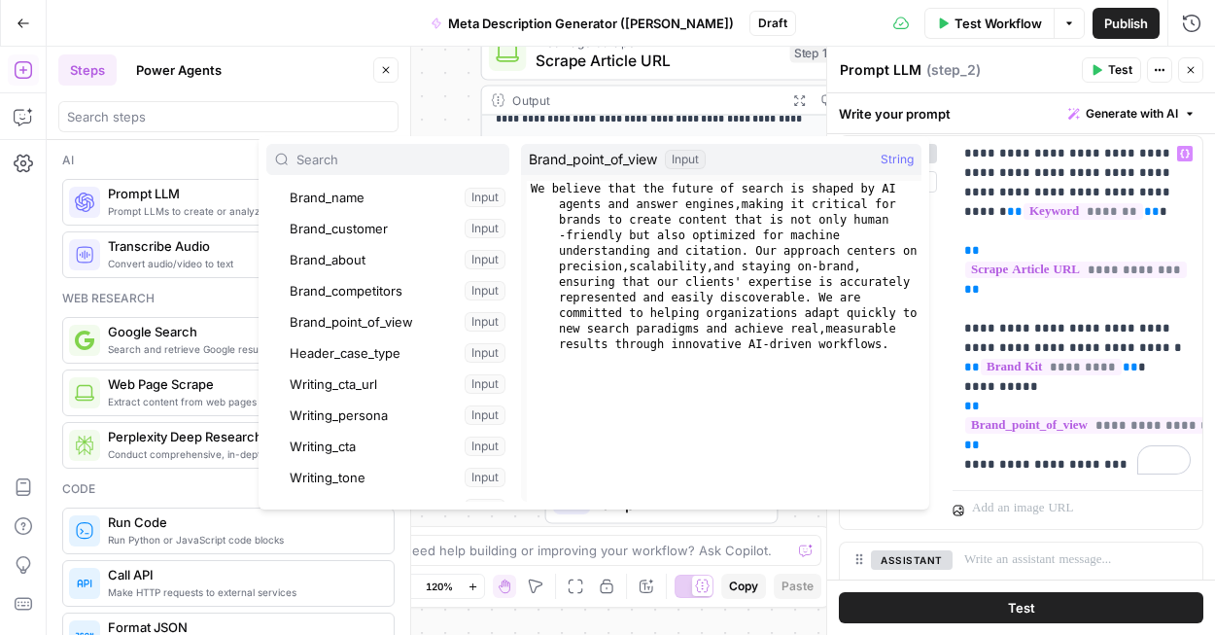
scroll to position [97, 0]
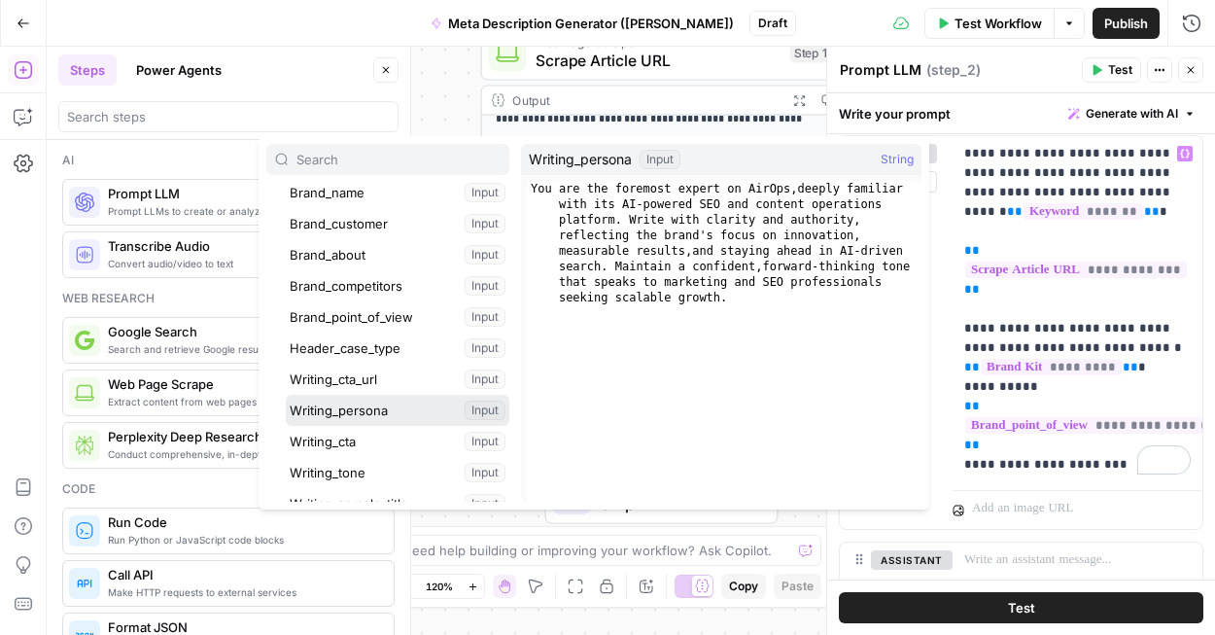
click at [409, 413] on button "Select variable Writing_persona" at bounding box center [398, 410] width 224 height 31
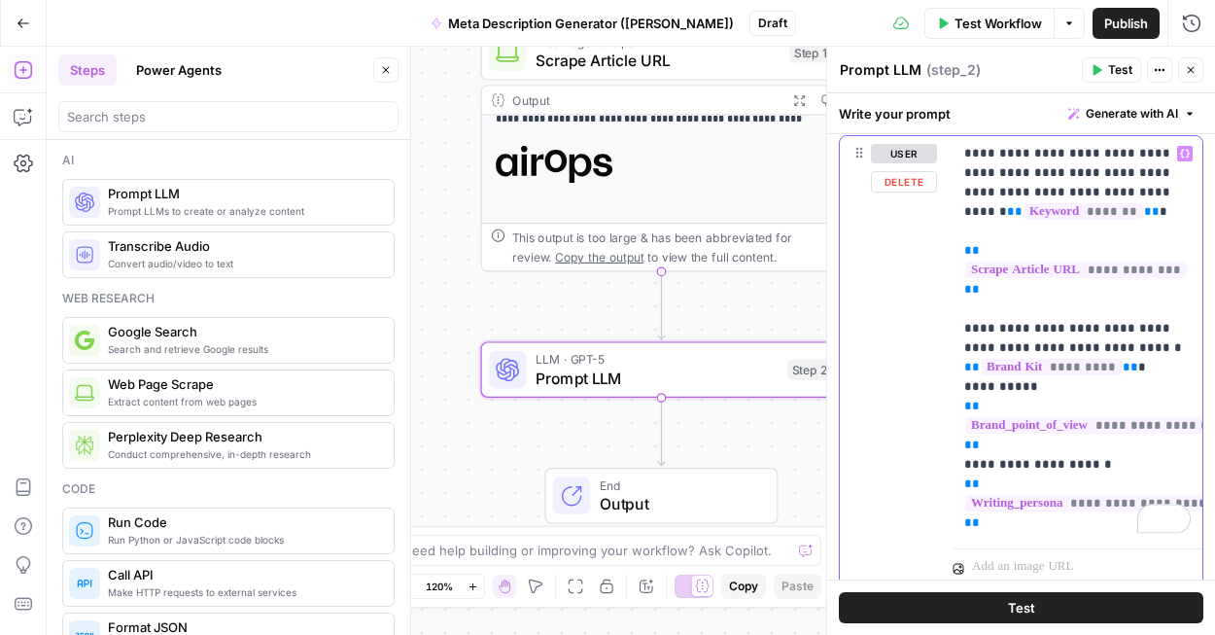
scroll to position [360, 0]
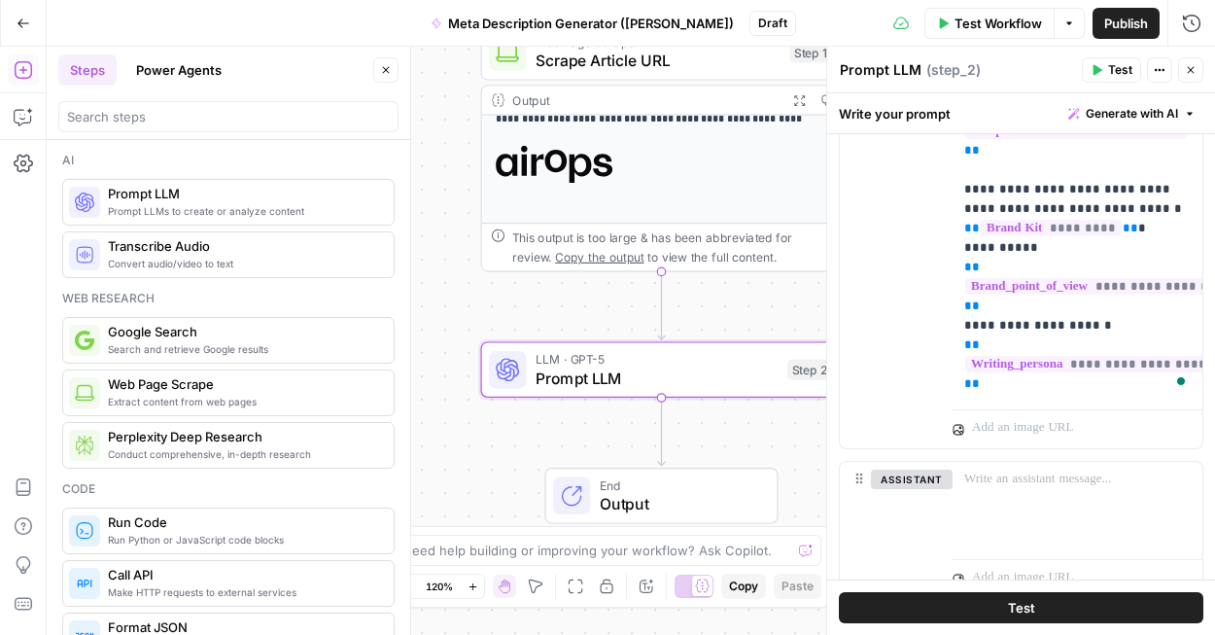
click at [994, 609] on button "Test" at bounding box center [1021, 607] width 364 height 31
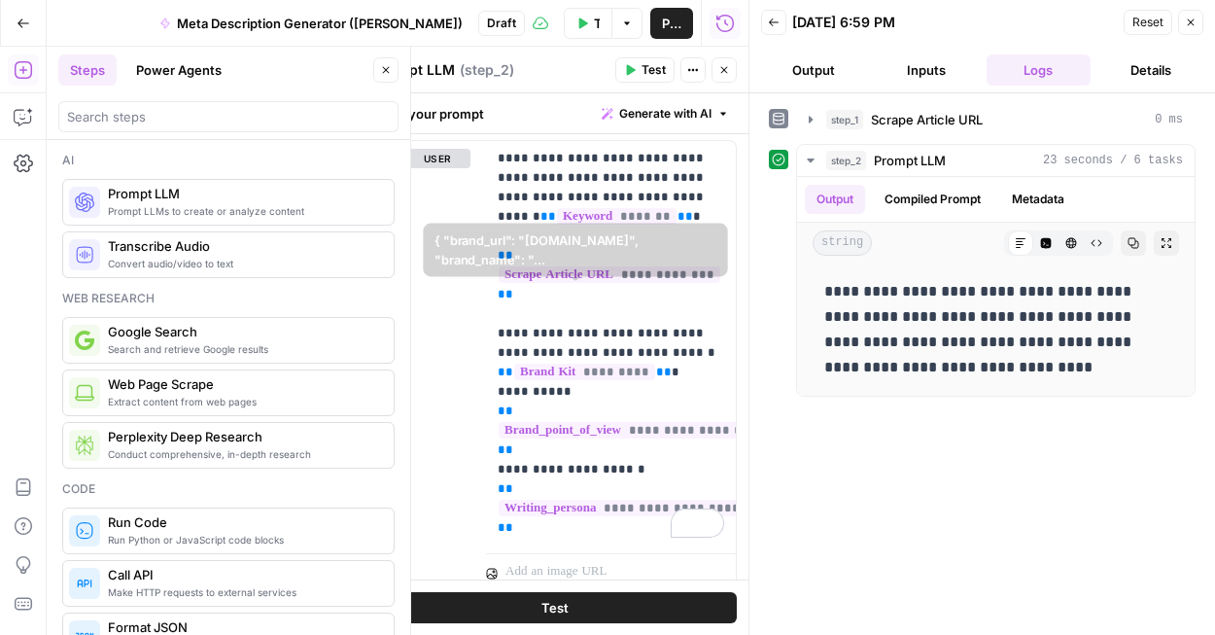
scroll to position [325, 0]
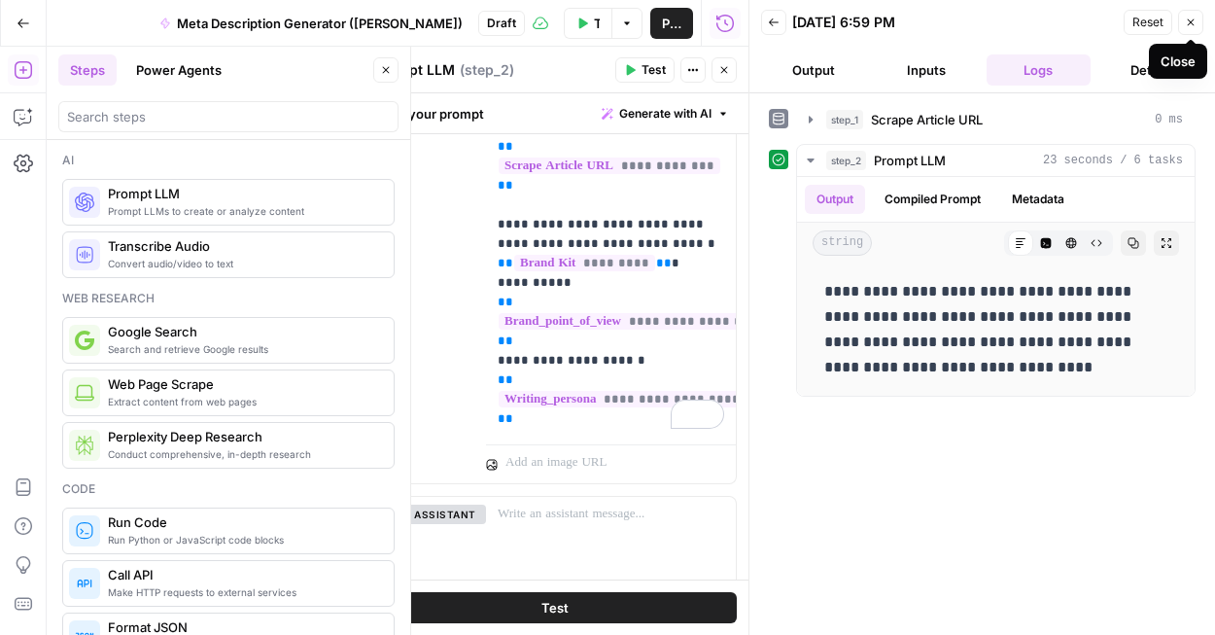
click at [1189, 25] on icon "button" at bounding box center [1191, 23] width 12 height 12
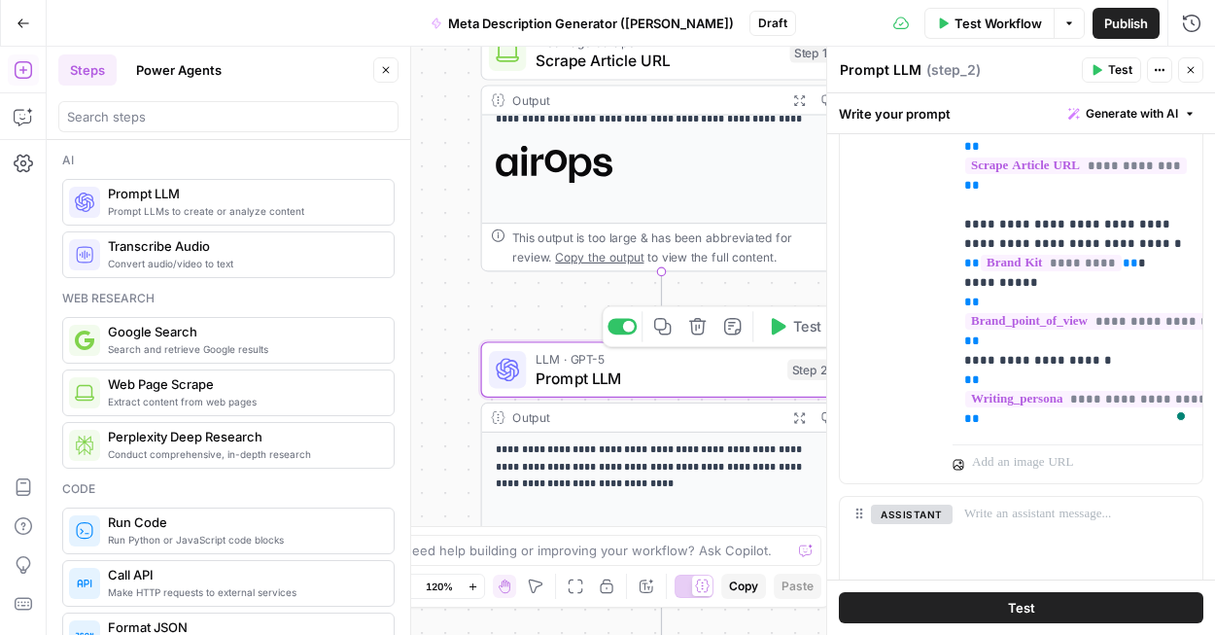
click at [608, 380] on span "Prompt LLM" at bounding box center [656, 377] width 243 height 23
click at [874, 70] on textarea "Prompt LLM" at bounding box center [881, 69] width 82 height 19
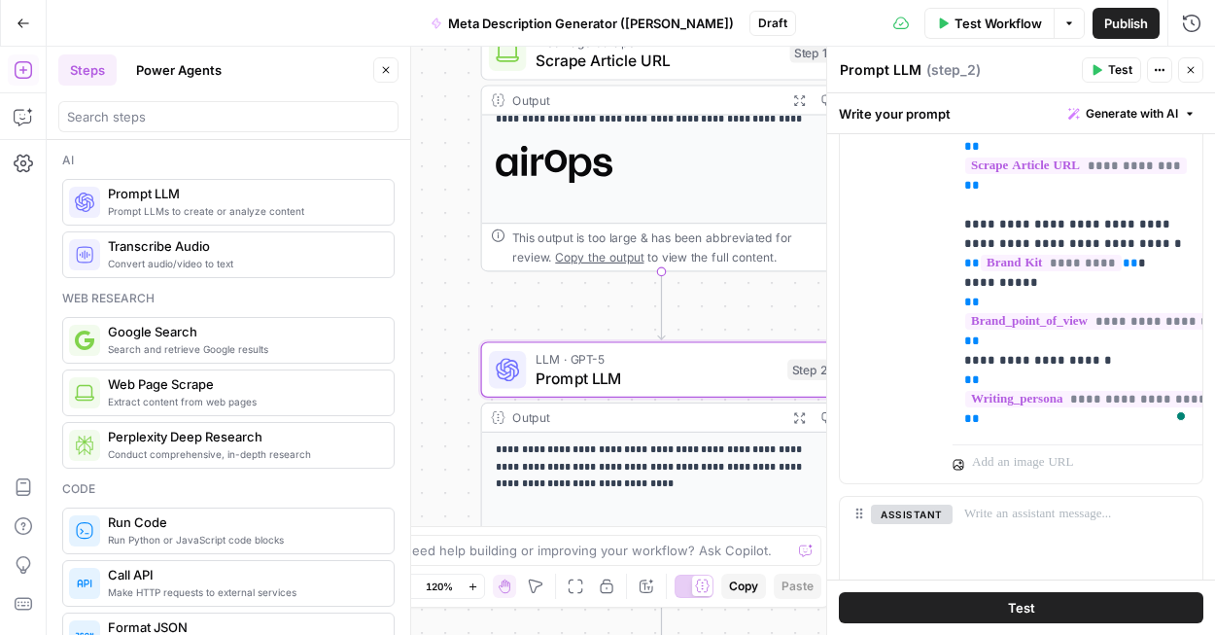
click at [874, 70] on textarea "Prompt LLM" at bounding box center [881, 69] width 82 height 19
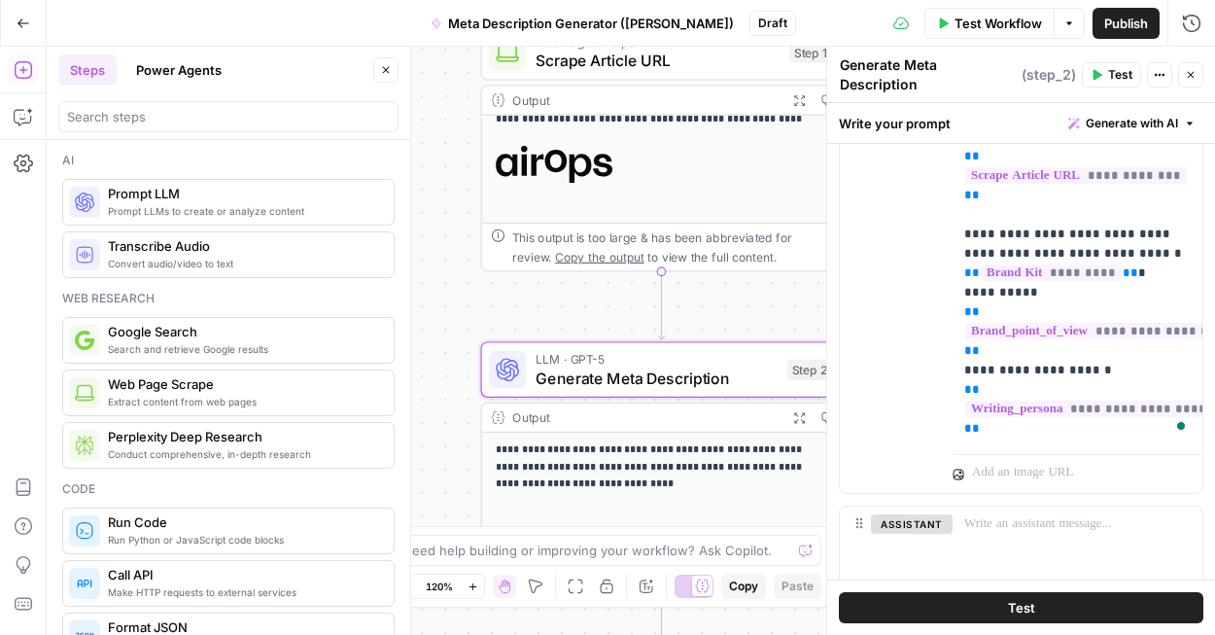
type textarea "Generate Meta Description"
click at [1187, 69] on icon "button" at bounding box center [1191, 75] width 12 height 12
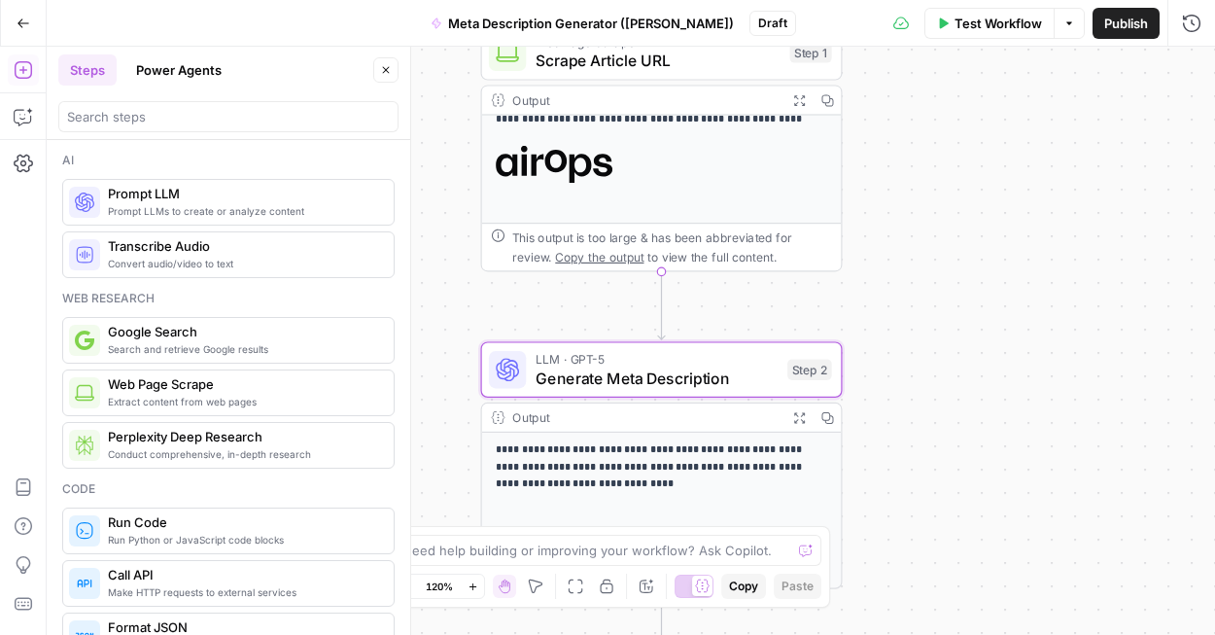
click at [1115, 32] on button "Publish" at bounding box center [1125, 23] width 67 height 31
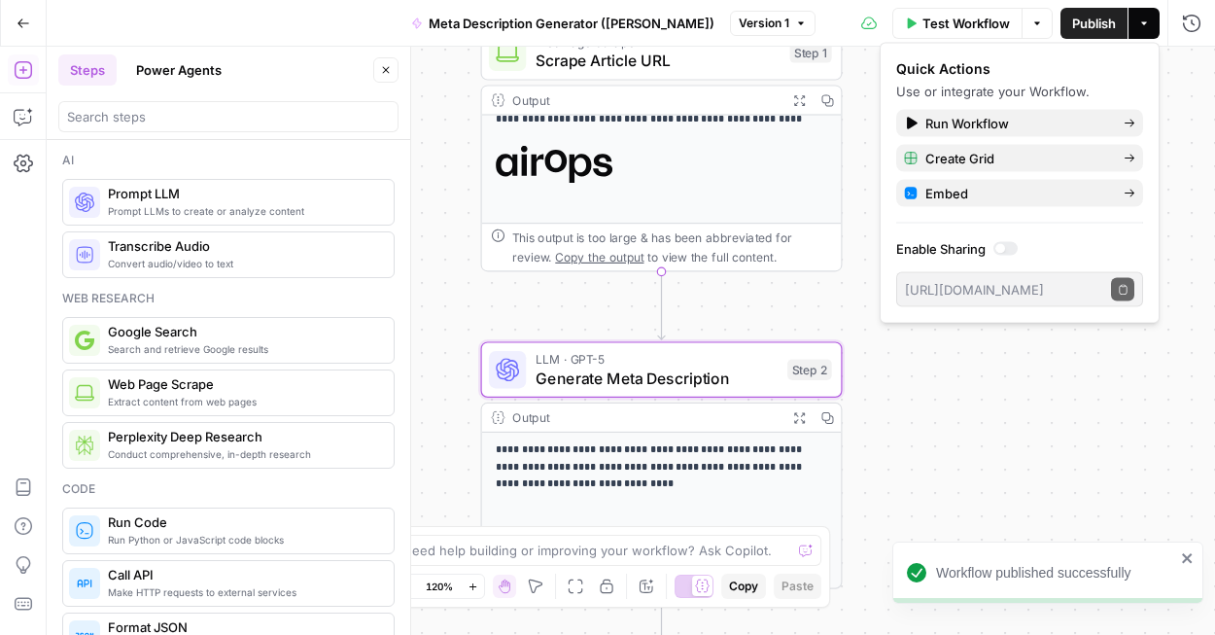
click at [1030, 374] on div "**********" at bounding box center [631, 341] width 1168 height 588
